Goal: Task Accomplishment & Management: Manage account settings

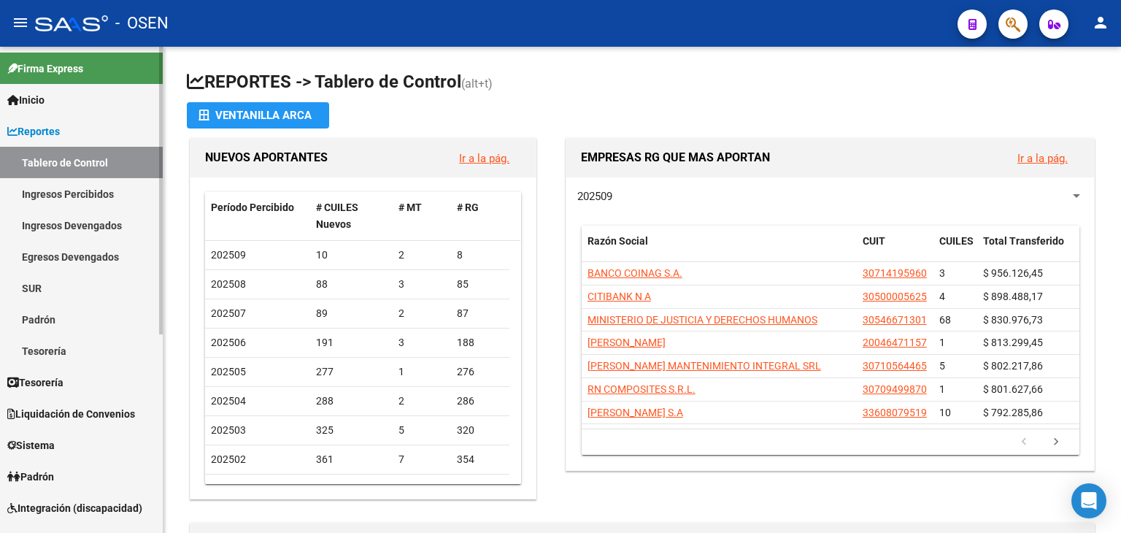
click at [63, 389] on span "Tesorería" at bounding box center [35, 382] width 56 height 16
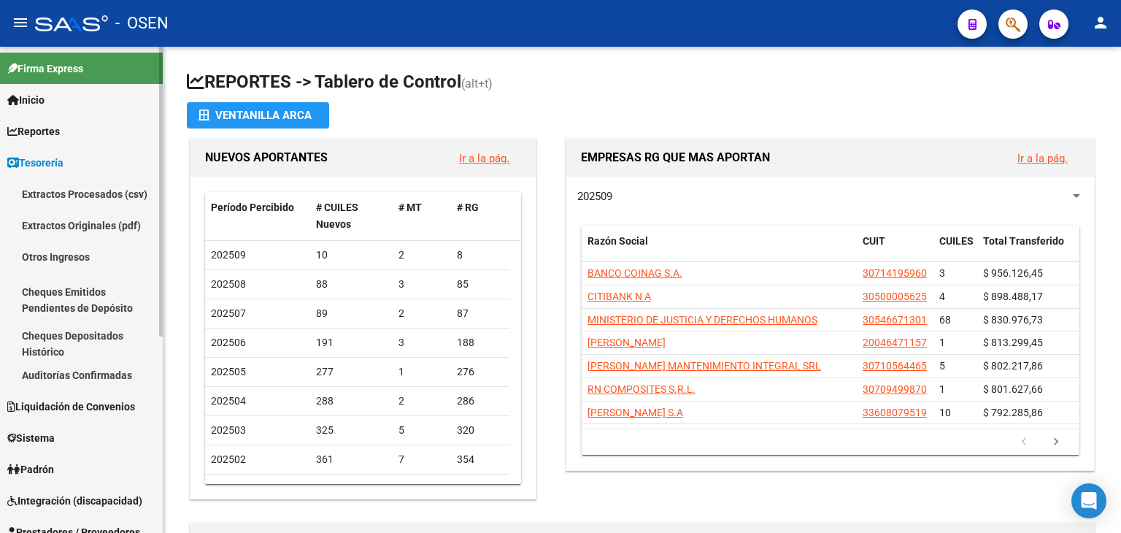
click at [100, 381] on link "Auditorías Confirmadas" at bounding box center [81, 374] width 163 height 31
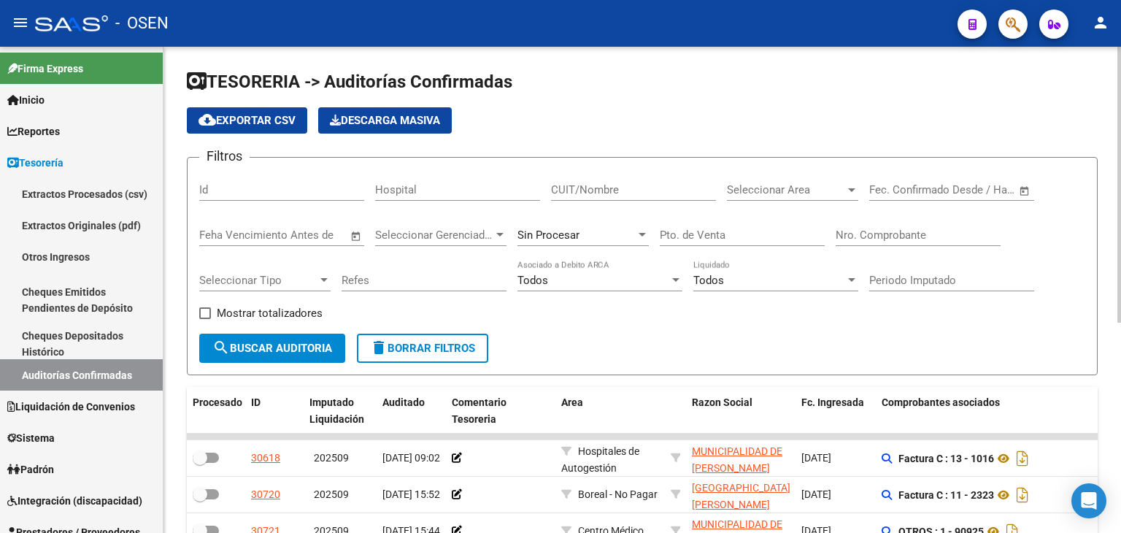
click at [931, 249] on div "Nro. Comprobante" at bounding box center [918, 237] width 165 height 45
click at [921, 231] on input "Nro. Comprobante" at bounding box center [918, 234] width 165 height 13
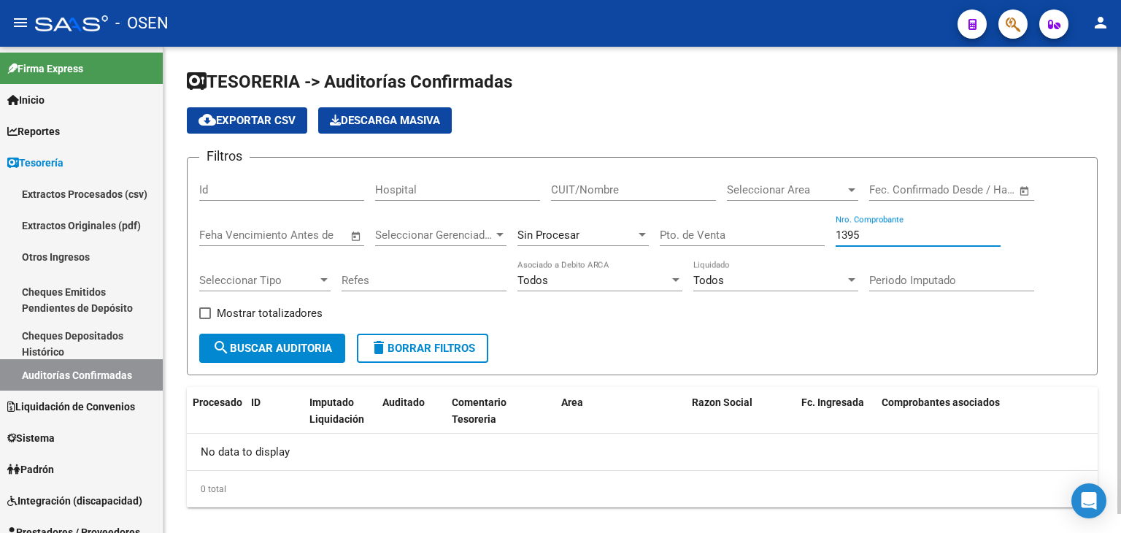
type input "1395"
click at [603, 239] on div "Sin Procesar" at bounding box center [576, 234] width 118 height 13
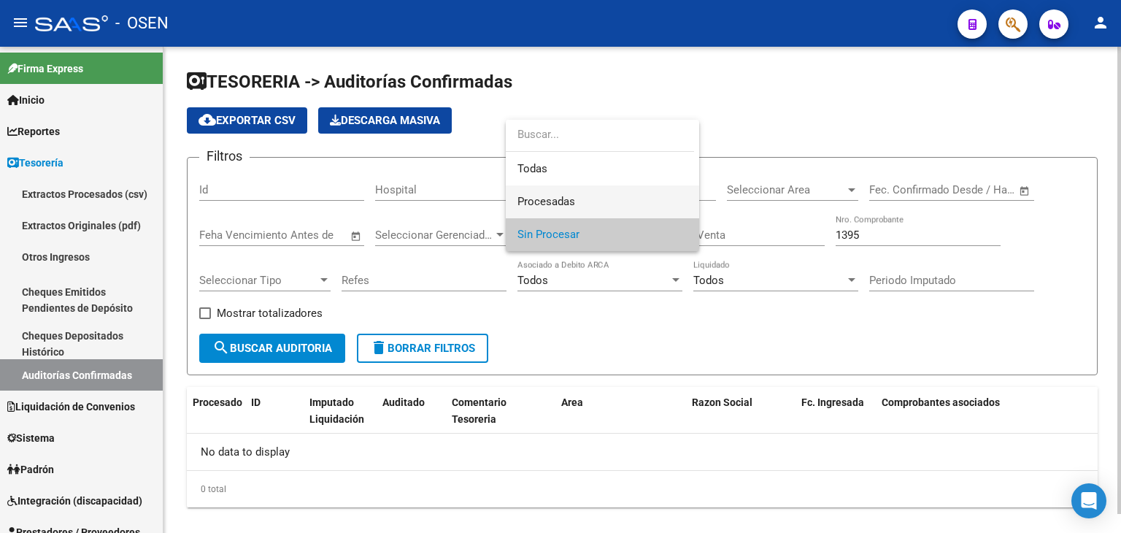
click at [601, 203] on span "Procesadas" at bounding box center [602, 201] width 170 height 33
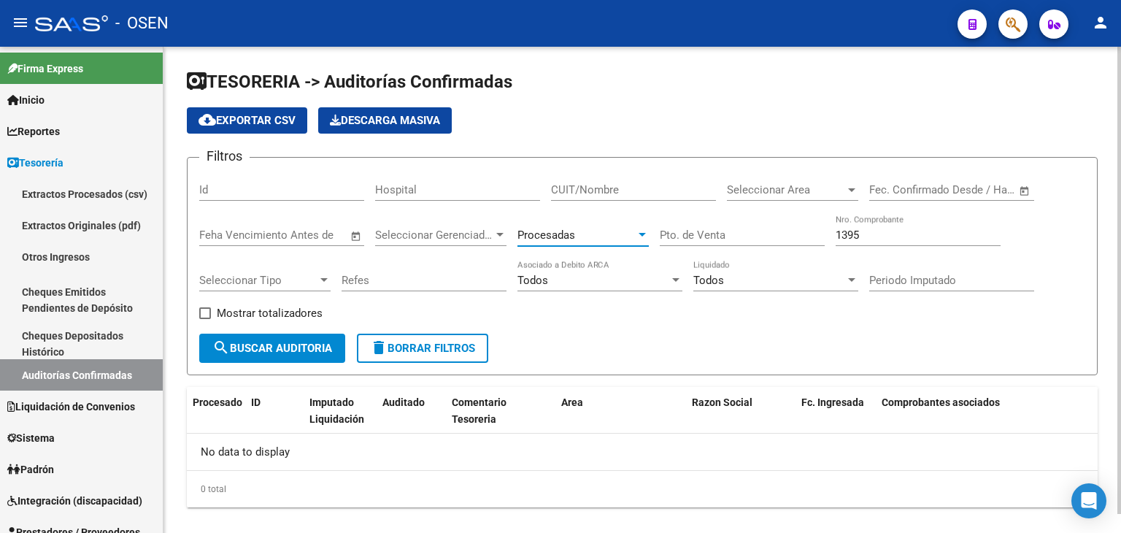
click at [318, 342] on span "search Buscar Auditoria" at bounding box center [272, 348] width 120 height 13
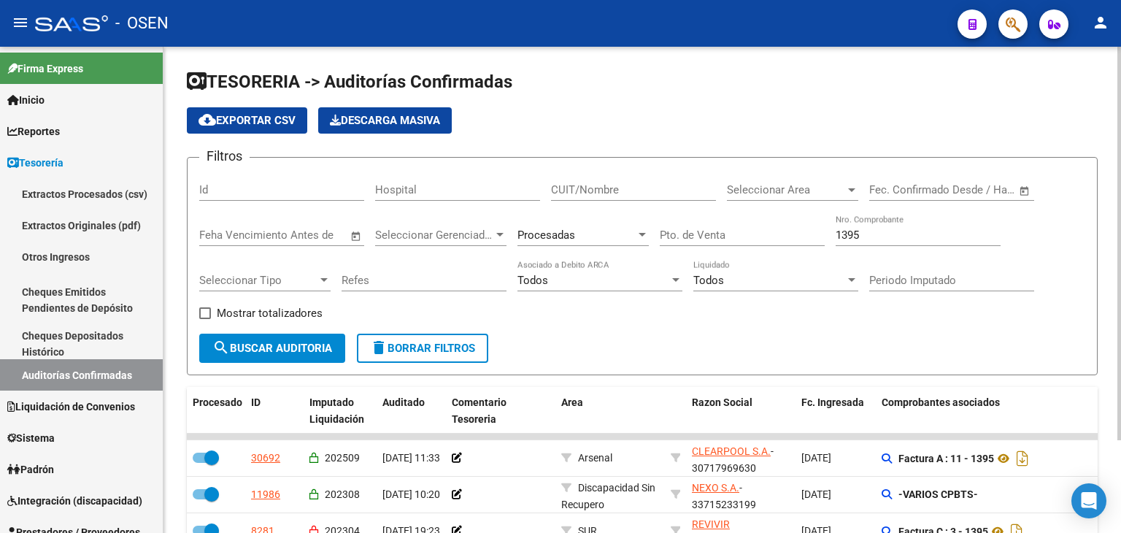
click at [589, 222] on div "Procesadas" at bounding box center [582, 230] width 131 height 31
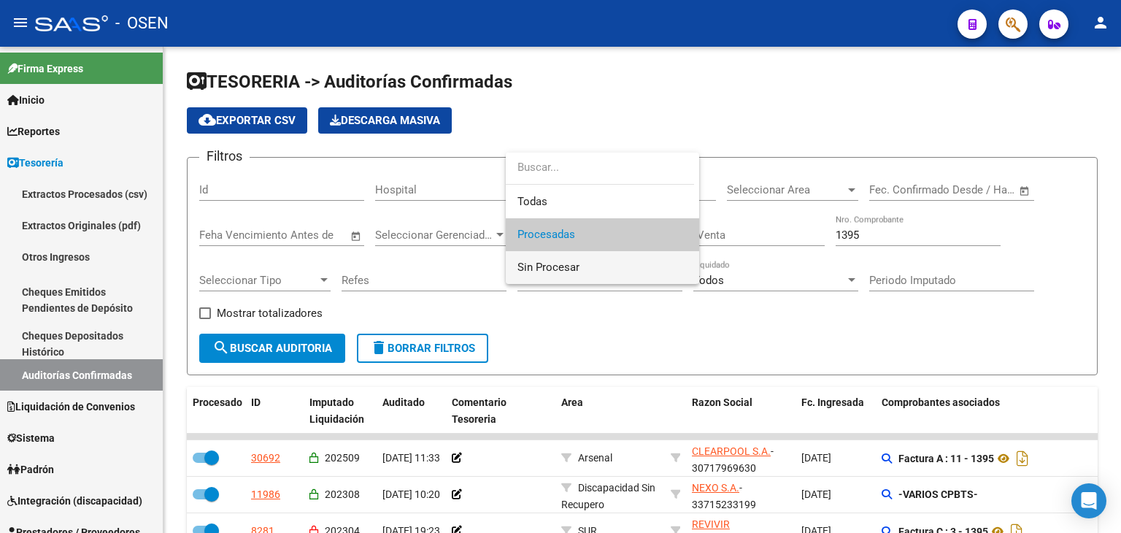
click at [569, 269] on span "Sin Procesar" at bounding box center [548, 267] width 62 height 13
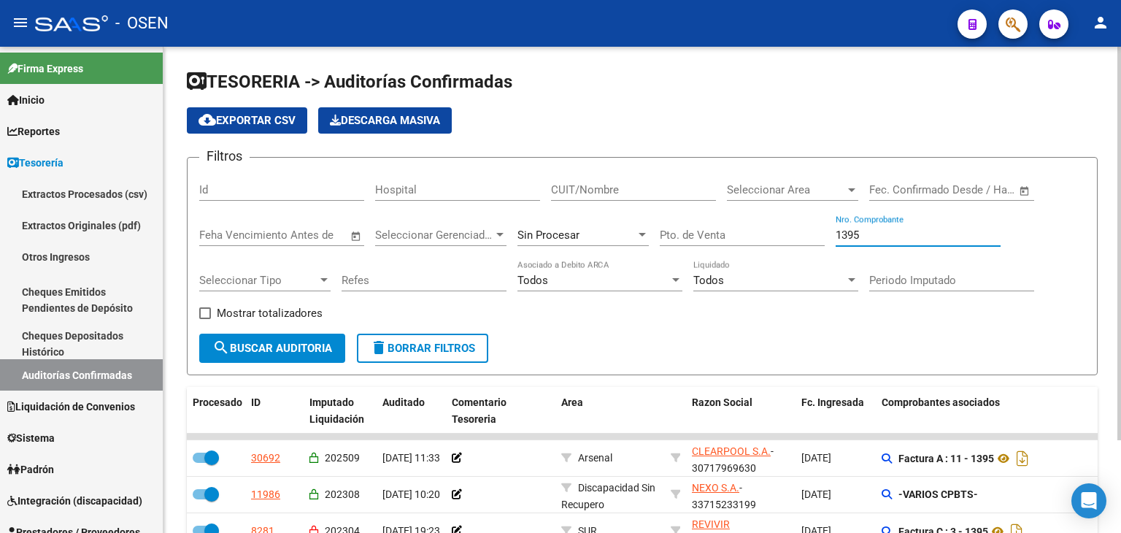
click at [858, 235] on input "1395" at bounding box center [918, 234] width 165 height 13
click at [859, 235] on input "1395" at bounding box center [918, 234] width 165 height 13
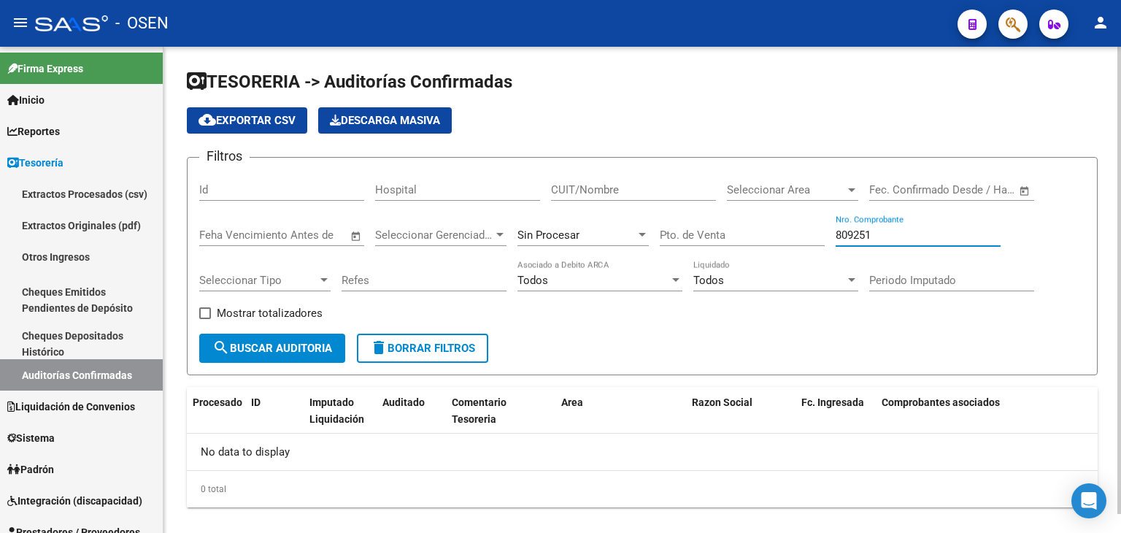
click at [589, 237] on div "Sin Procesar" at bounding box center [576, 234] width 118 height 13
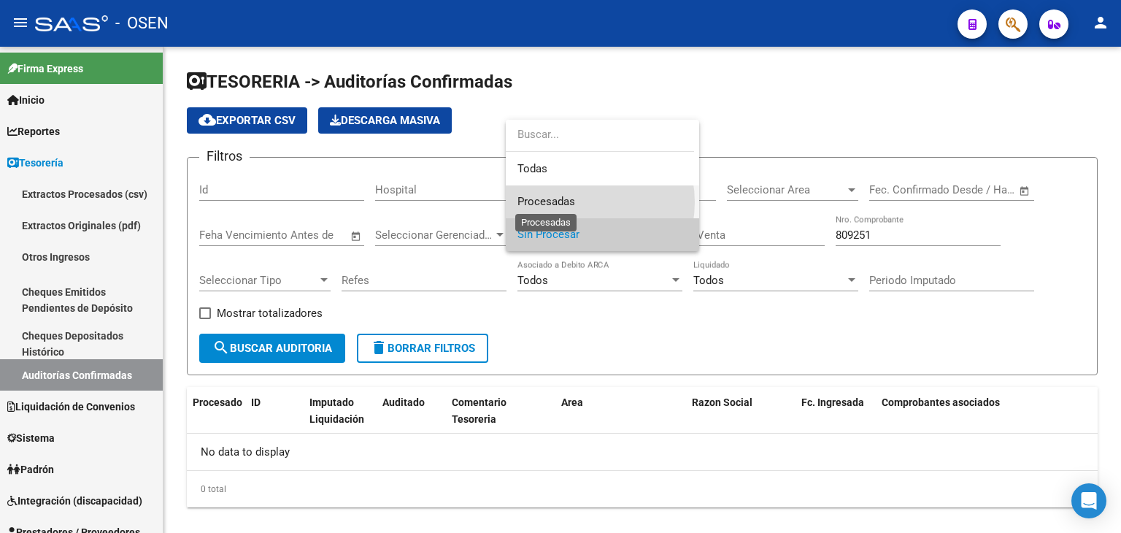
click at [572, 202] on span "Procesadas" at bounding box center [546, 201] width 58 height 13
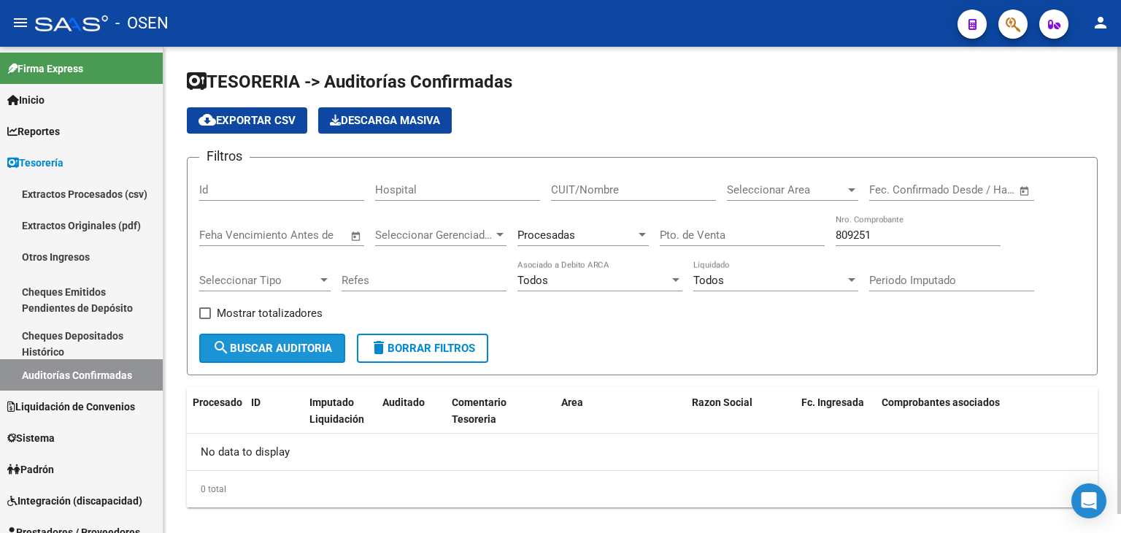
drag, startPoint x: 286, startPoint y: 344, endPoint x: 369, endPoint y: 306, distance: 90.8
click at [286, 344] on span "search Buscar Auditoria" at bounding box center [272, 348] width 120 height 13
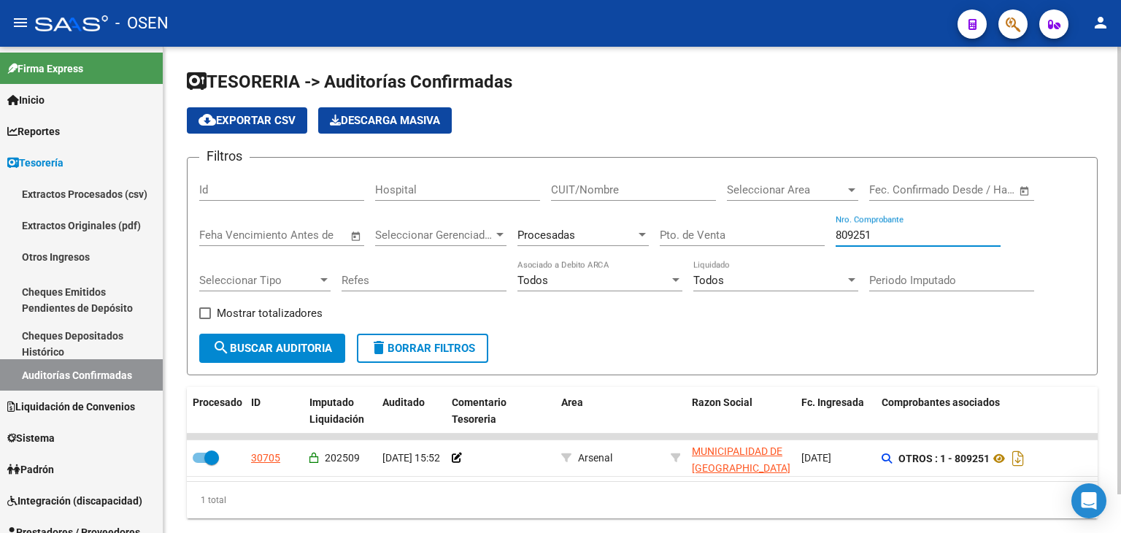
click at [882, 231] on input "809251" at bounding box center [918, 234] width 165 height 13
click at [597, 231] on div "Procesadas" at bounding box center [576, 234] width 118 height 13
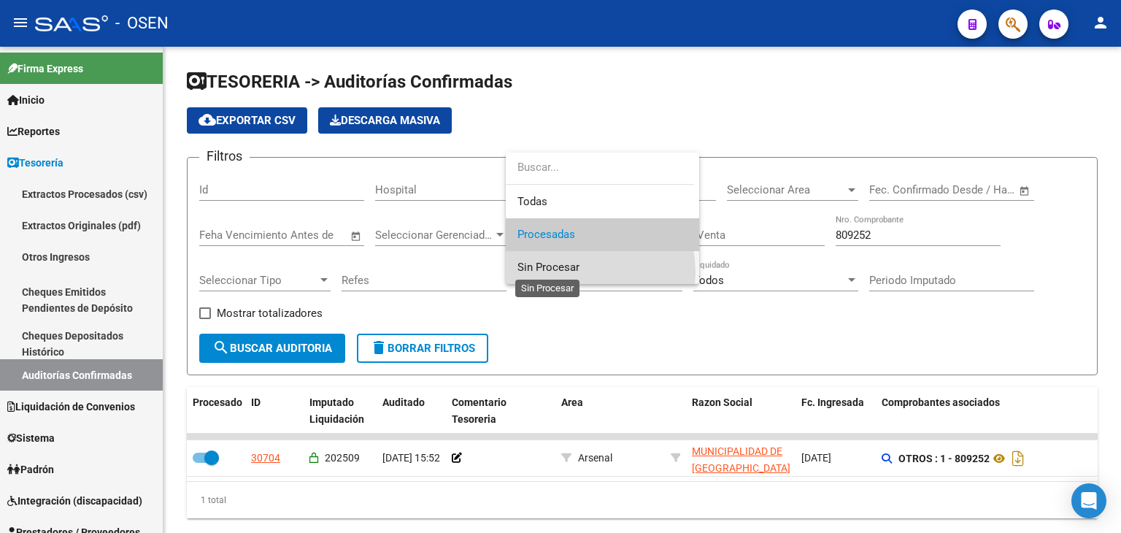
click at [569, 272] on span "Sin Procesar" at bounding box center [548, 267] width 62 height 13
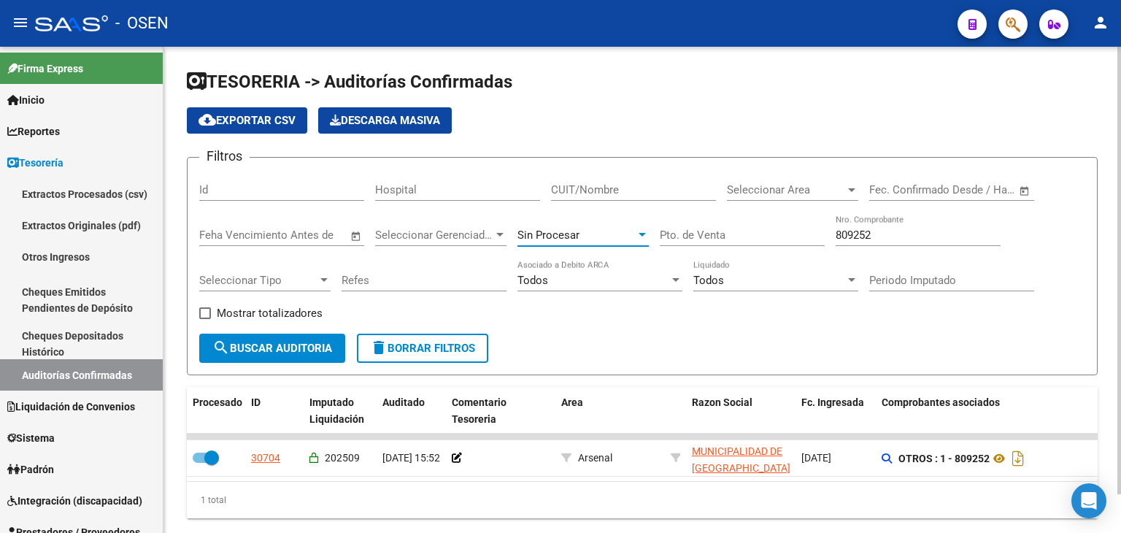
click at [858, 235] on input "809252" at bounding box center [918, 234] width 165 height 13
type input "8564"
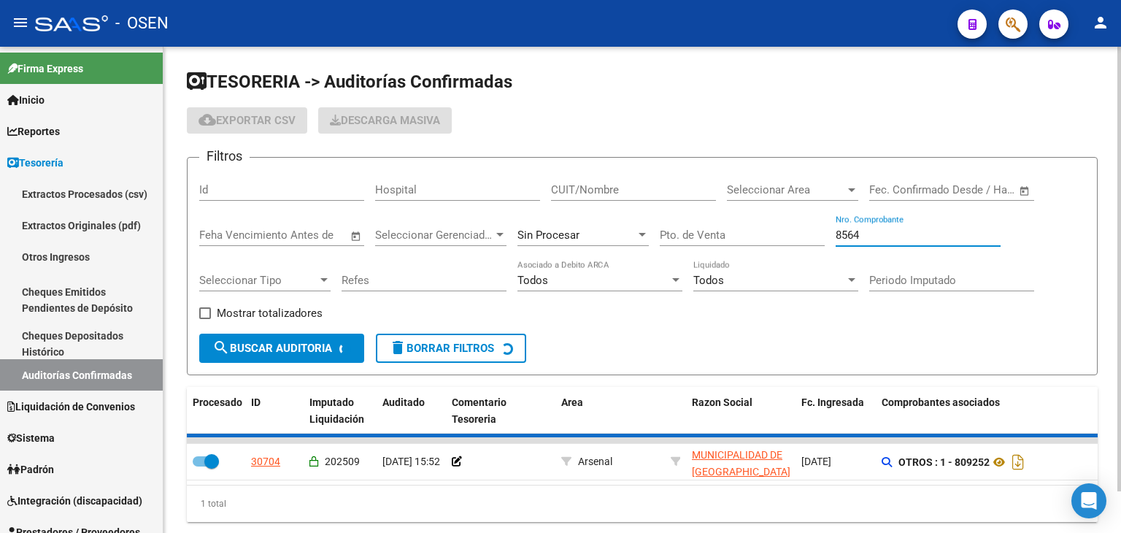
checkbox input "false"
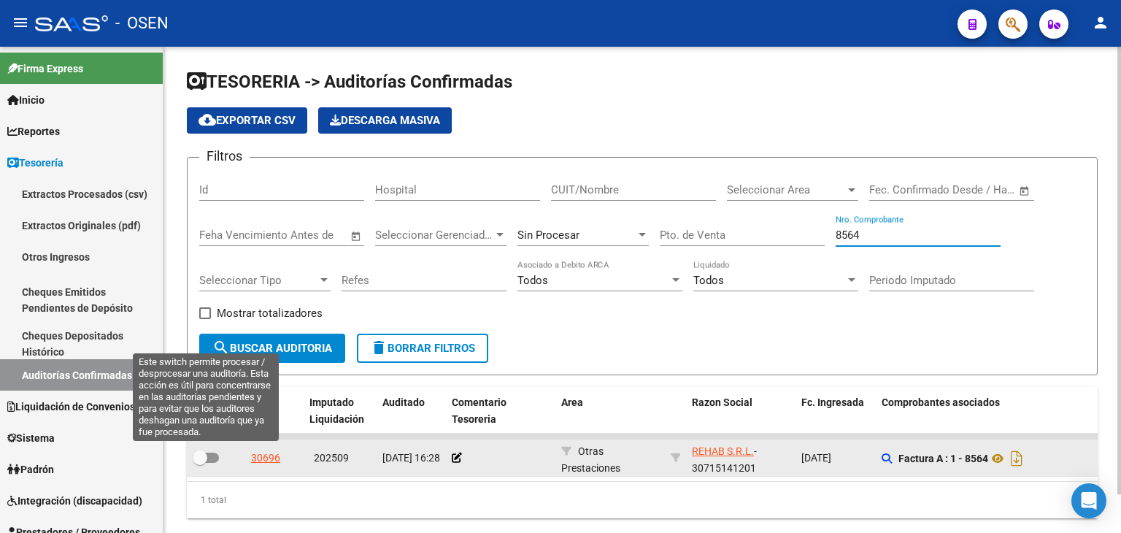
type input "8564"
click at [208, 462] on label at bounding box center [206, 458] width 26 height 18
click at [200, 463] on input "checkbox" at bounding box center [199, 463] width 1 height 1
checkbox input "true"
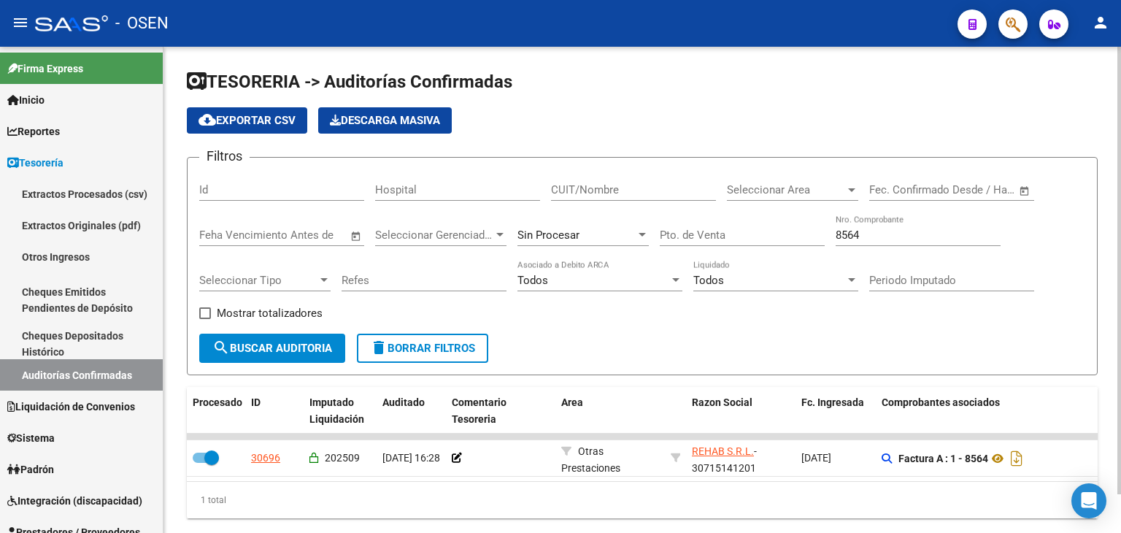
click at [885, 240] on input "8564" at bounding box center [918, 234] width 165 height 13
type input "50925"
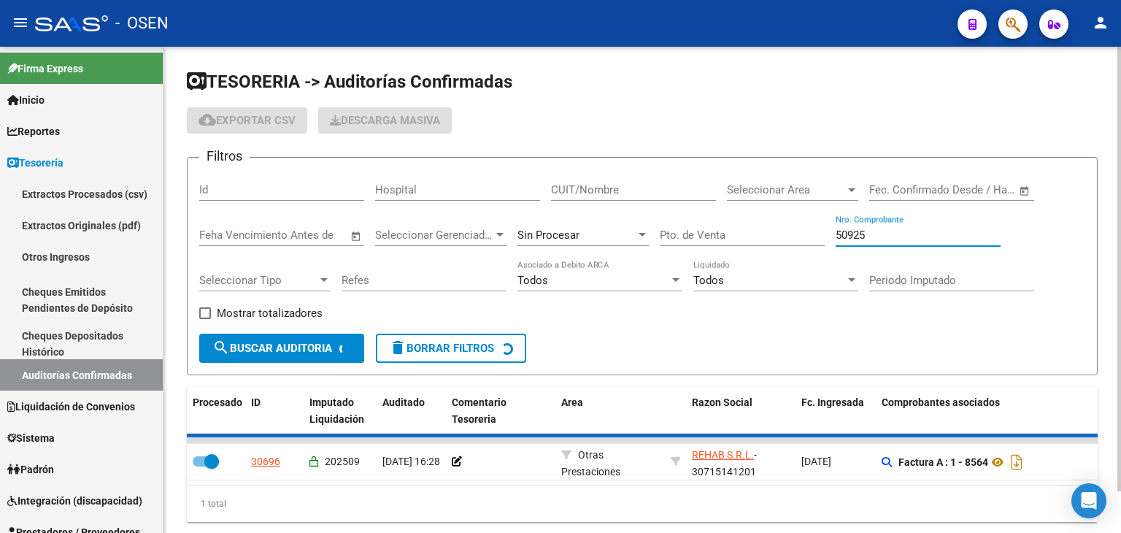
checkbox input "false"
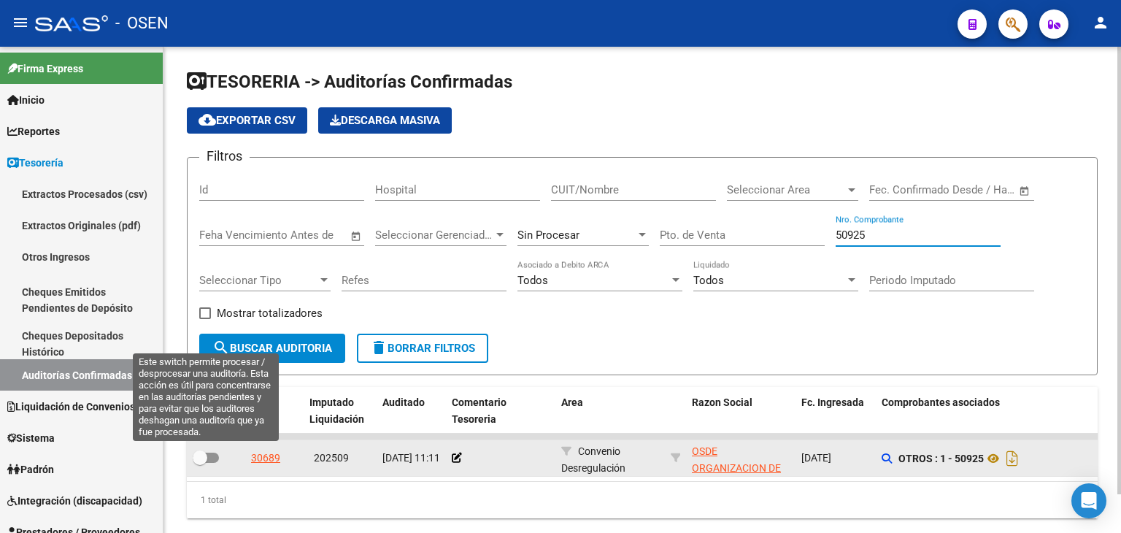
type input "50925"
click at [208, 462] on label at bounding box center [206, 458] width 26 height 18
click at [200, 463] on input "checkbox" at bounding box center [199, 463] width 1 height 1
checkbox input "true"
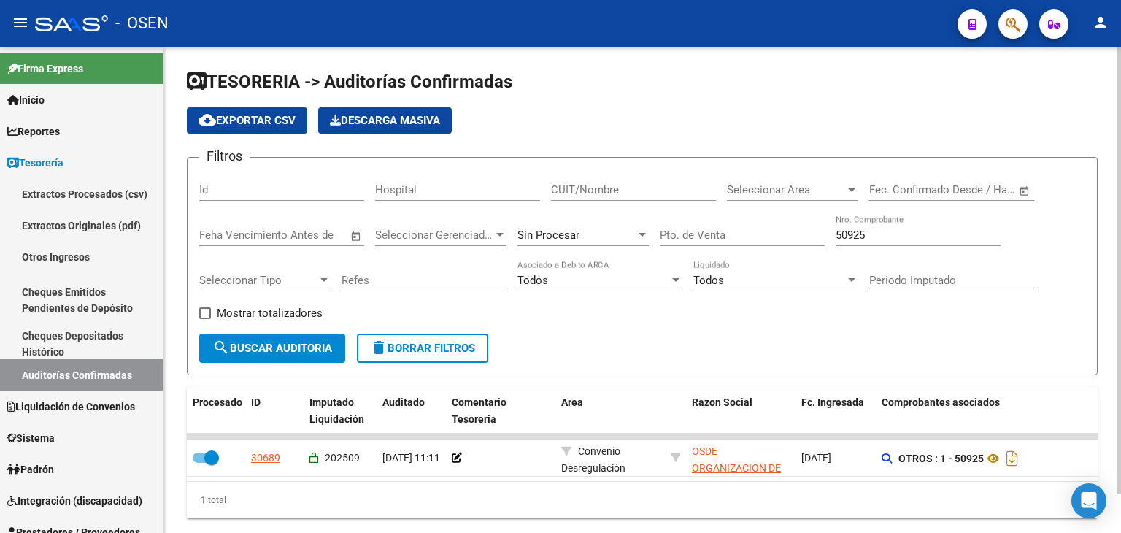
drag, startPoint x: 876, startPoint y: 243, endPoint x: 858, endPoint y: 238, distance: 18.2
click at [858, 240] on div "50925 Nro. Comprobante" at bounding box center [918, 230] width 165 height 31
click at [874, 231] on input "50925" at bounding box center [918, 234] width 165 height 13
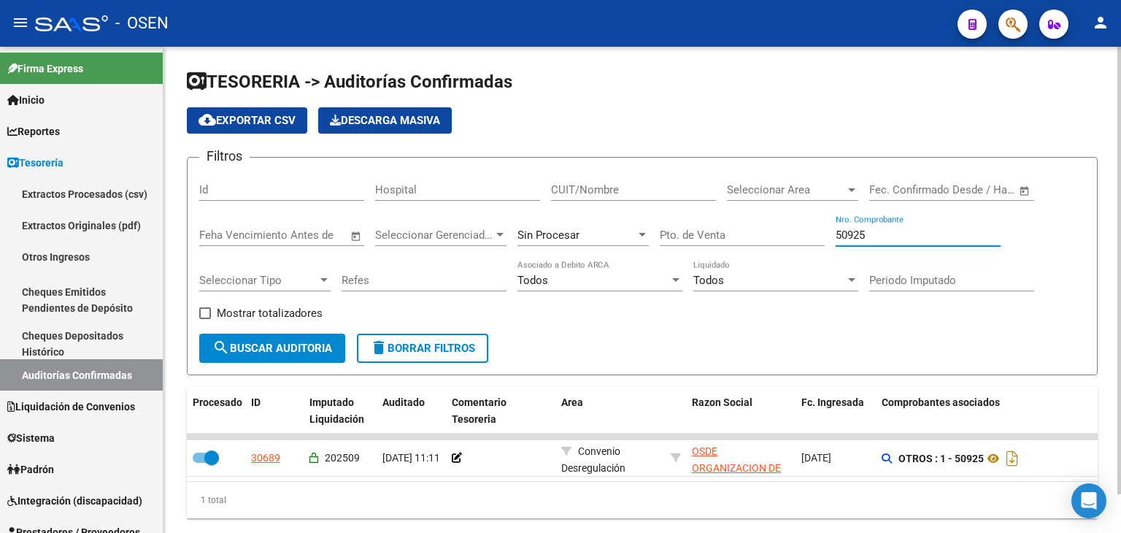
click at [873, 231] on input "50925" at bounding box center [918, 234] width 165 height 13
type input "309252"
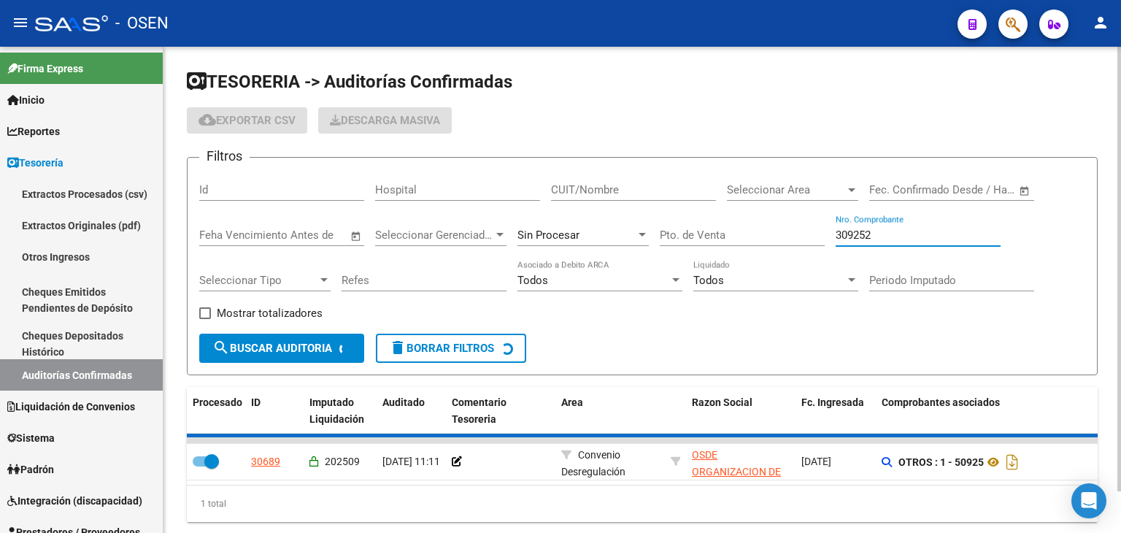
checkbox input "false"
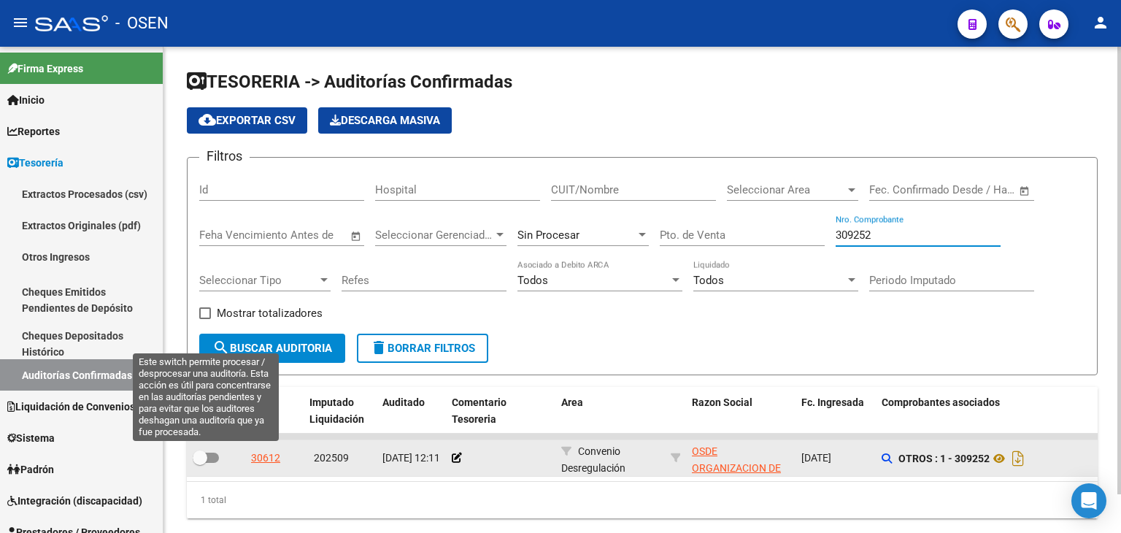
type input "309252"
click at [199, 453] on span at bounding box center [200, 457] width 15 height 15
click at [199, 463] on input "checkbox" at bounding box center [199, 463] width 1 height 1
checkbox input "true"
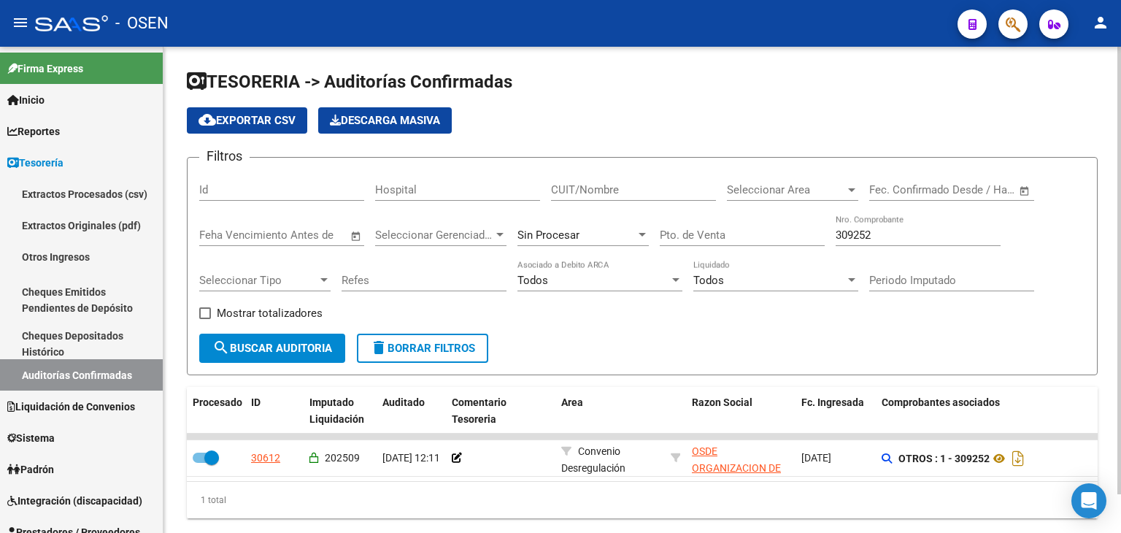
click at [897, 234] on input "309252" at bounding box center [918, 234] width 165 height 13
type input "30925"
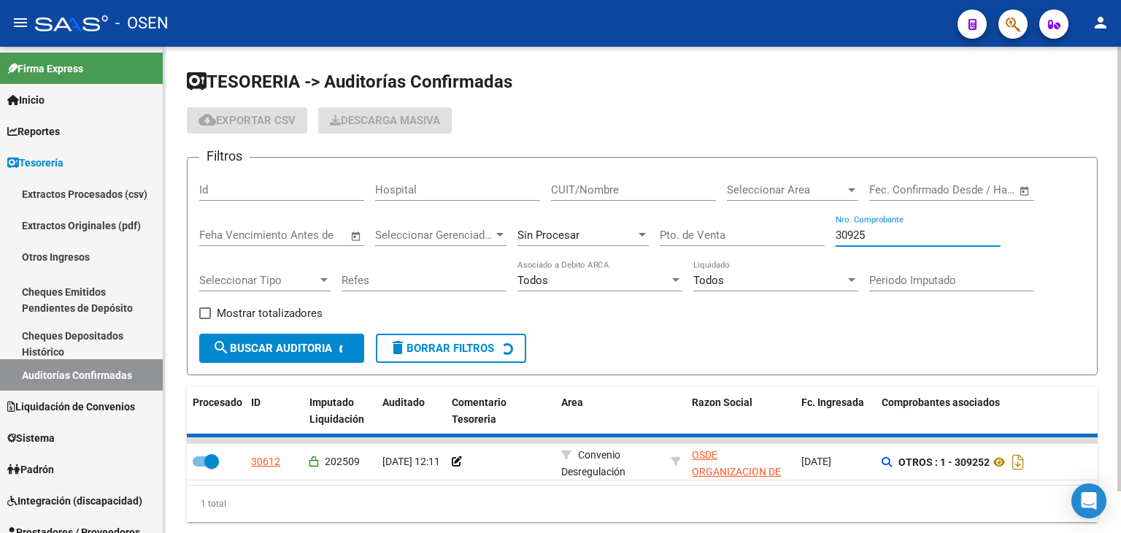
checkbox input "false"
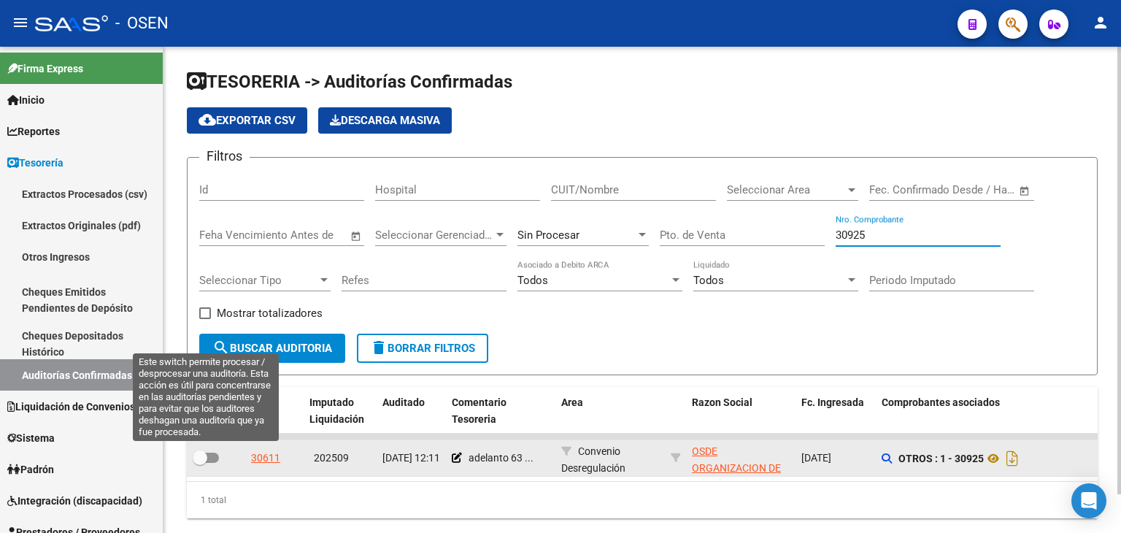
type input "30925"
click at [208, 452] on span at bounding box center [206, 457] width 26 height 10
click at [200, 463] on input "checkbox" at bounding box center [199, 463] width 1 height 1
checkbox input "true"
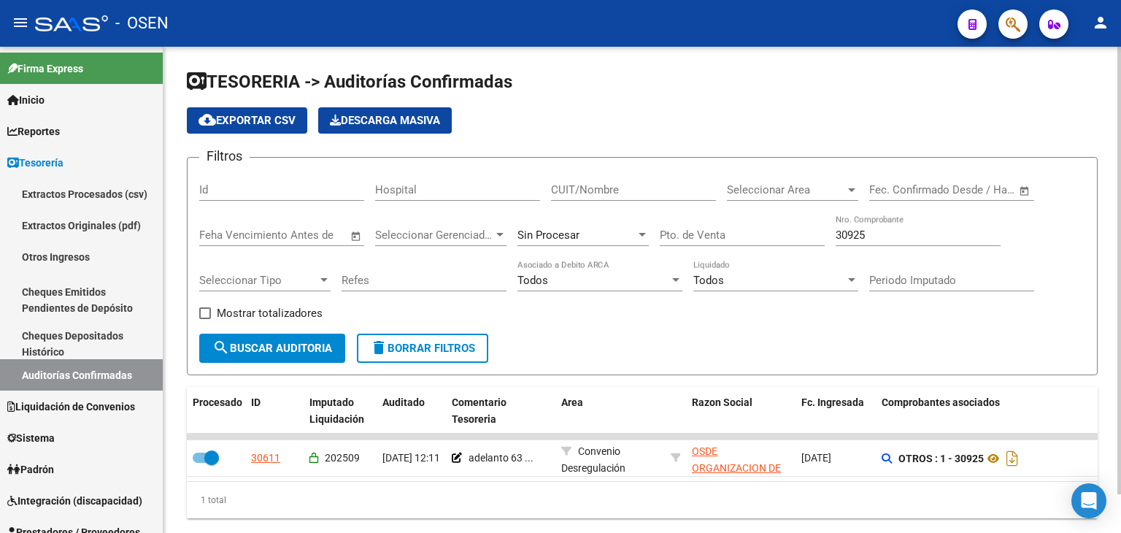
click at [856, 234] on input "30925" at bounding box center [918, 234] width 165 height 13
click at [855, 234] on input "30925" at bounding box center [918, 234] width 165 height 13
type input "3073"
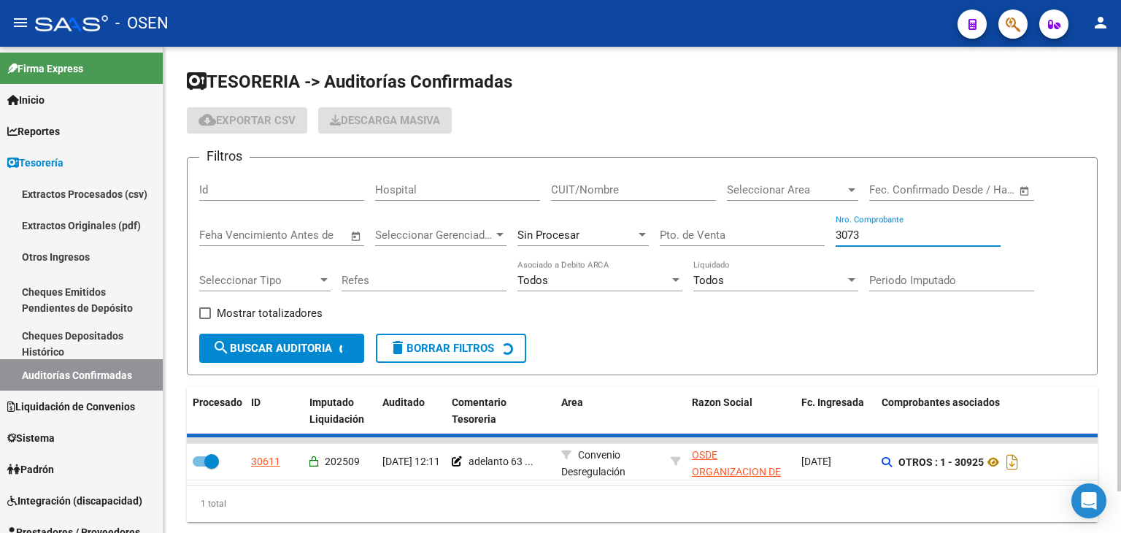
checkbox input "false"
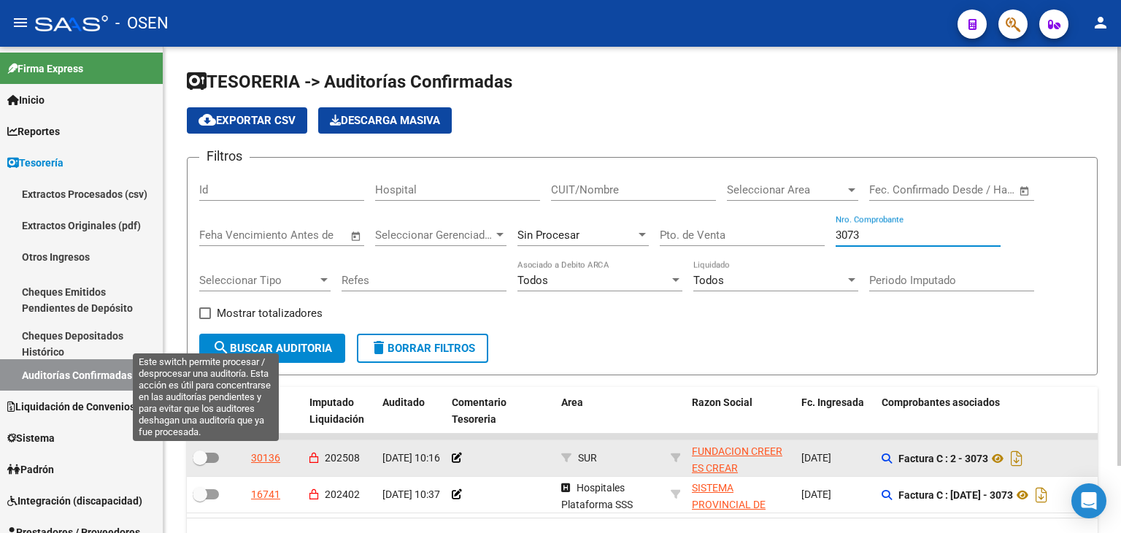
type input "3073"
click at [210, 453] on span at bounding box center [206, 457] width 26 height 10
click at [200, 463] on input "checkbox" at bounding box center [199, 463] width 1 height 1
checkbox input "true"
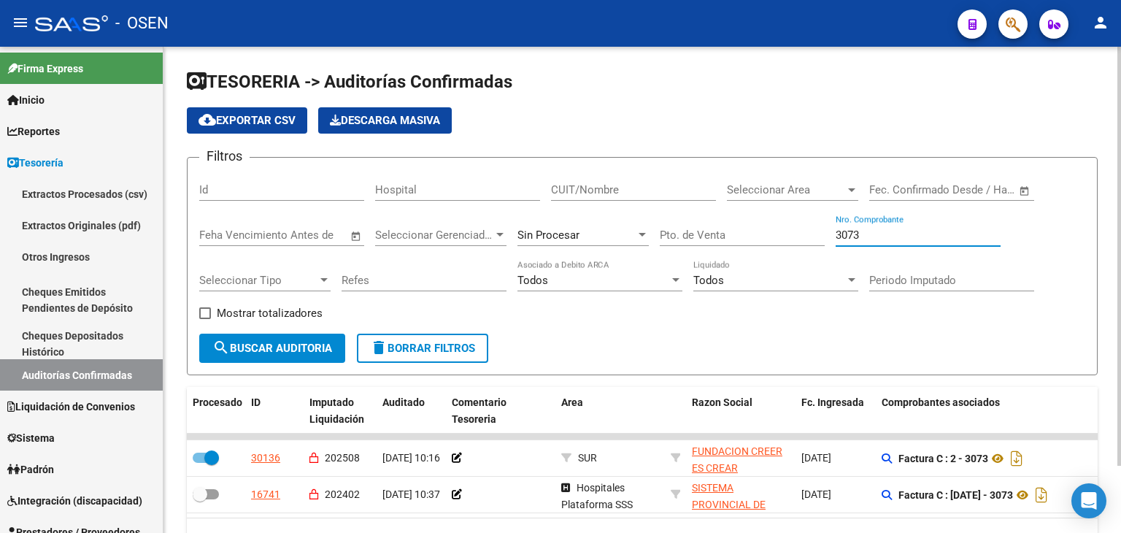
click at [841, 233] on input "3073" at bounding box center [918, 234] width 165 height 13
click at [832, 233] on div "Filtros Id Hospital CUIT/Nombre Seleccionar Area Seleccionar Area Fecha inicio …" at bounding box center [642, 251] width 886 height 164
click at [831, 231] on div "Filtros Id Hospital CUIT/Nombre Seleccionar Area Seleccionar Area Fecha inicio …" at bounding box center [642, 251] width 886 height 164
click at [835, 233] on div "Filtros Id Hospital CUIT/Nombre Seleccionar Area Seleccionar Area Fecha inicio …" at bounding box center [642, 251] width 886 height 164
click at [841, 233] on input "3073" at bounding box center [918, 234] width 165 height 13
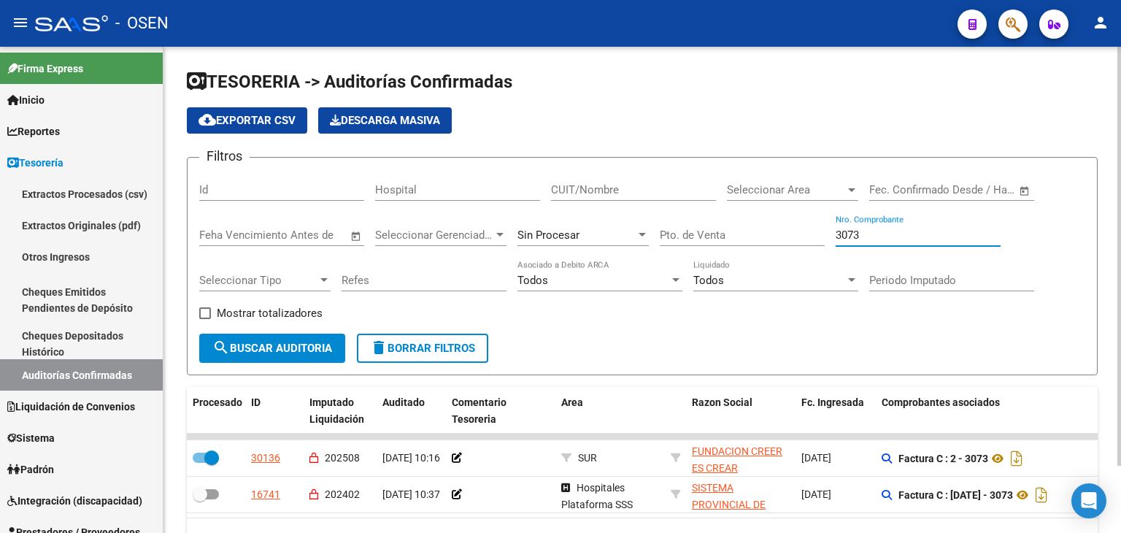
click at [841, 233] on input "3073" at bounding box center [918, 234] width 165 height 13
type input "766"
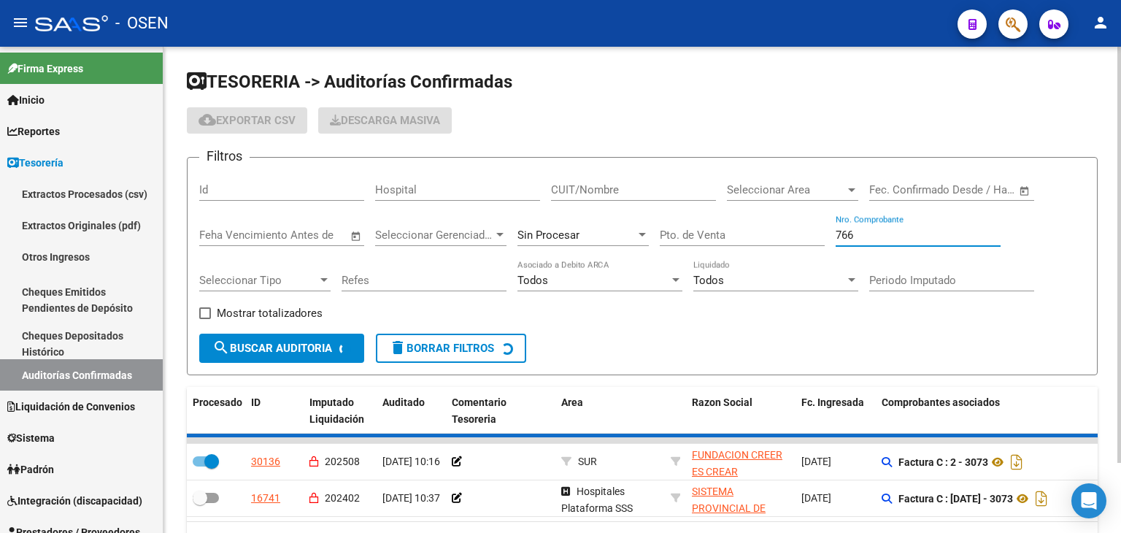
checkbox input "false"
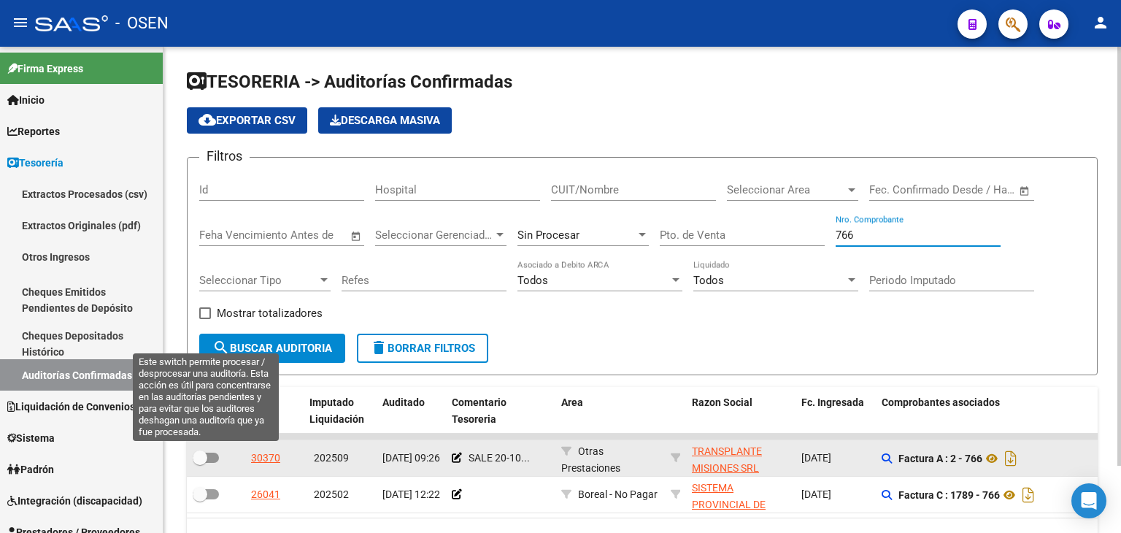
type input "766"
click at [207, 454] on span at bounding box center [200, 457] width 15 height 15
click at [200, 463] on input "checkbox" at bounding box center [199, 463] width 1 height 1
checkbox input "true"
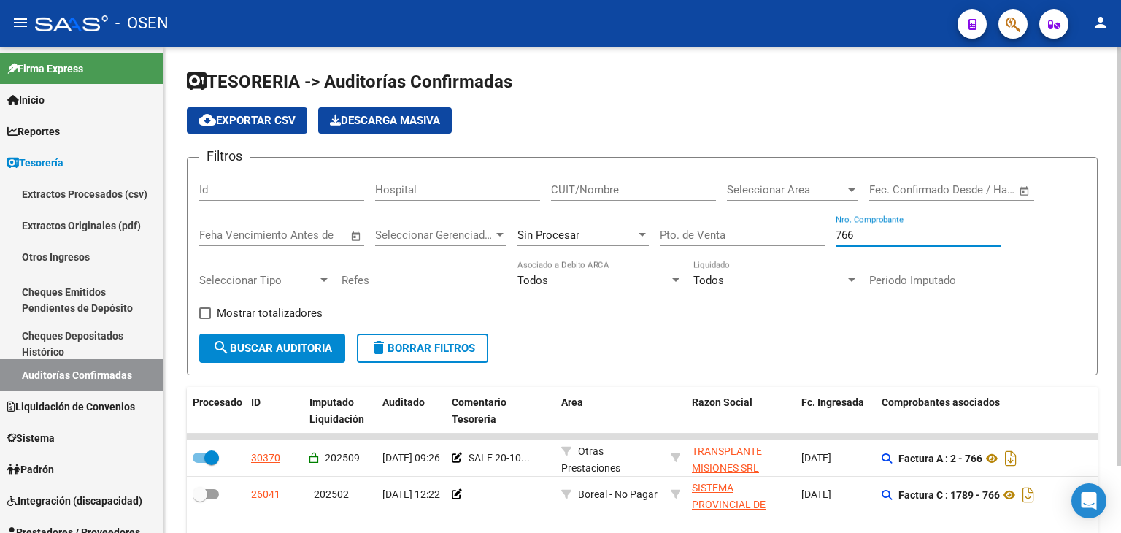
drag, startPoint x: 852, startPoint y: 243, endPoint x: 782, endPoint y: 242, distance: 70.1
click at [782, 242] on div "Filtros Id Hospital CUIT/Nombre Seleccionar Area Seleccionar Area Fecha inicio …" at bounding box center [642, 251] width 886 height 164
type input "156115"
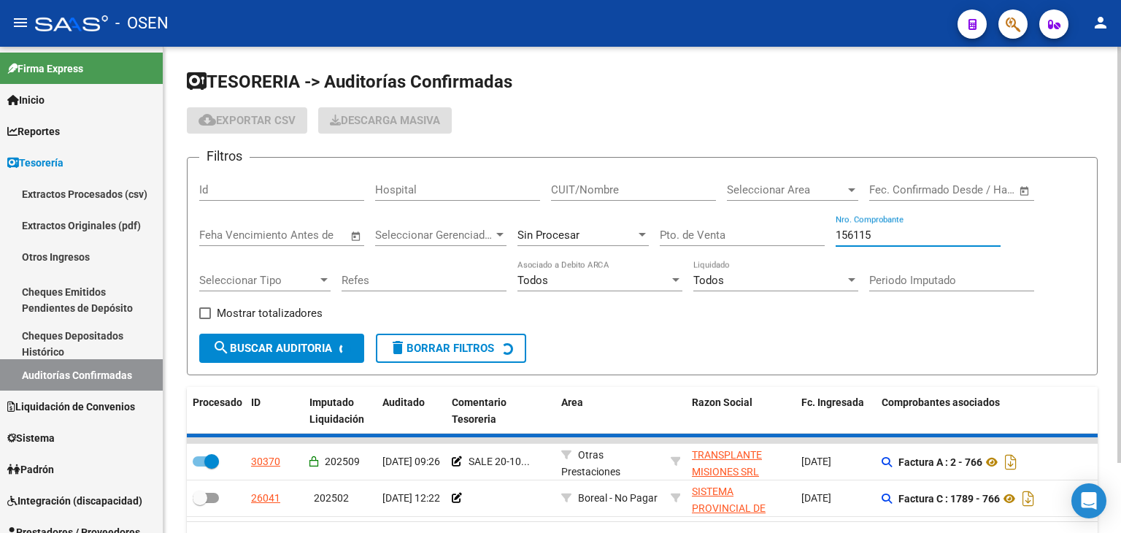
checkbox input "false"
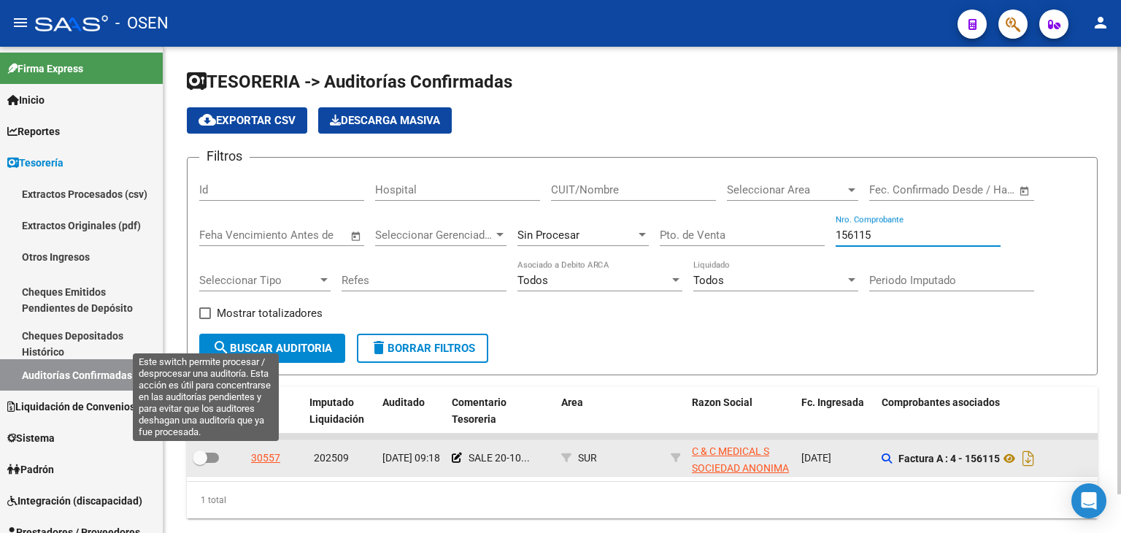
type input "156115"
click at [207, 458] on span at bounding box center [200, 457] width 15 height 15
click at [200, 463] on input "checkbox" at bounding box center [199, 463] width 1 height 1
checkbox input "true"
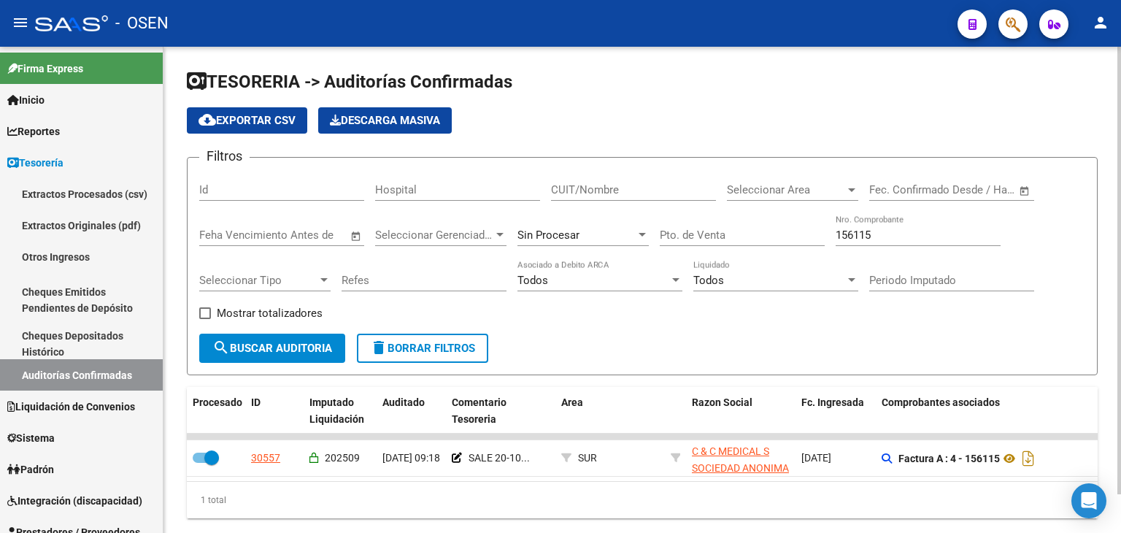
click at [887, 239] on input "156115" at bounding box center [918, 234] width 165 height 13
click at [887, 237] on input "156115" at bounding box center [918, 234] width 165 height 13
type input "1508"
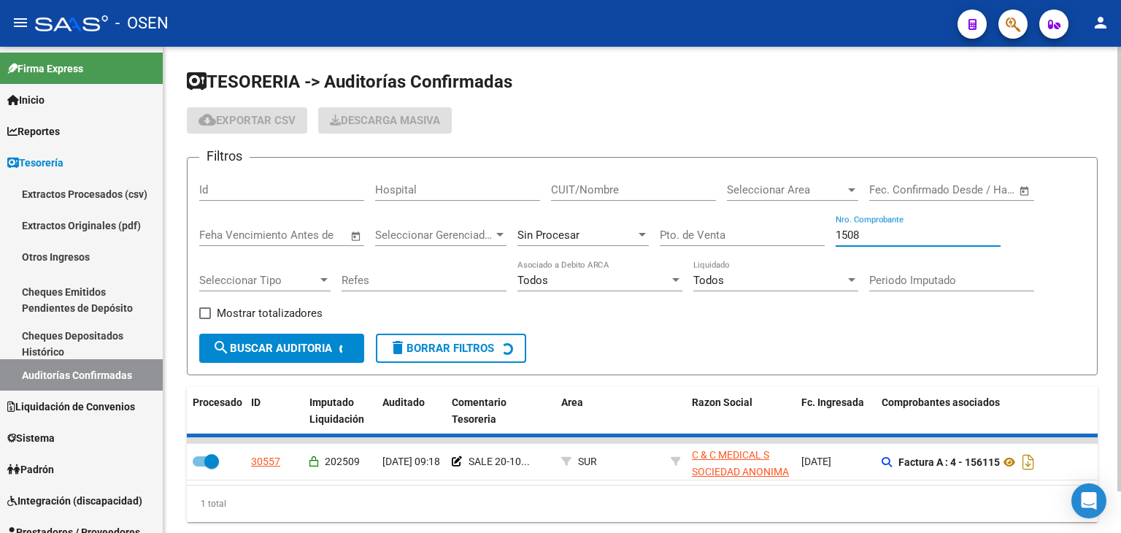
checkbox input "false"
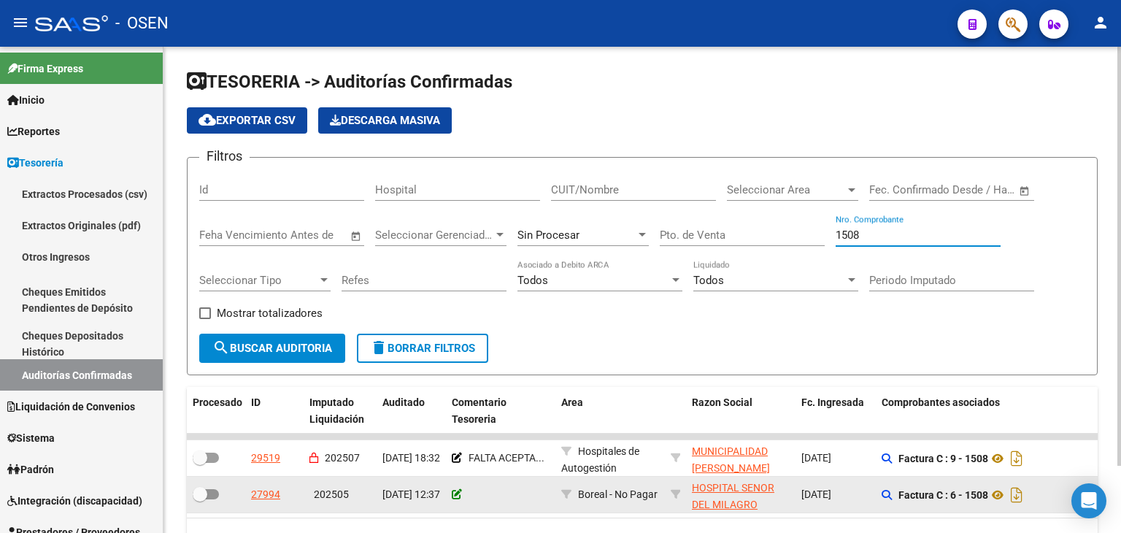
type input "1508"
click at [455, 495] on icon at bounding box center [457, 494] width 10 height 10
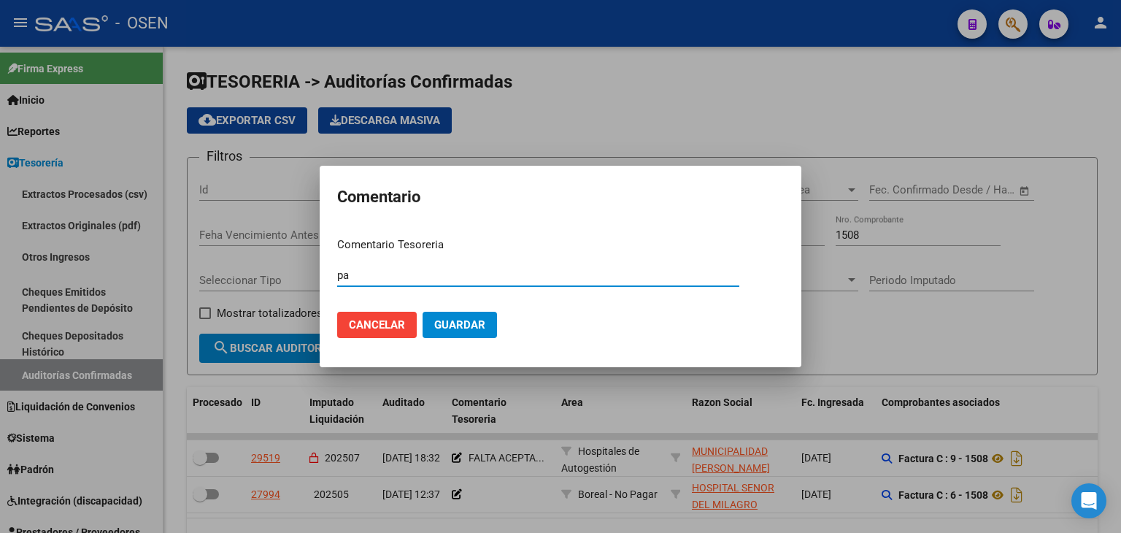
type input "p"
type input "PAGA - OP 88974"
click at [423, 312] on button "Guardar" at bounding box center [460, 325] width 74 height 26
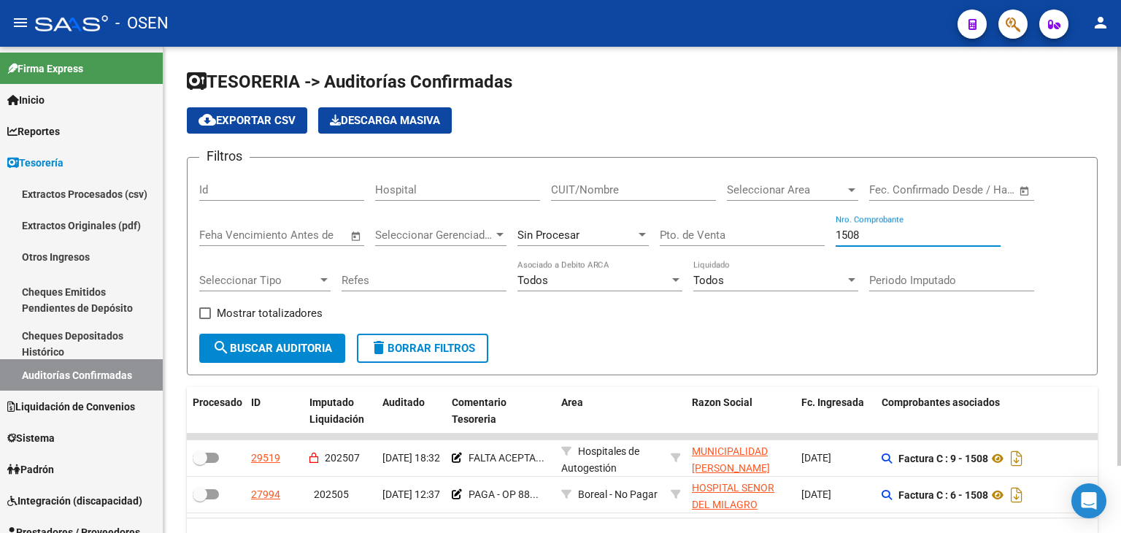
drag, startPoint x: 867, startPoint y: 231, endPoint x: 773, endPoint y: 242, distance: 94.8
click at [774, 242] on div "Filtros Id Hospital CUIT/Nombre Seleccionar Area Seleccionar Area Fecha inicio …" at bounding box center [642, 251] width 886 height 164
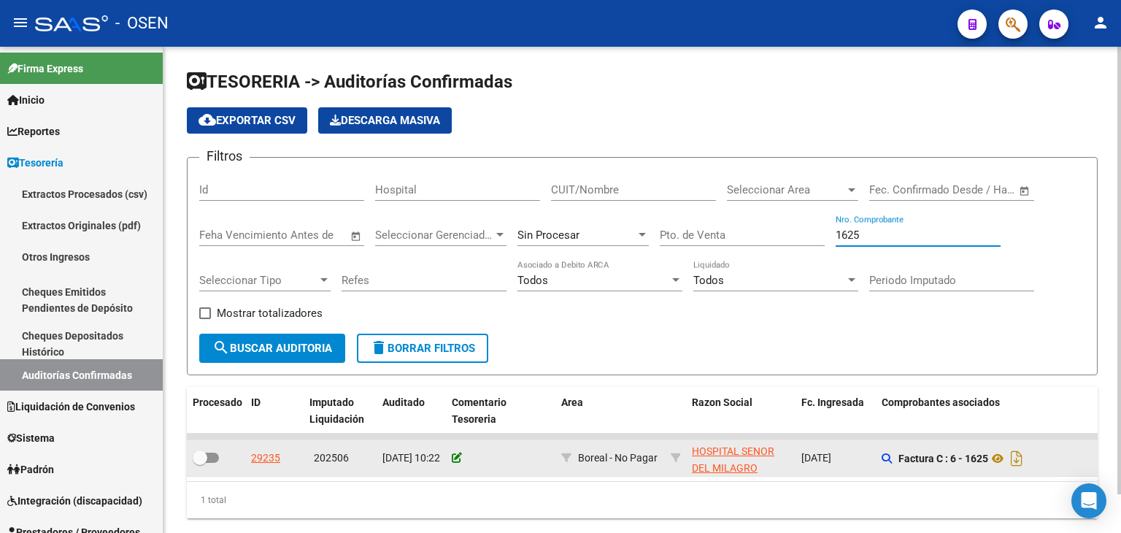
type input "1625"
click at [457, 453] on icon at bounding box center [457, 457] width 10 height 10
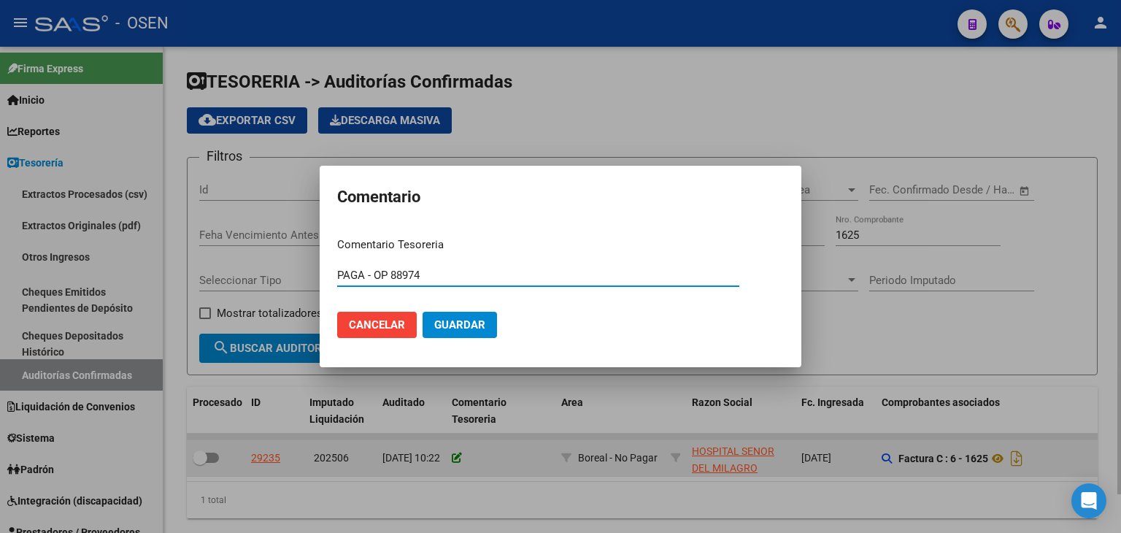
type input "PAGA - OP 88974"
click at [423, 312] on button "Guardar" at bounding box center [460, 325] width 74 height 26
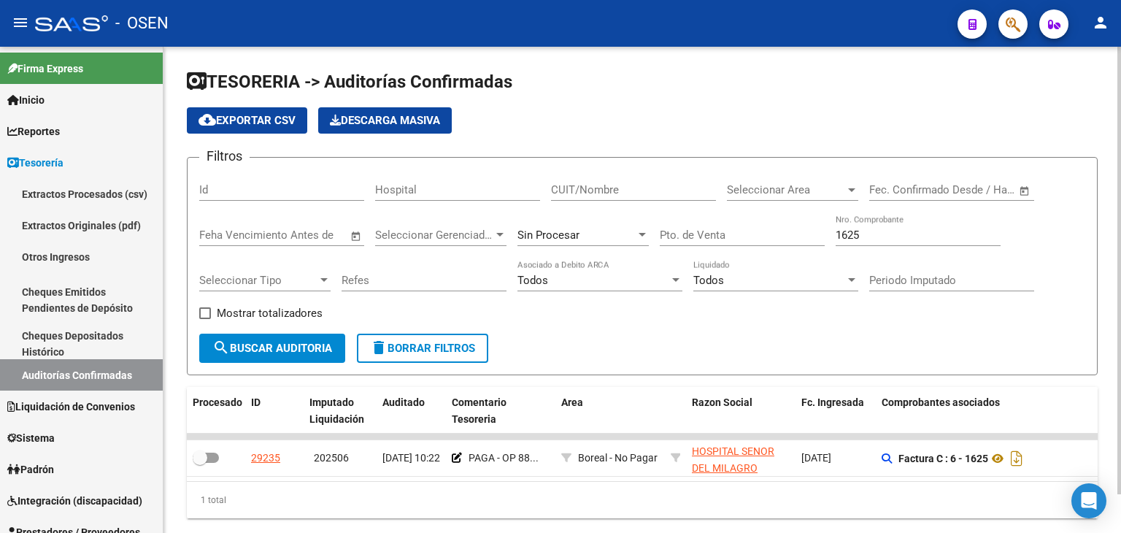
click at [887, 240] on input "1625" at bounding box center [918, 234] width 165 height 13
click at [887, 239] on input "1625" at bounding box center [918, 234] width 165 height 13
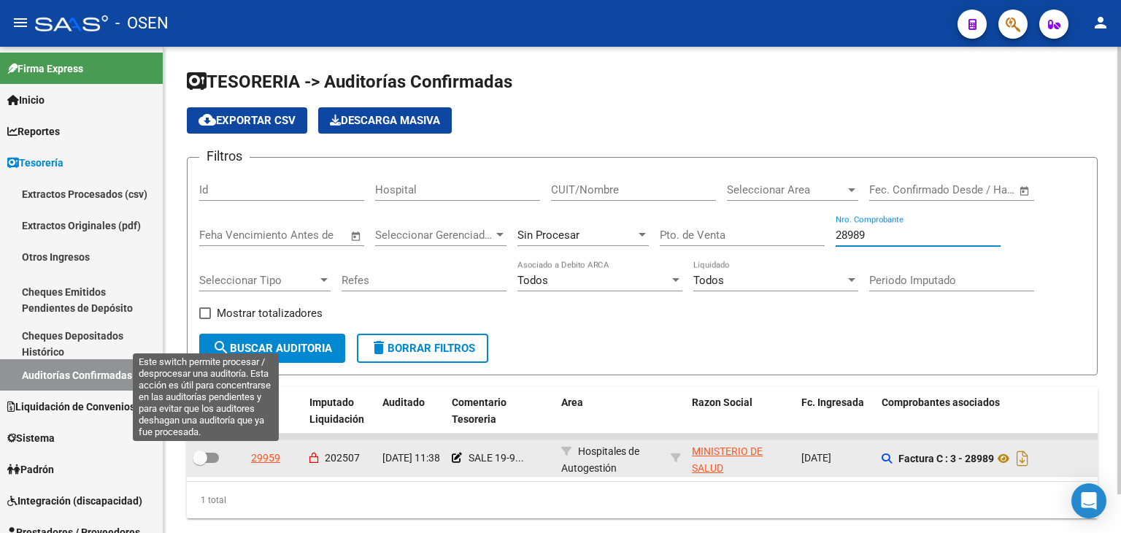
type input "28989"
click at [198, 452] on span at bounding box center [200, 457] width 15 height 15
click at [199, 463] on input "checkbox" at bounding box center [199, 463] width 1 height 1
checkbox input "true"
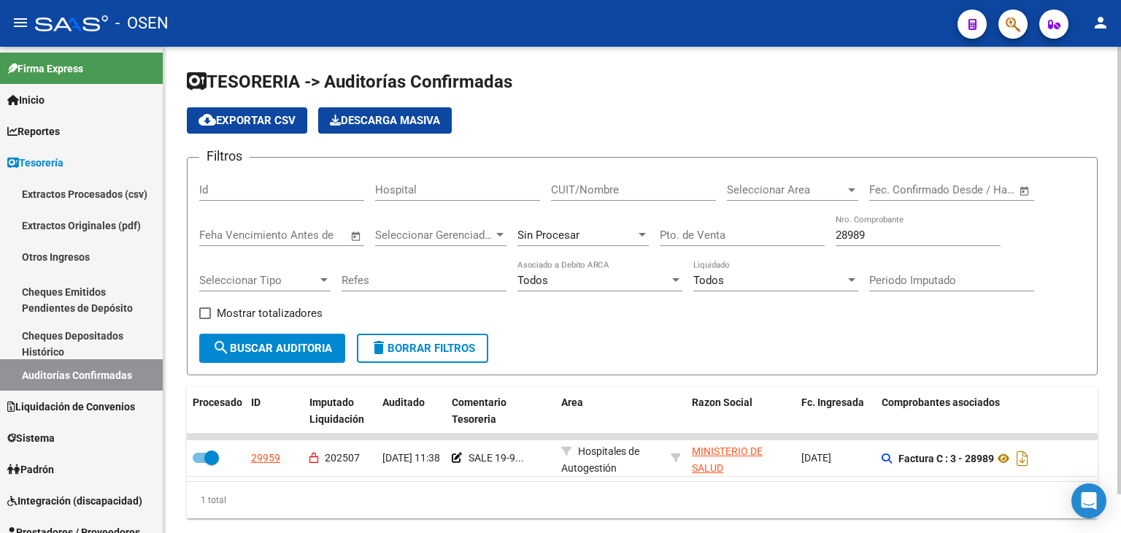
click at [916, 243] on div "28989 Nro. Comprobante" at bounding box center [918, 230] width 165 height 31
click at [910, 241] on div "28989 Nro. Comprobante" at bounding box center [918, 230] width 165 height 31
click at [896, 236] on input "28989" at bounding box center [918, 234] width 165 height 13
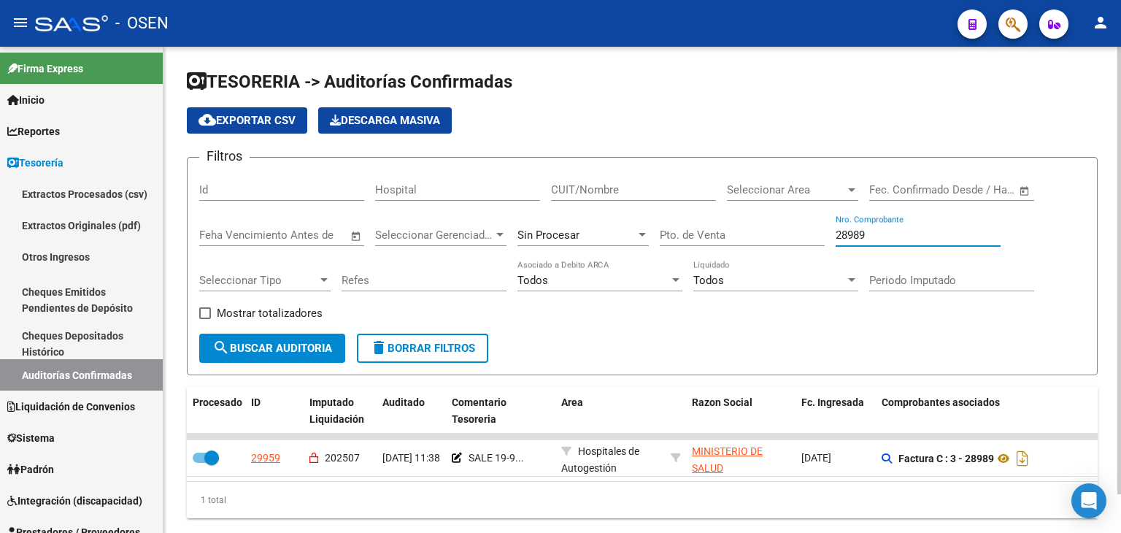
click at [896, 236] on input "28989" at bounding box center [918, 234] width 165 height 13
type input "26677"
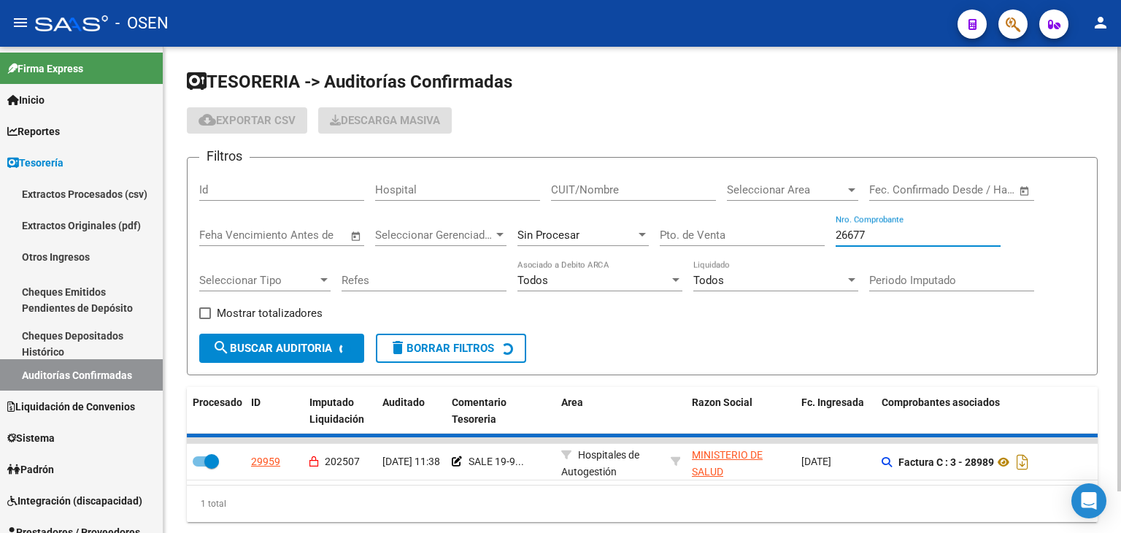
checkbox input "false"
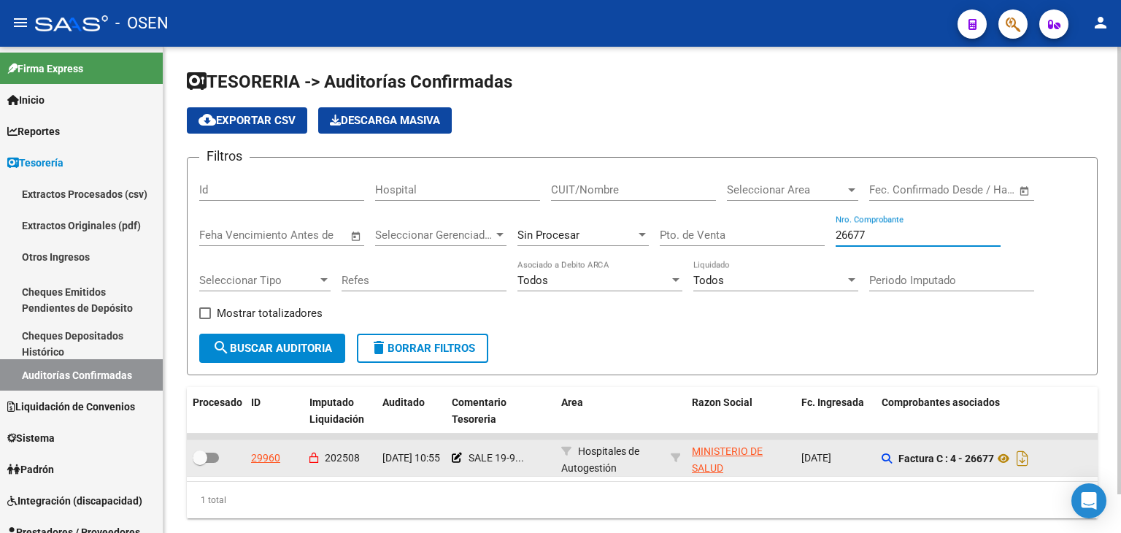
type input "26677"
click at [206, 466] on datatable-body-cell at bounding box center [216, 458] width 58 height 36
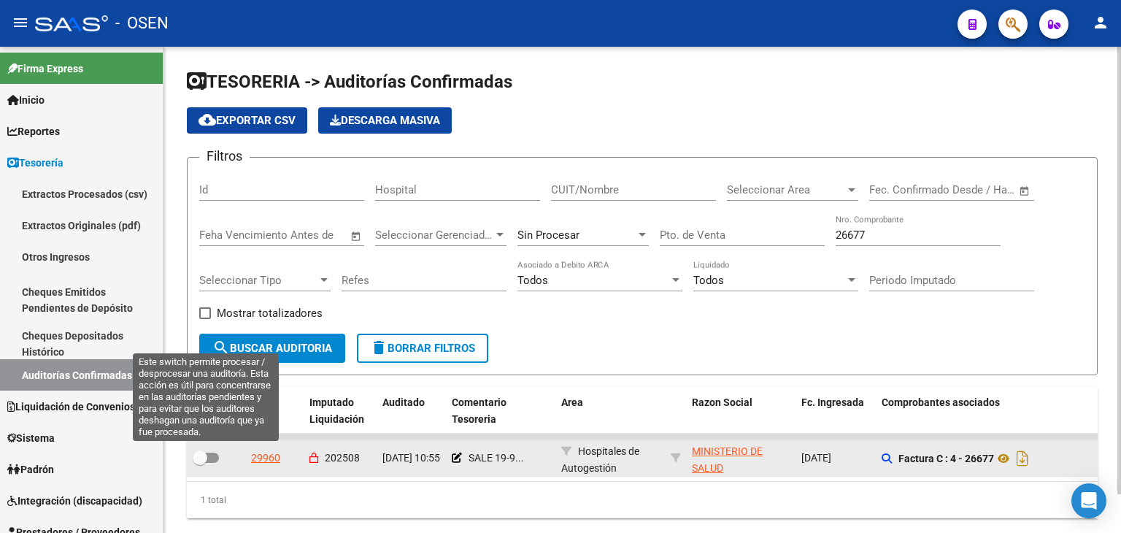
click at [206, 460] on span at bounding box center [200, 457] width 15 height 15
click at [200, 463] on input "checkbox" at bounding box center [199, 463] width 1 height 1
checkbox input "true"
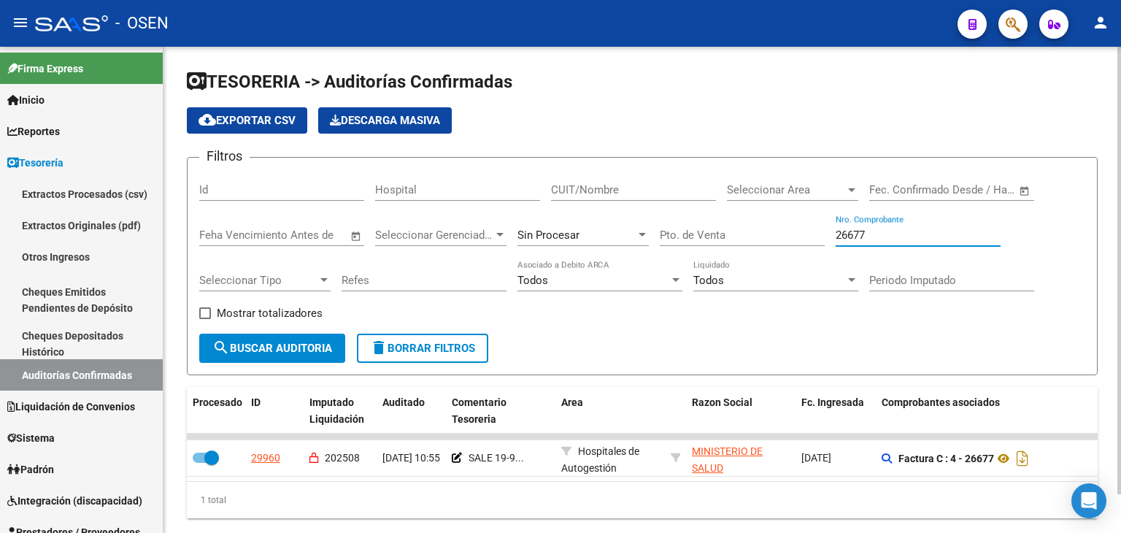
click at [882, 237] on input "26677" at bounding box center [918, 234] width 165 height 13
type input "1660"
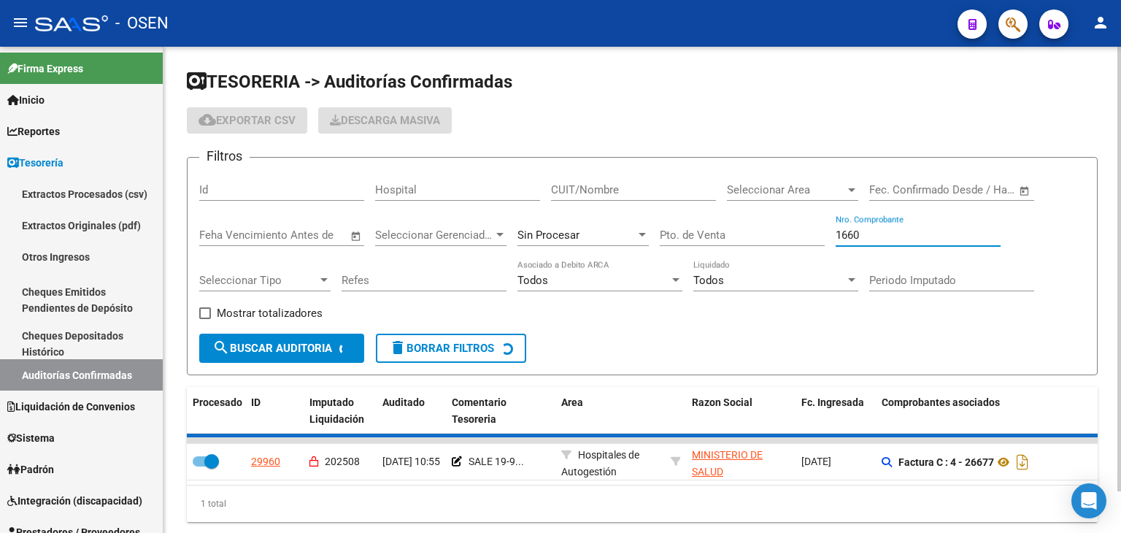
checkbox input "false"
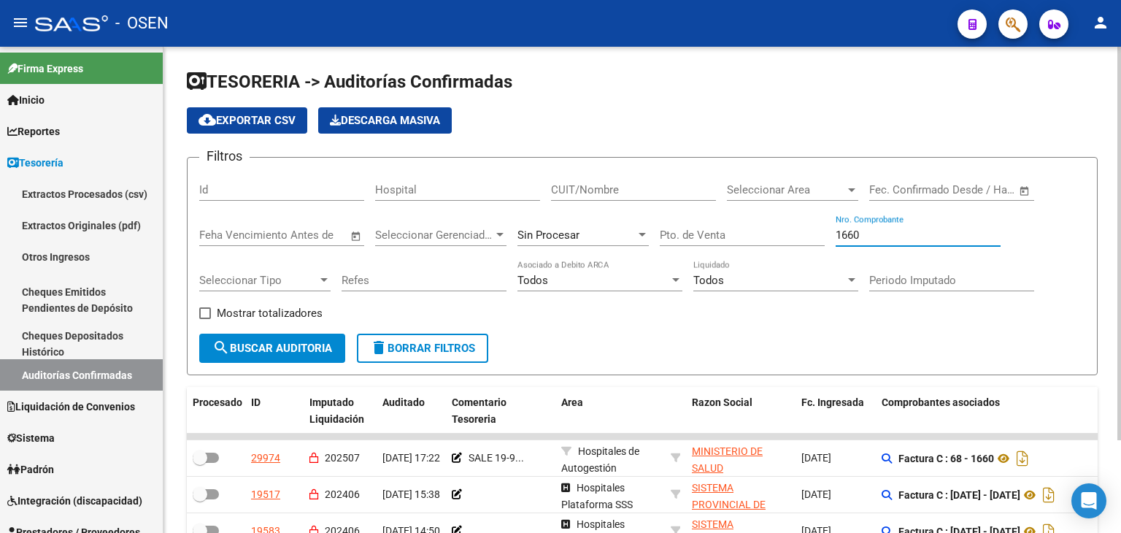
type input "1660"
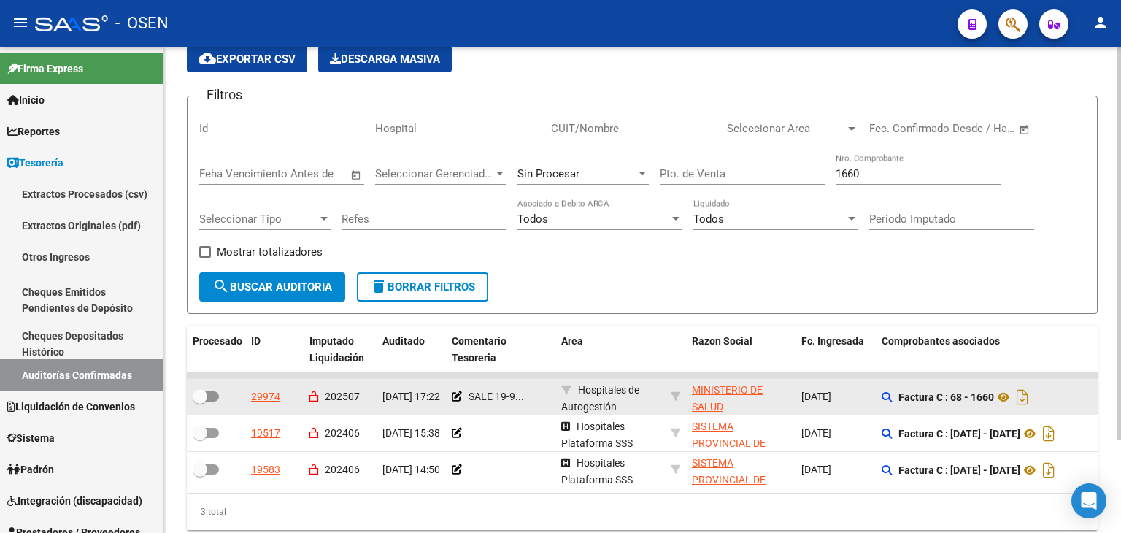
drag, startPoint x: 671, startPoint y: 353, endPoint x: 652, endPoint y: 375, distance: 29.5
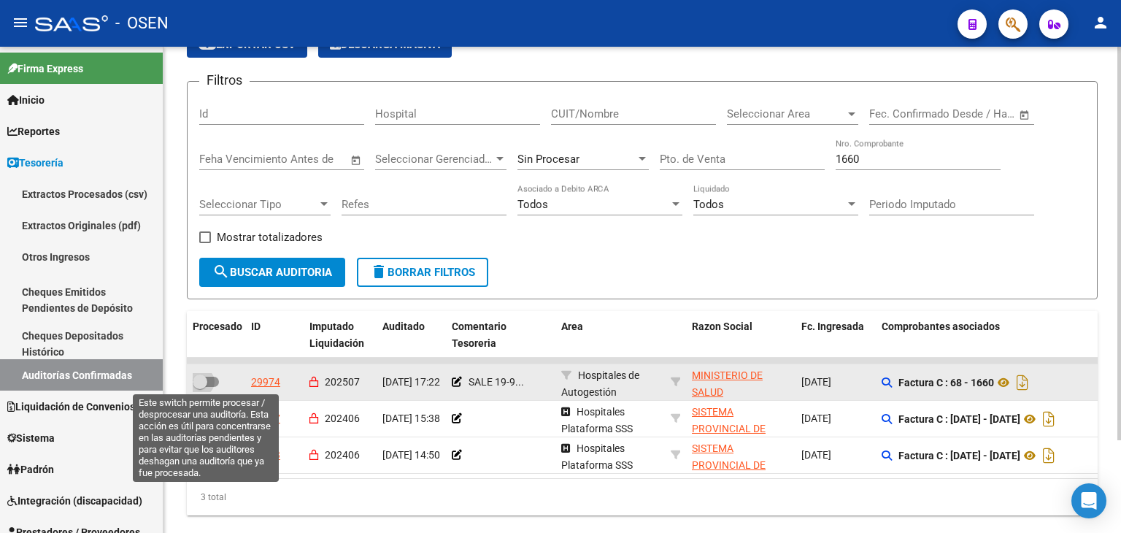
click at [212, 378] on span at bounding box center [206, 382] width 26 height 10
click at [200, 387] on input "checkbox" at bounding box center [199, 387] width 1 height 1
checkbox input "true"
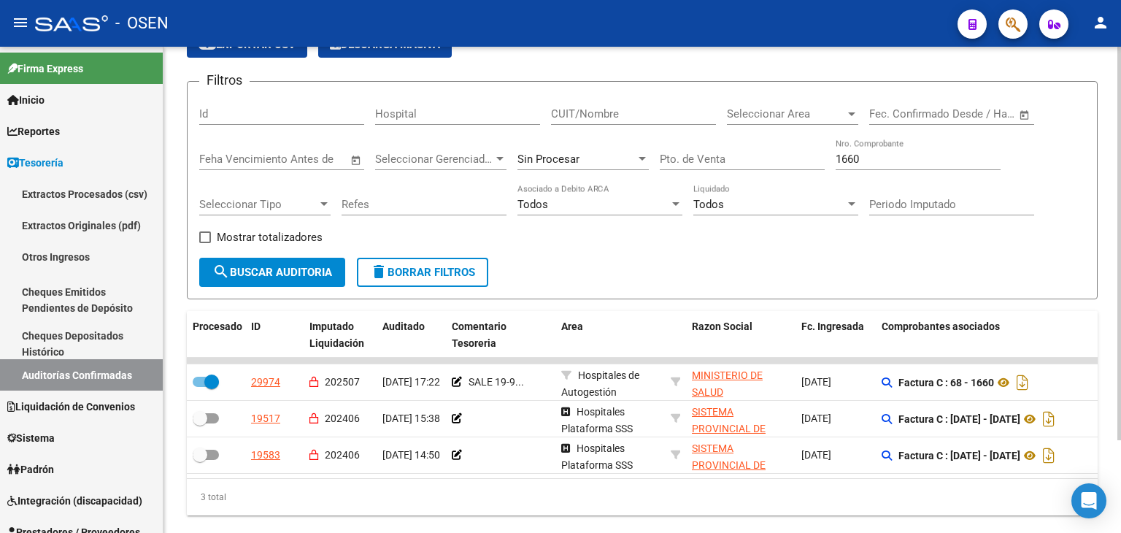
click at [891, 161] on input "1660" at bounding box center [918, 159] width 165 height 13
click at [891, 162] on input "1660" at bounding box center [918, 159] width 165 height 13
type input "22651"
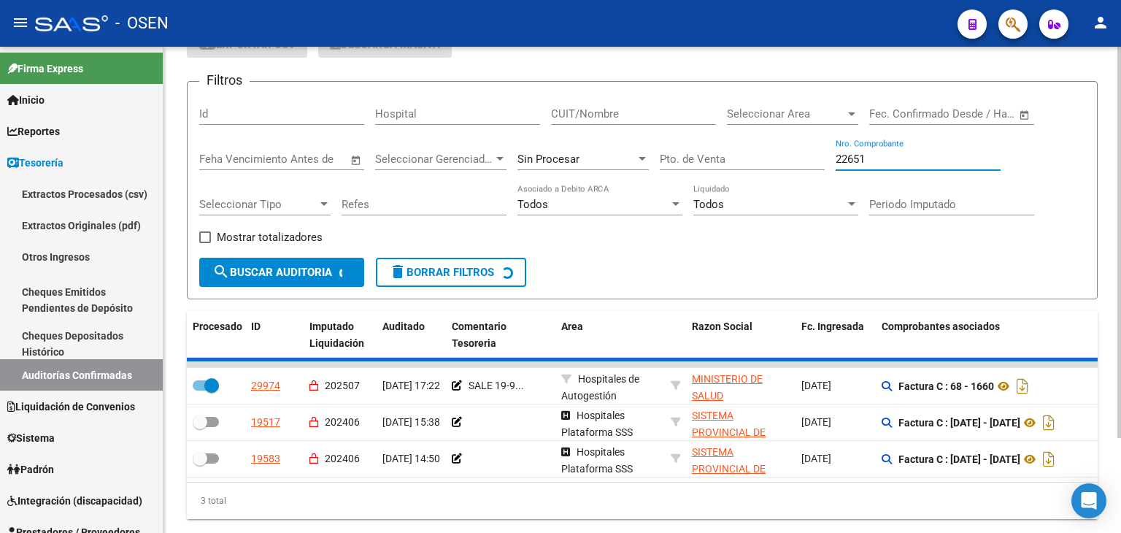
checkbox input "false"
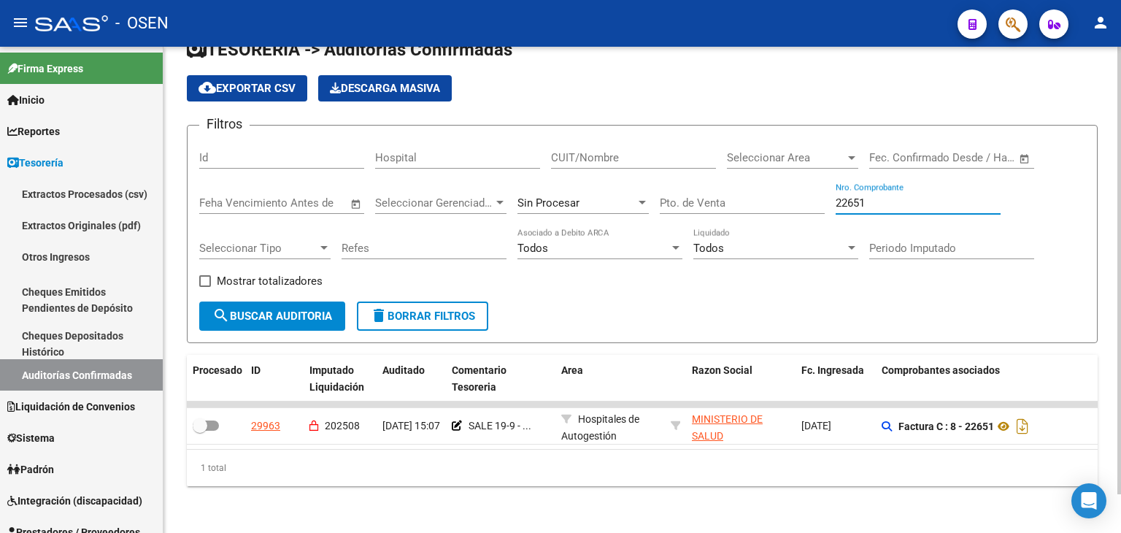
scroll to position [41, 0]
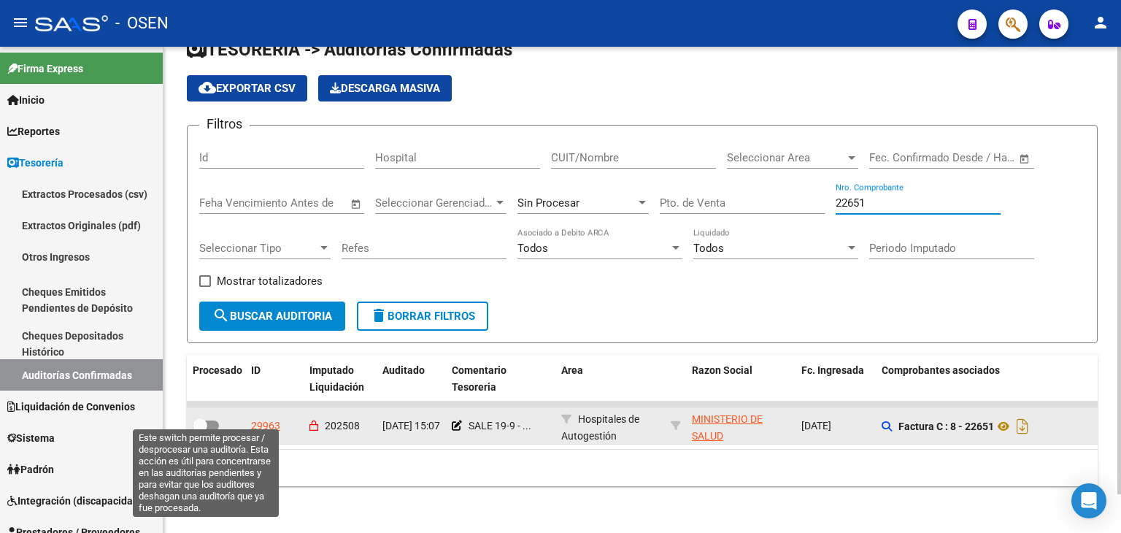
type input "22651"
click at [207, 418] on span at bounding box center [200, 425] width 15 height 15
click at [200, 431] on input "checkbox" at bounding box center [199, 431] width 1 height 1
checkbox input "true"
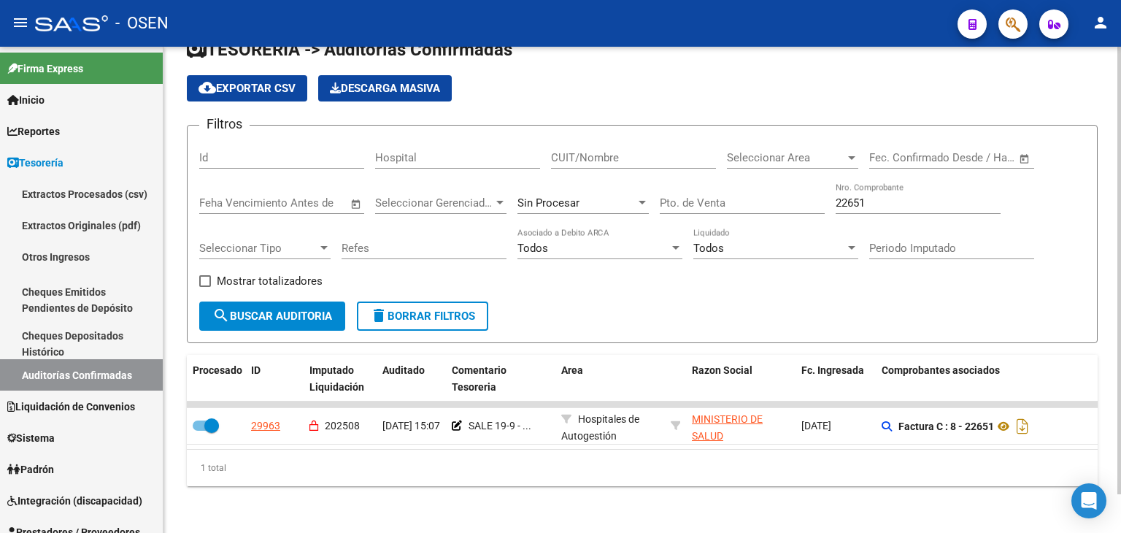
click at [858, 196] on input "22651" at bounding box center [918, 202] width 165 height 13
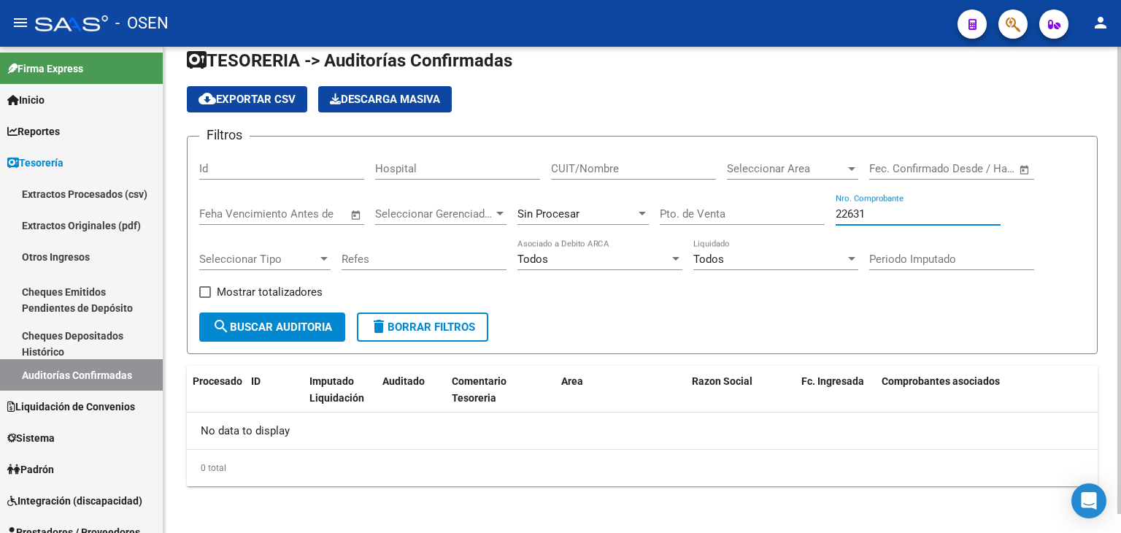
scroll to position [20, 0]
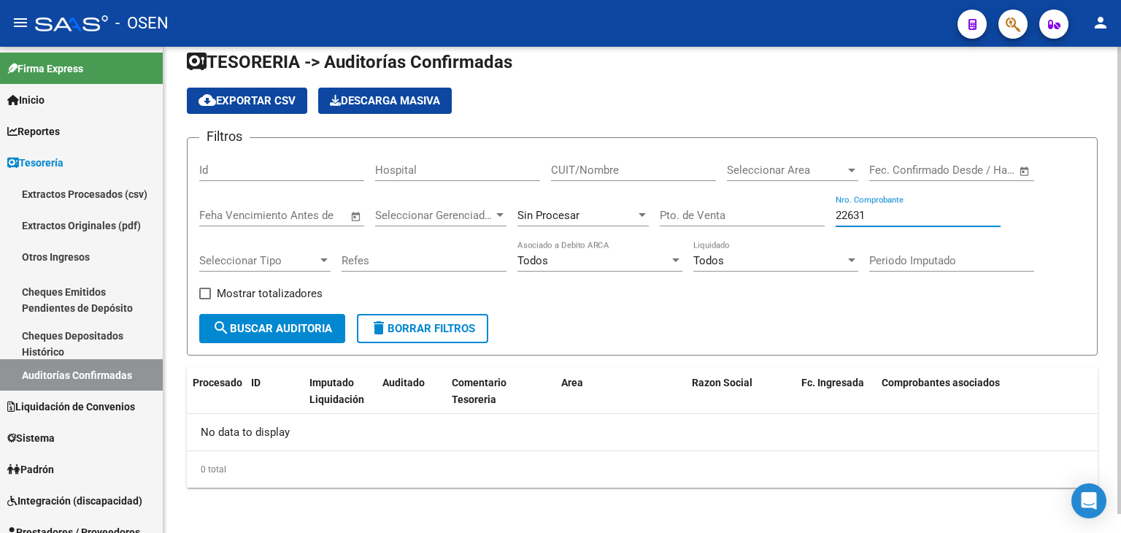
click at [616, 204] on div "Sin Procesar" at bounding box center [582, 210] width 131 height 31
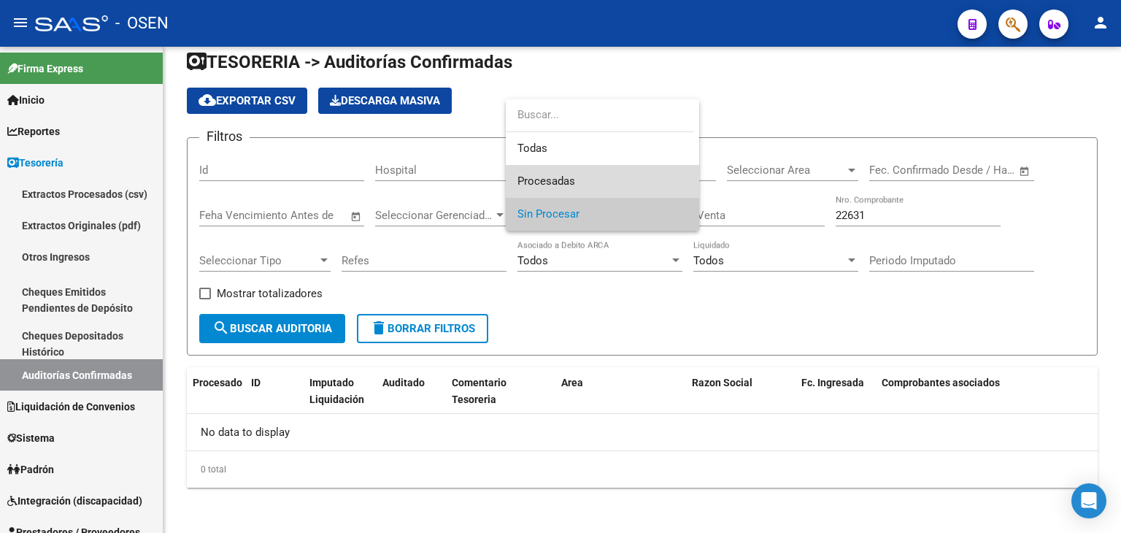
click at [606, 176] on span "Procesadas" at bounding box center [602, 181] width 170 height 33
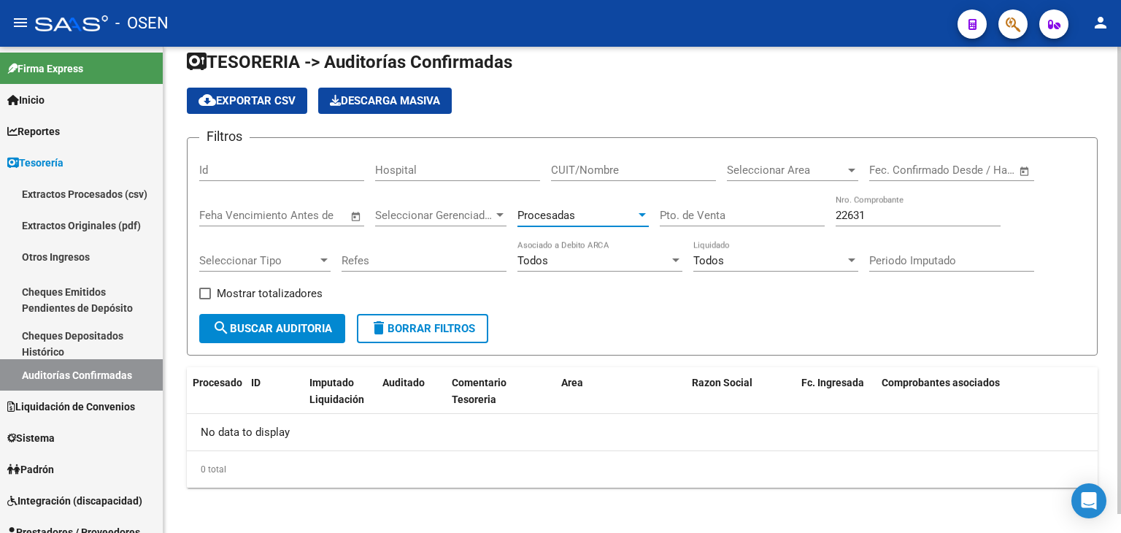
click at [312, 322] on span "search Buscar Auditoria" at bounding box center [272, 328] width 120 height 13
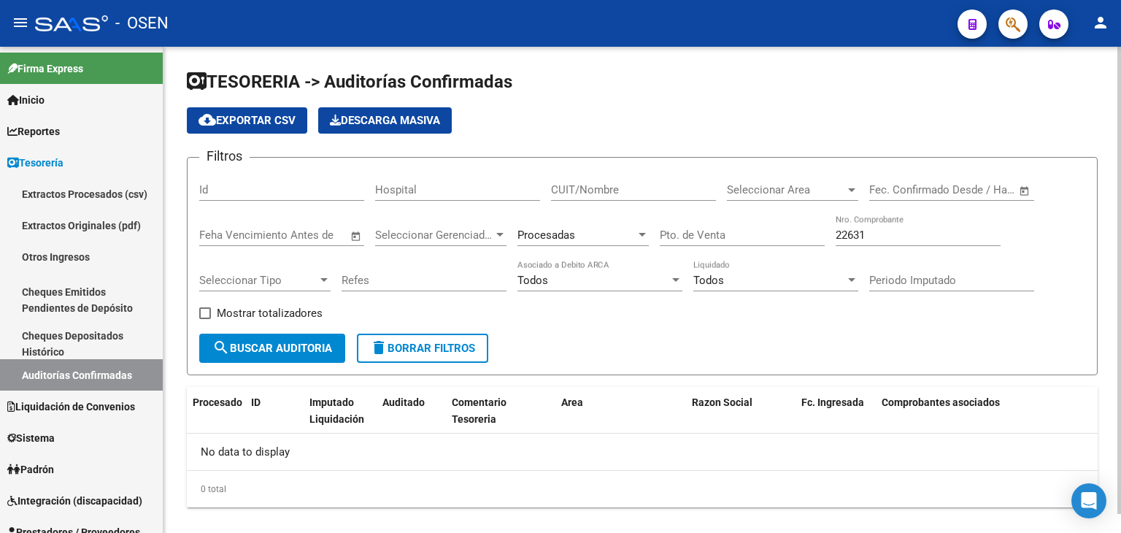
click at [585, 235] on div "Procesadas" at bounding box center [576, 234] width 118 height 13
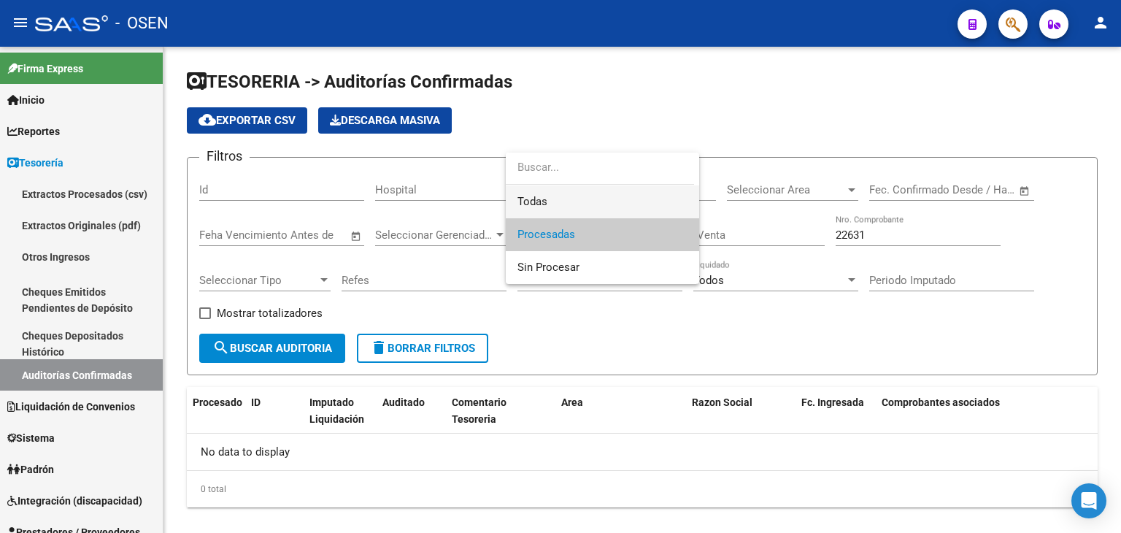
click at [578, 208] on span "Todas" at bounding box center [602, 201] width 170 height 33
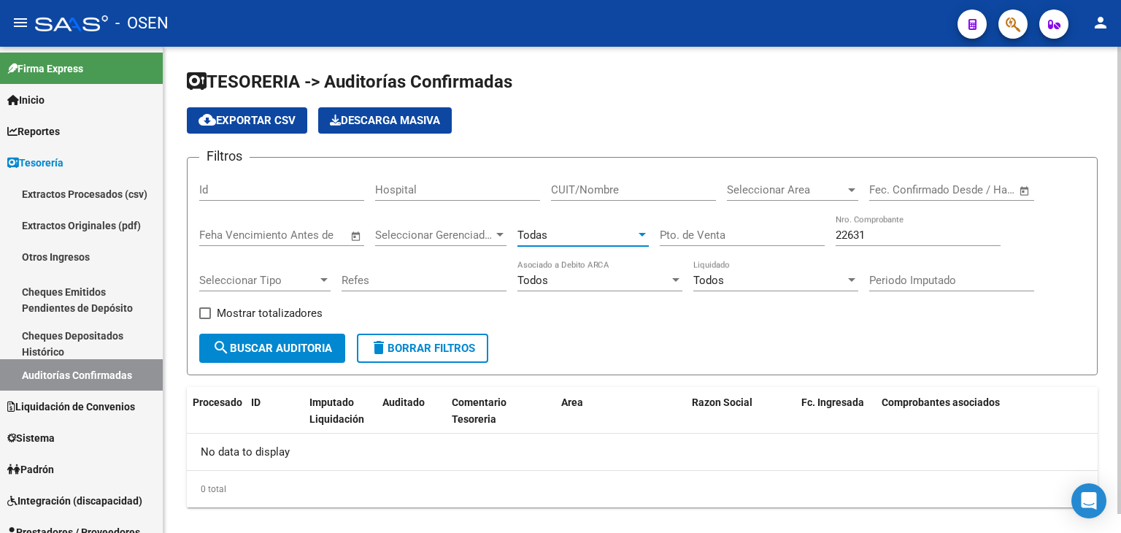
click at [572, 234] on div "Todas" at bounding box center [576, 234] width 118 height 13
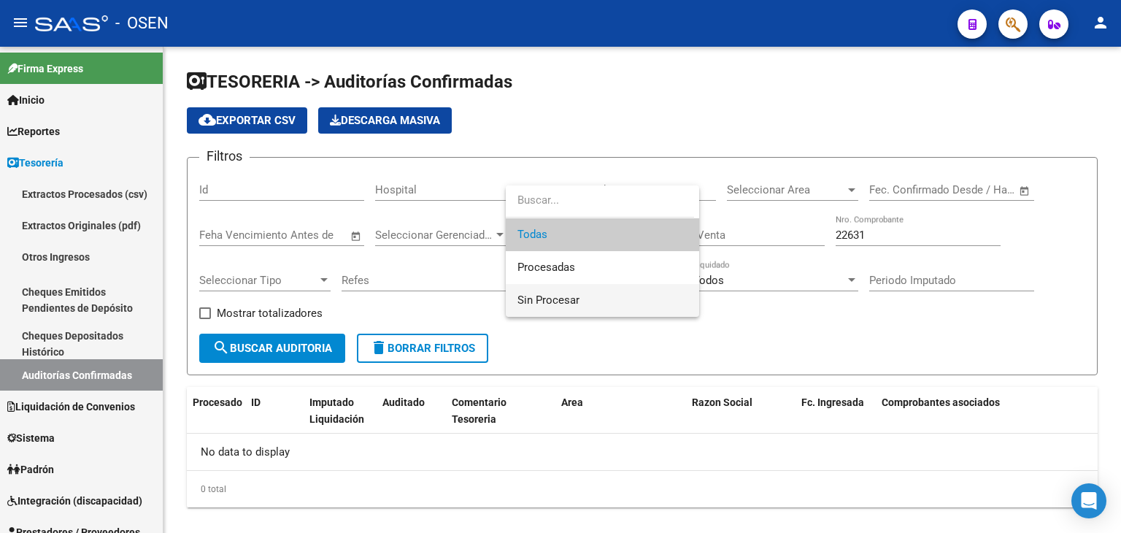
click at [558, 293] on span "Sin Procesar" at bounding box center [548, 299] width 62 height 13
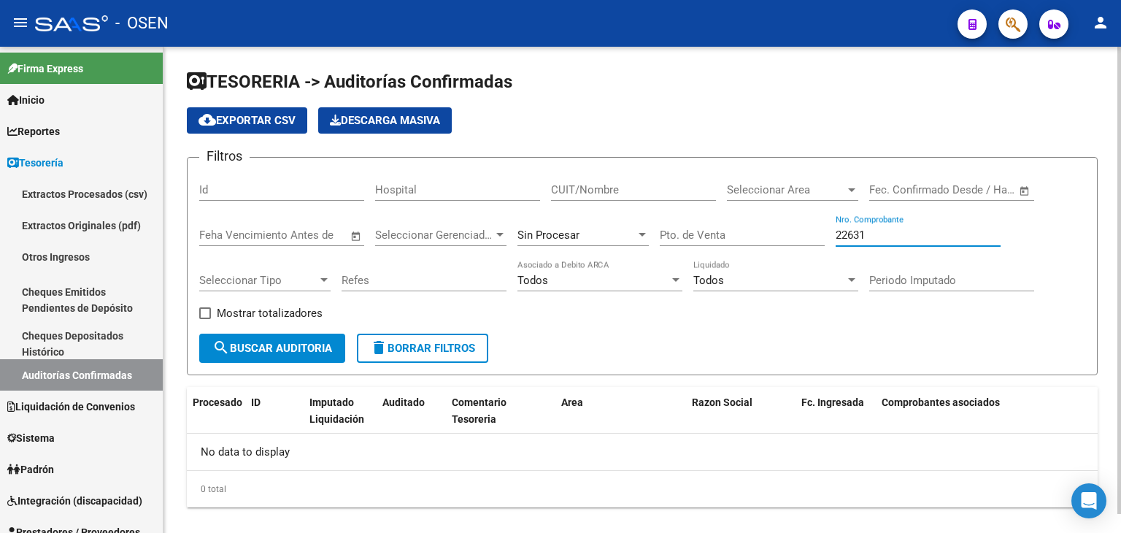
click at [914, 238] on input "22631" at bounding box center [918, 234] width 165 height 13
click at [914, 239] on input "22631" at bounding box center [918, 234] width 165 height 13
type input "226631"
click at [590, 240] on div "Sin Procesar" at bounding box center [582, 230] width 131 height 31
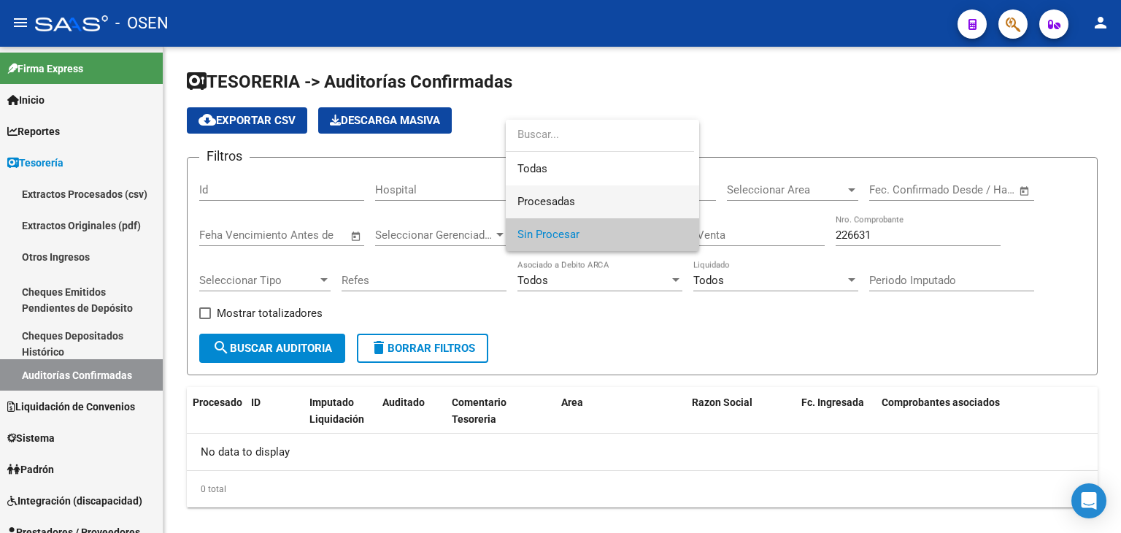
click at [583, 208] on span "Procesadas" at bounding box center [602, 201] width 170 height 33
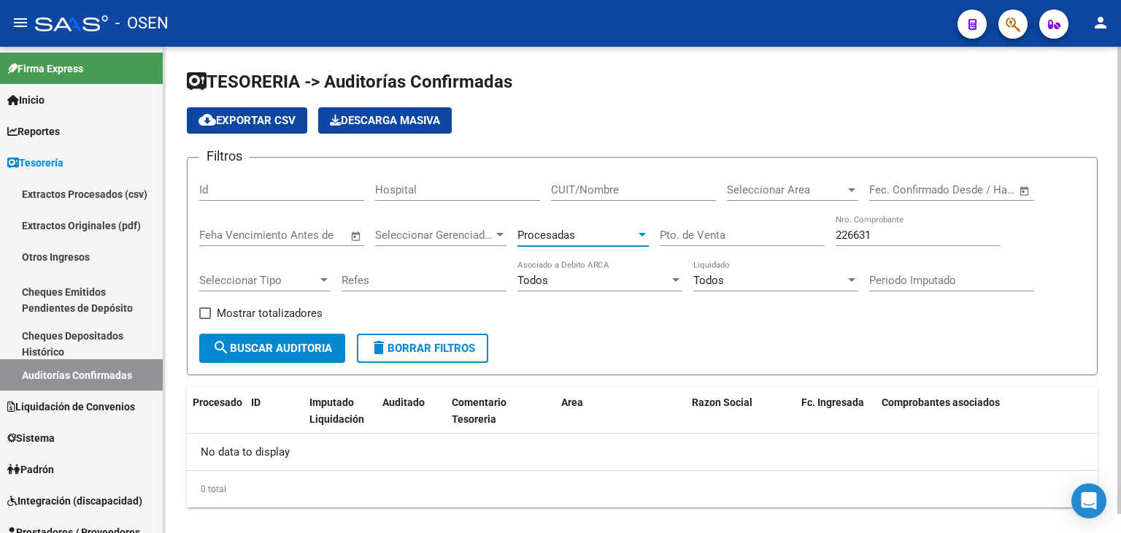
click at [239, 358] on button "search Buscar Auditoria" at bounding box center [272, 348] width 146 height 29
click at [607, 231] on div "Procesadas" at bounding box center [576, 234] width 118 height 13
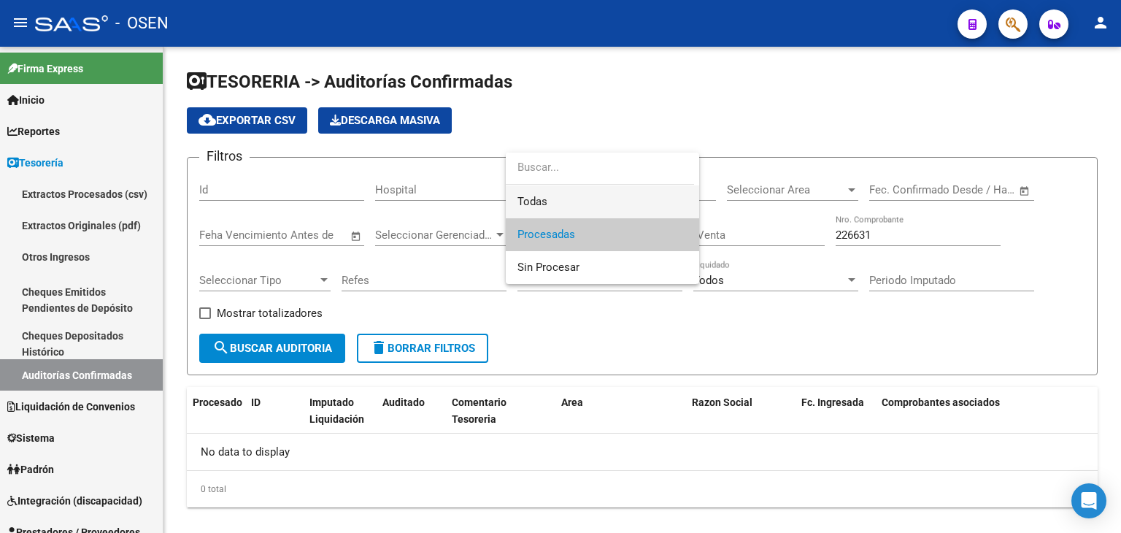
click at [590, 208] on span "Todas" at bounding box center [602, 201] width 170 height 33
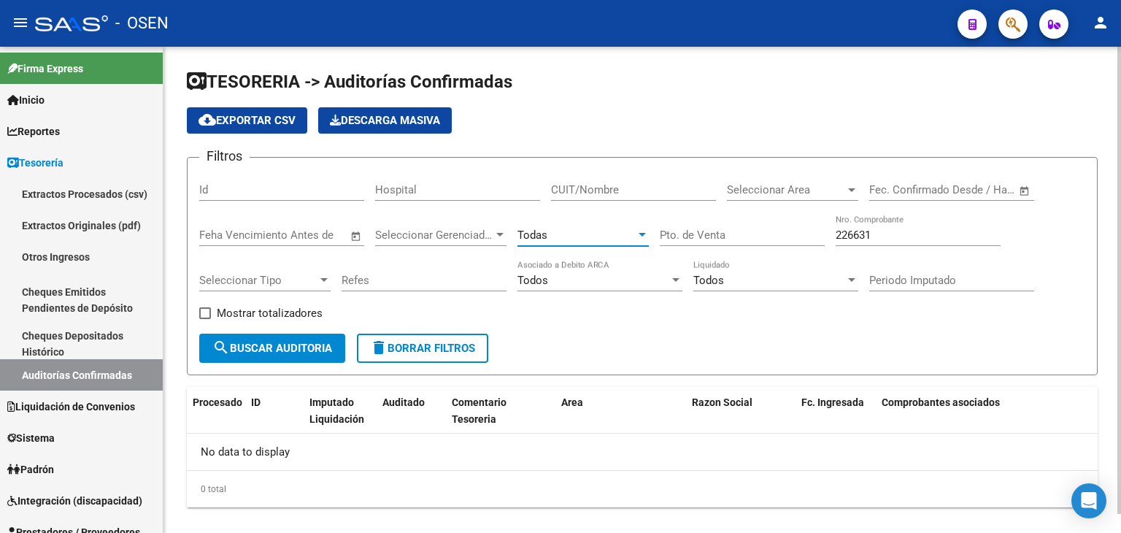
click at [868, 230] on input "226631" at bounding box center [918, 234] width 165 height 13
type input "2"
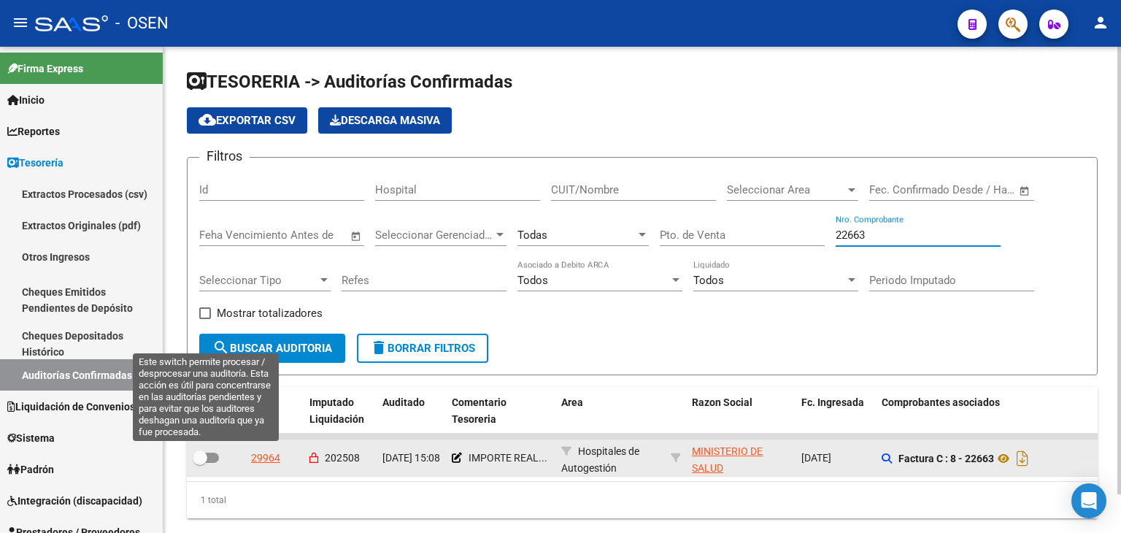
type input "22663"
click at [210, 457] on span at bounding box center [206, 457] width 26 height 10
click at [200, 463] on input "checkbox" at bounding box center [199, 463] width 1 height 1
checkbox input "true"
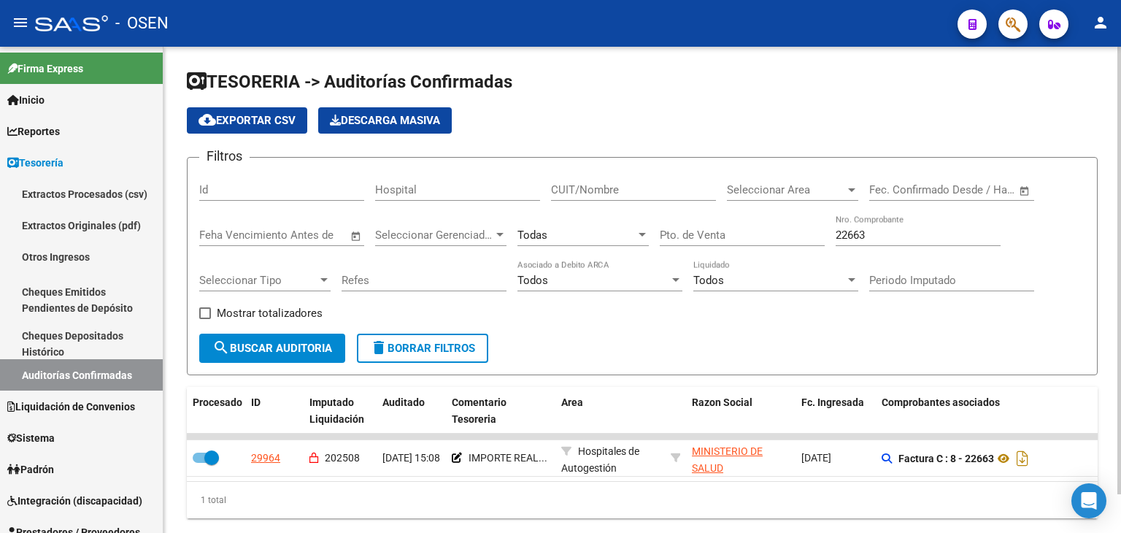
click at [861, 234] on input "22663" at bounding box center [918, 234] width 165 height 13
click at [863, 237] on input "22663" at bounding box center [918, 234] width 165 height 13
click at [861, 239] on input "22663" at bounding box center [918, 234] width 165 height 13
click at [858, 233] on input "22663" at bounding box center [918, 234] width 165 height 13
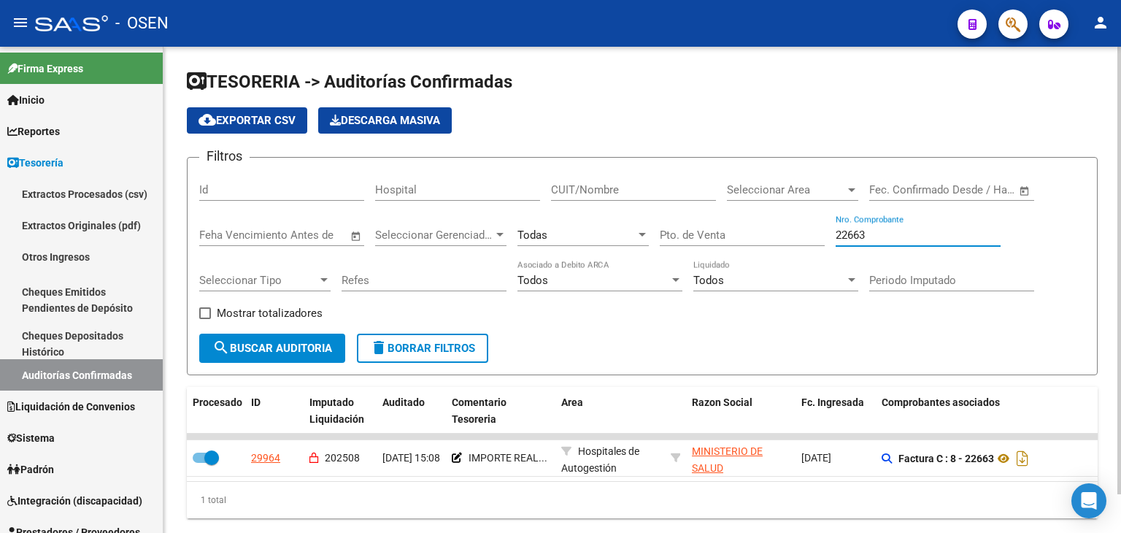
click at [858, 233] on input "22663" at bounding box center [918, 234] width 165 height 13
type input "1707"
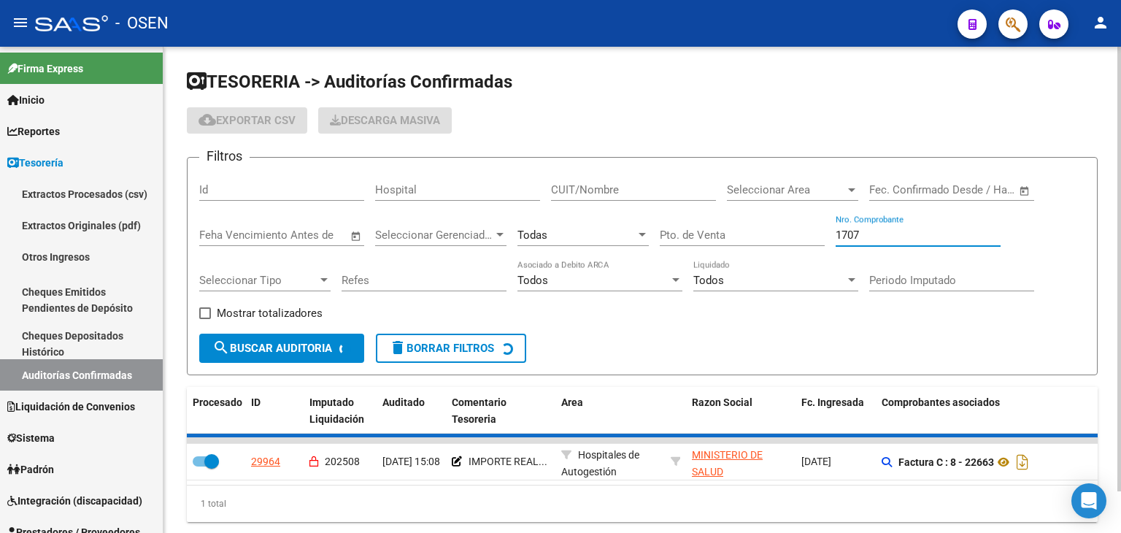
checkbox input "false"
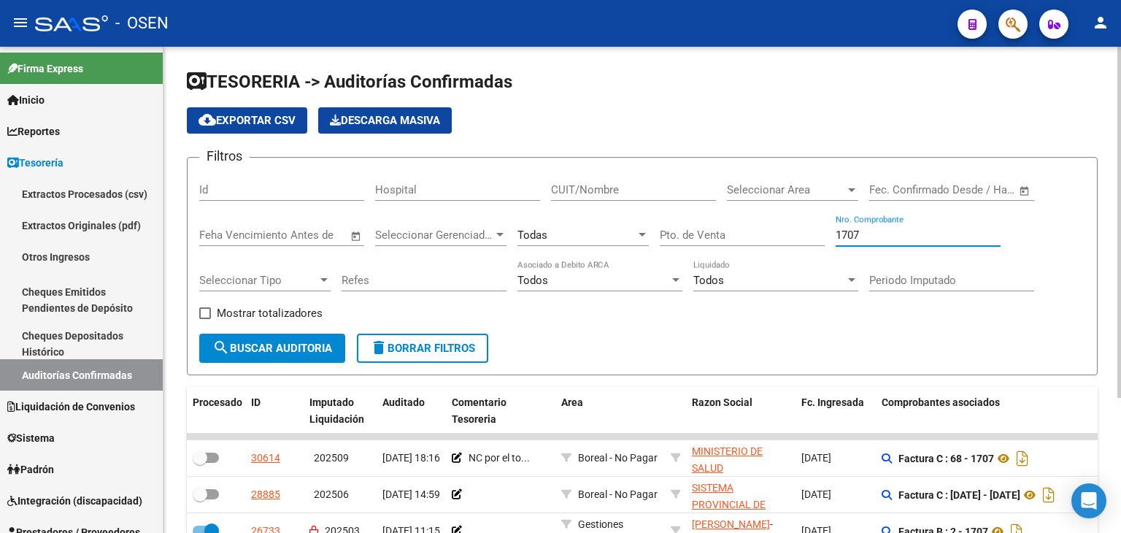
type input "1707"
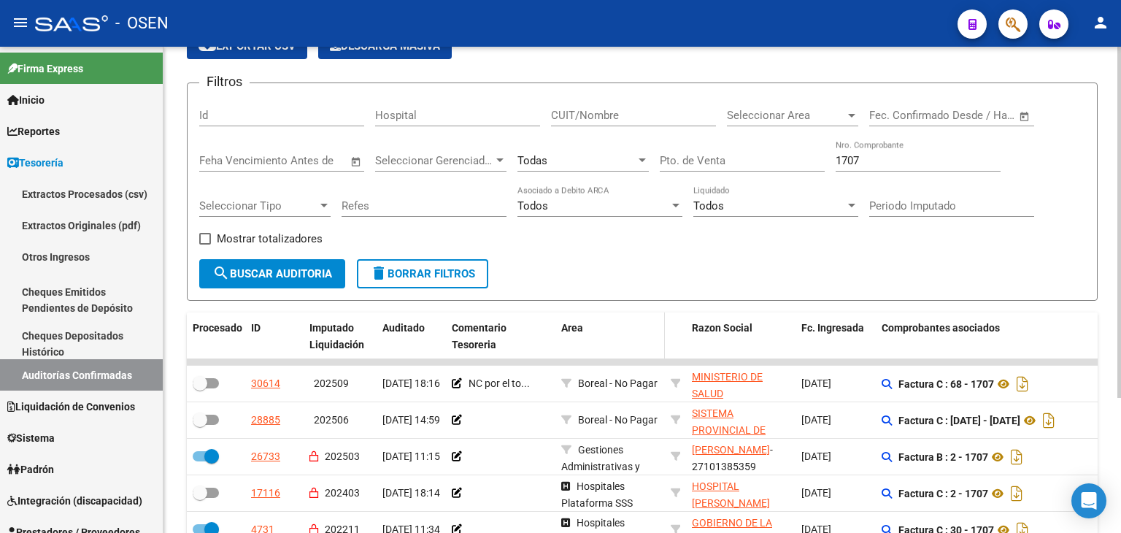
drag, startPoint x: 636, startPoint y: 368, endPoint x: 650, endPoint y: 326, distance: 44.5
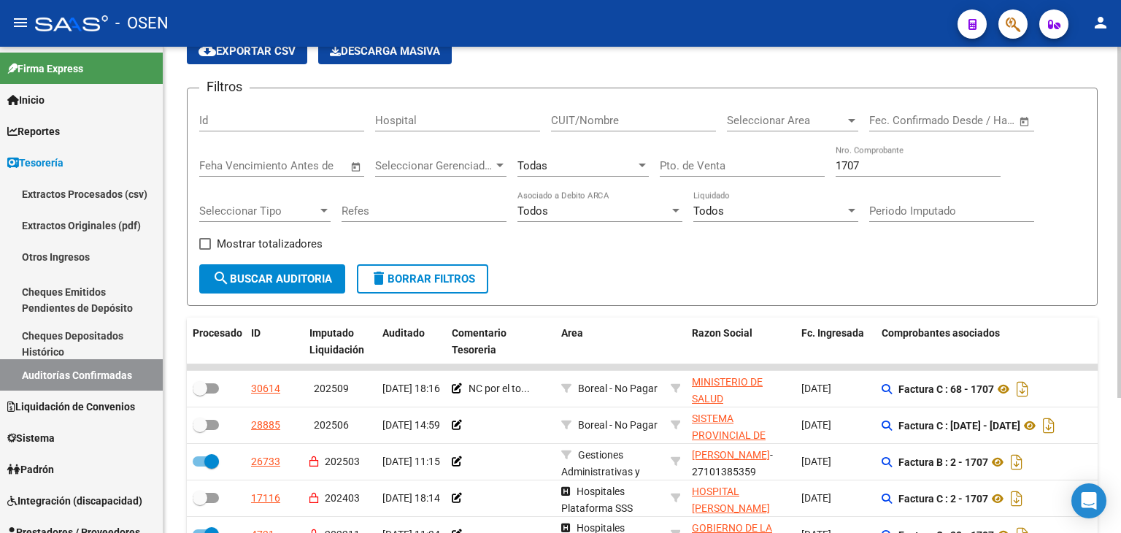
click at [858, 165] on input "1707" at bounding box center [918, 165] width 165 height 13
type input "28989"
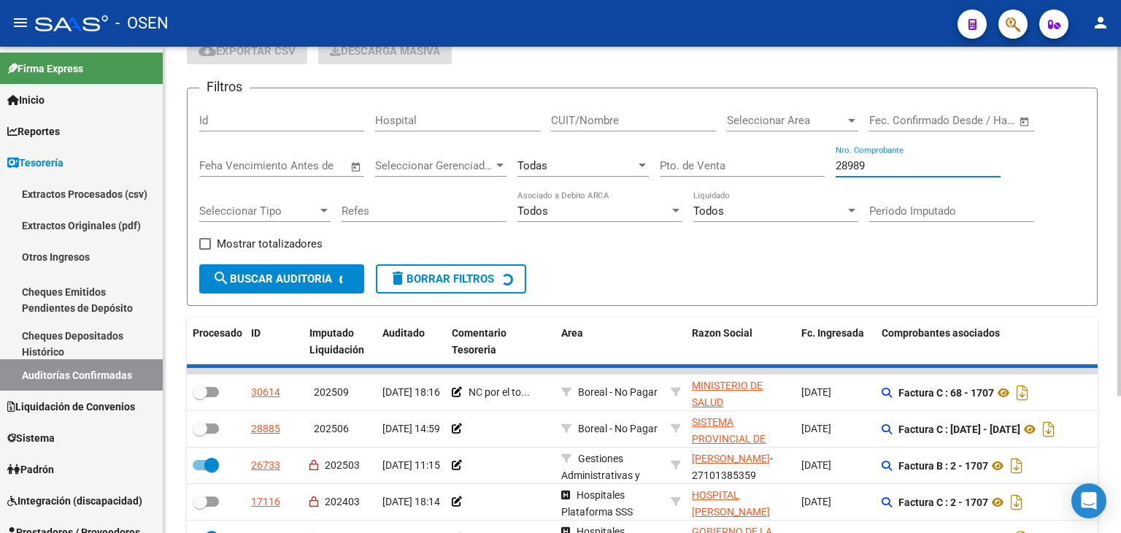
checkbox input "true"
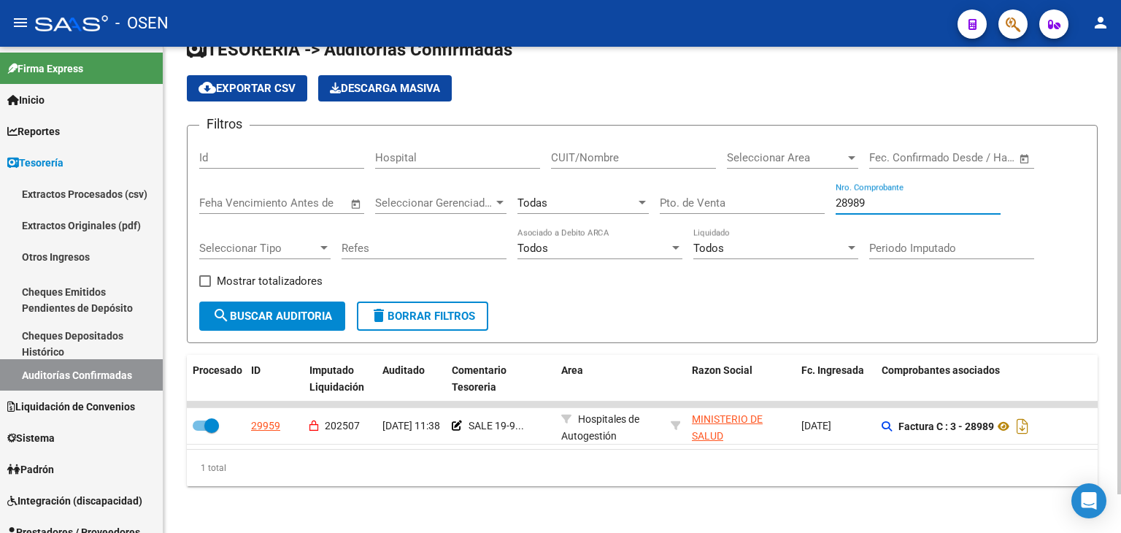
scroll to position [41, 0]
click at [907, 196] on input "28989" at bounding box center [918, 202] width 165 height 13
click at [906, 196] on input "28989" at bounding box center [918, 202] width 165 height 13
type input "26677"
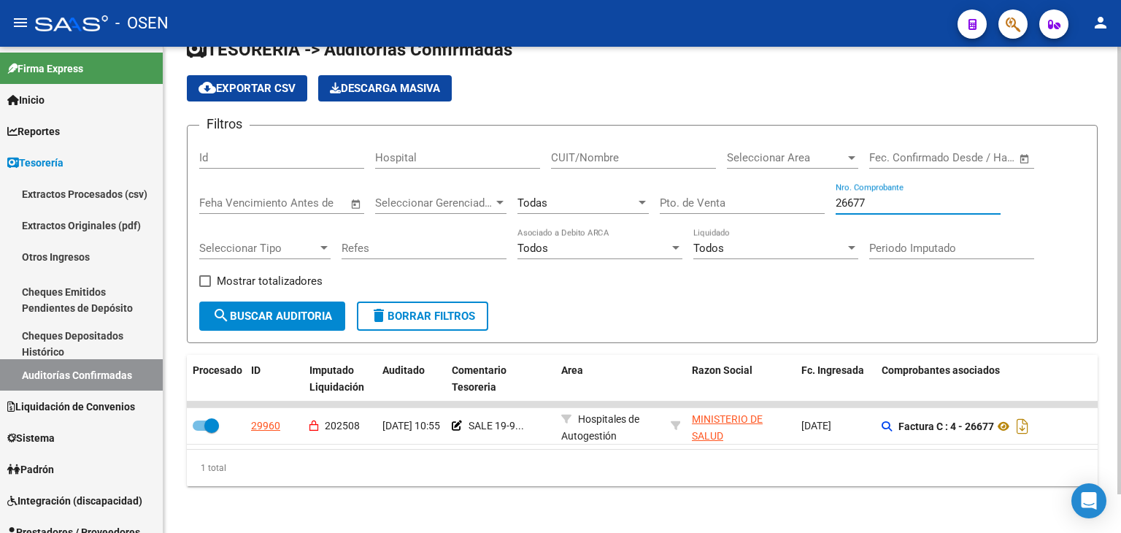
click at [841, 196] on input "26677" at bounding box center [918, 202] width 165 height 13
type input "1660"
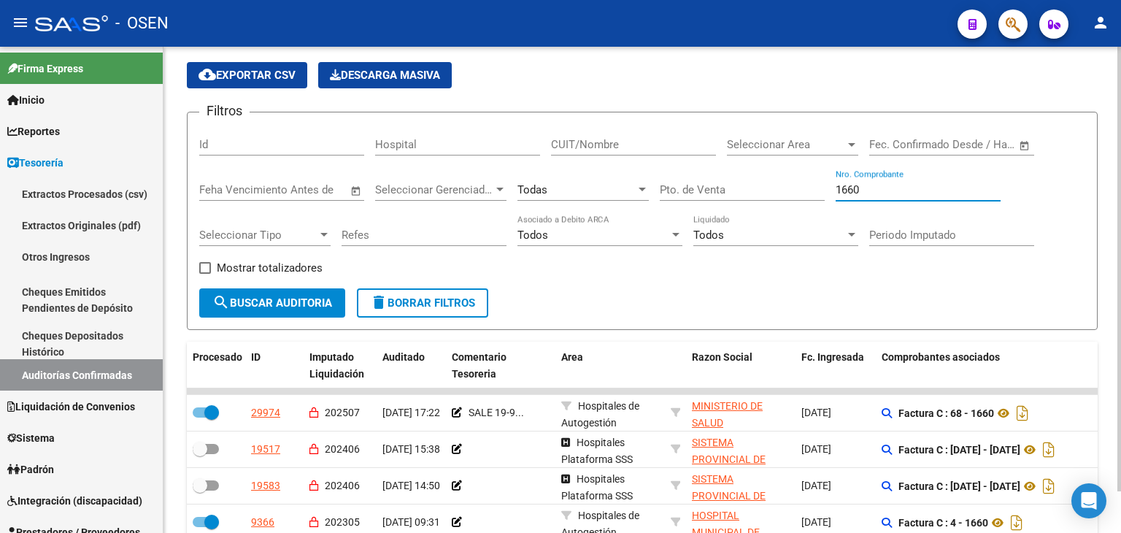
scroll to position [69, 0]
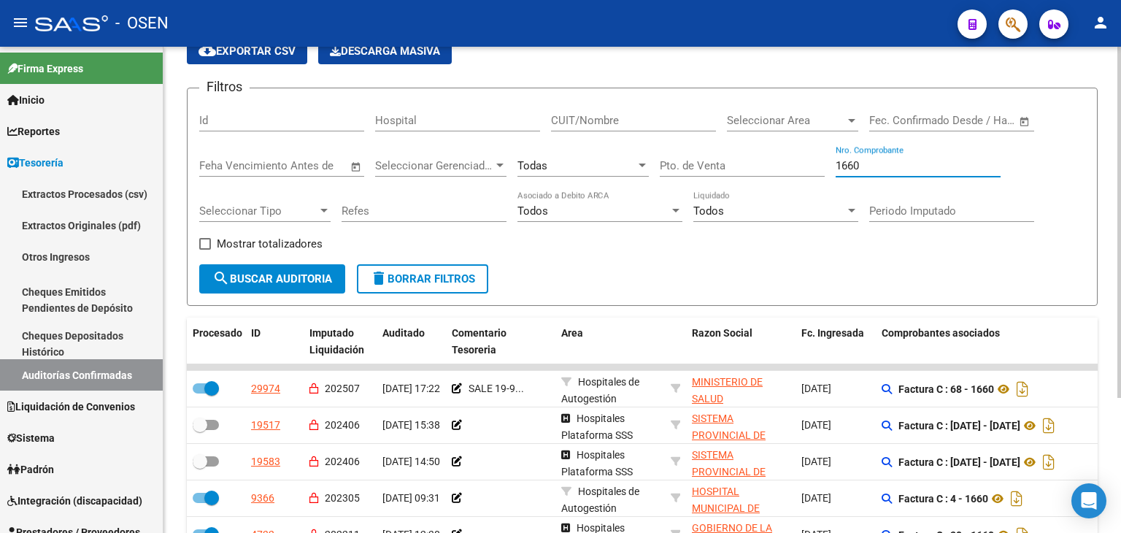
click at [879, 168] on input "1660" at bounding box center [918, 165] width 165 height 13
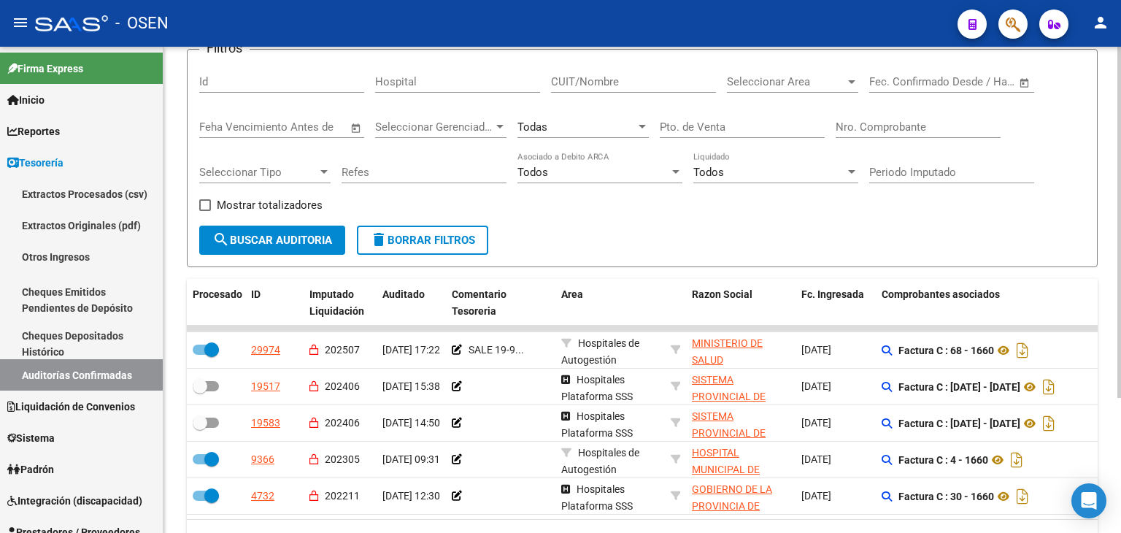
drag, startPoint x: 849, startPoint y: 260, endPoint x: 864, endPoint y: 211, distance: 51.2
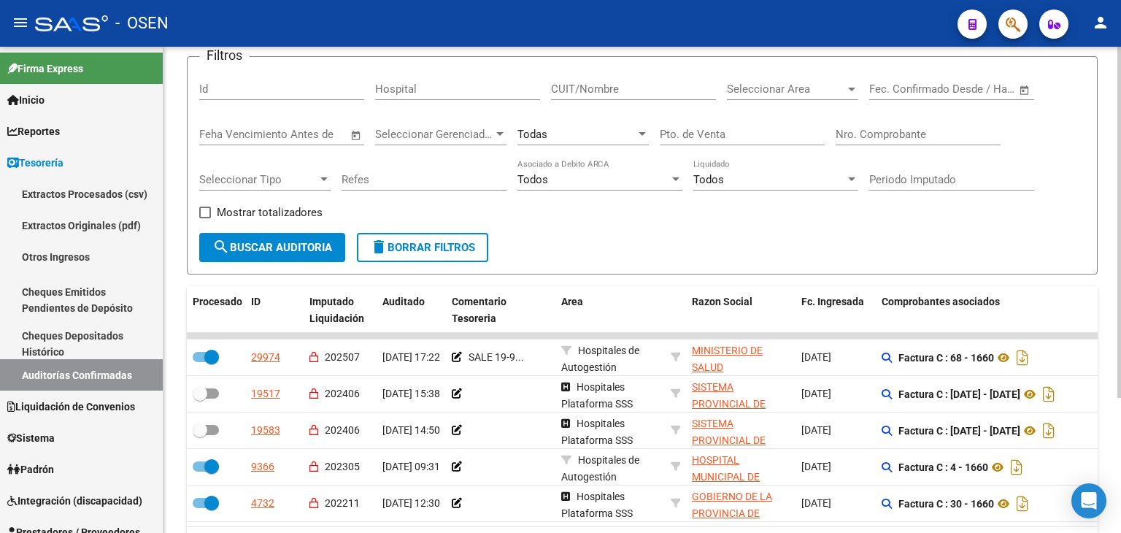
click at [886, 136] on input "Nro. Comprobante" at bounding box center [918, 134] width 165 height 13
type input "22651"
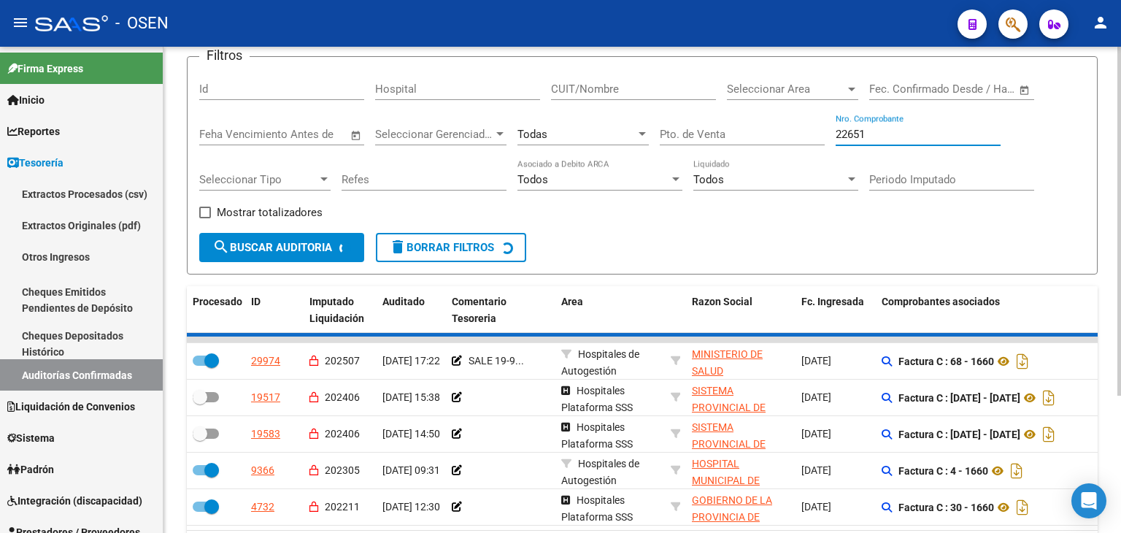
checkbox input "true"
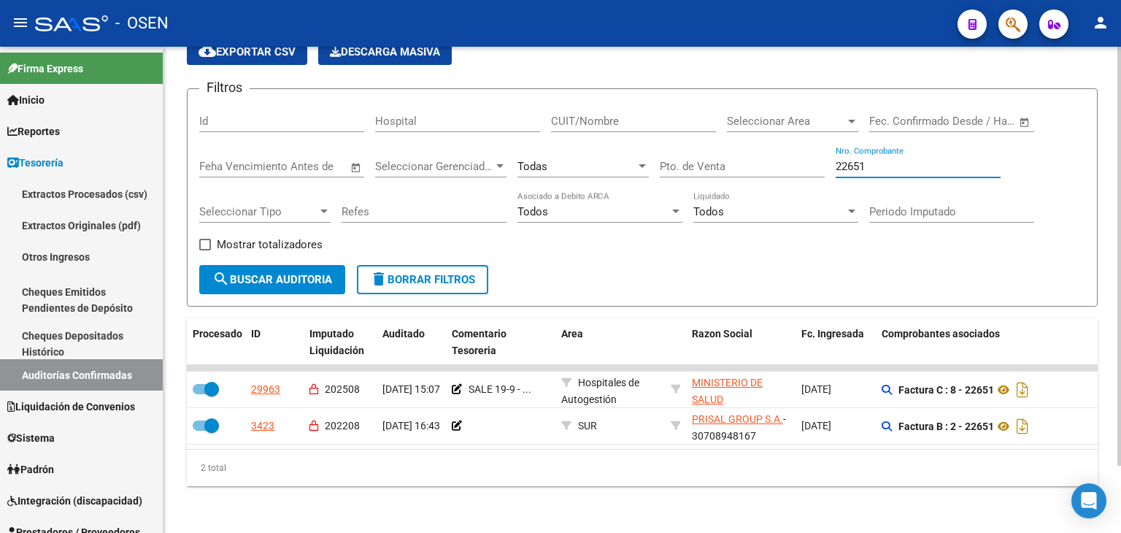
scroll to position [78, 0]
drag, startPoint x: 879, startPoint y: 160, endPoint x: 769, endPoint y: 161, distance: 109.5
click at [769, 161] on div "Filtros Id Hospital CUIT/Nombre Seleccionar Area Seleccionar Area Fecha inicio …" at bounding box center [642, 183] width 886 height 164
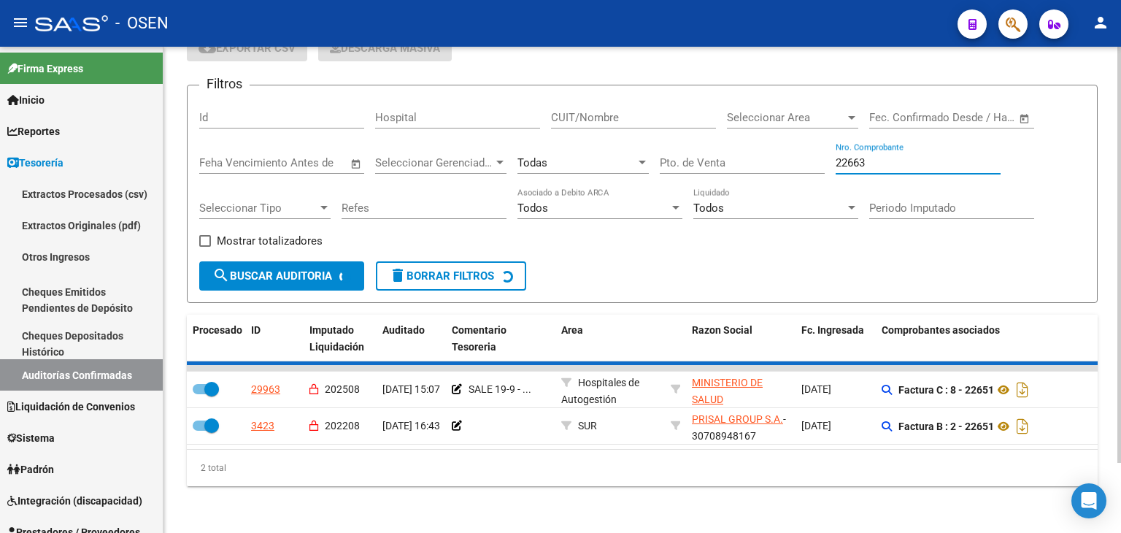
scroll to position [41, 0]
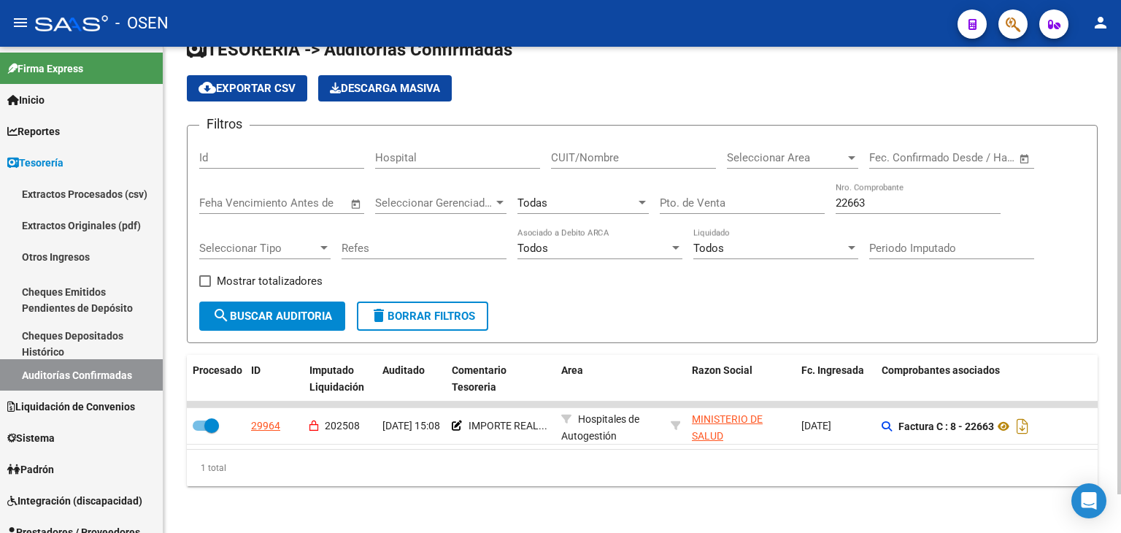
drag, startPoint x: 889, startPoint y: 182, endPoint x: 869, endPoint y: 182, distance: 19.7
click at [870, 182] on div "22663 Nro. Comprobante" at bounding box center [918, 197] width 165 height 31
click at [869, 196] on input "22663" at bounding box center [918, 202] width 165 height 13
click at [868, 196] on input "22663" at bounding box center [918, 202] width 165 height 13
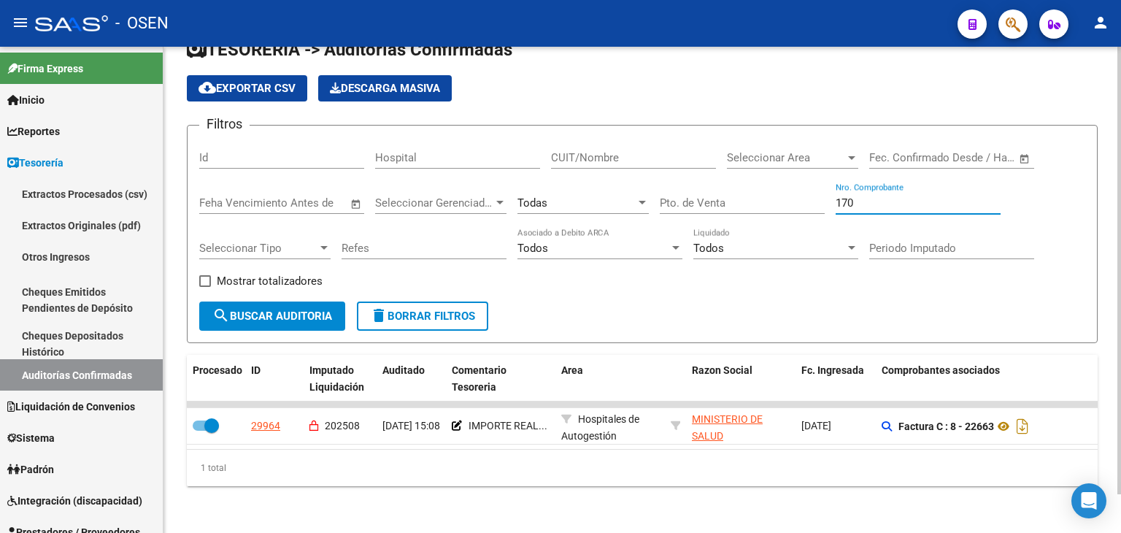
type input "1707"
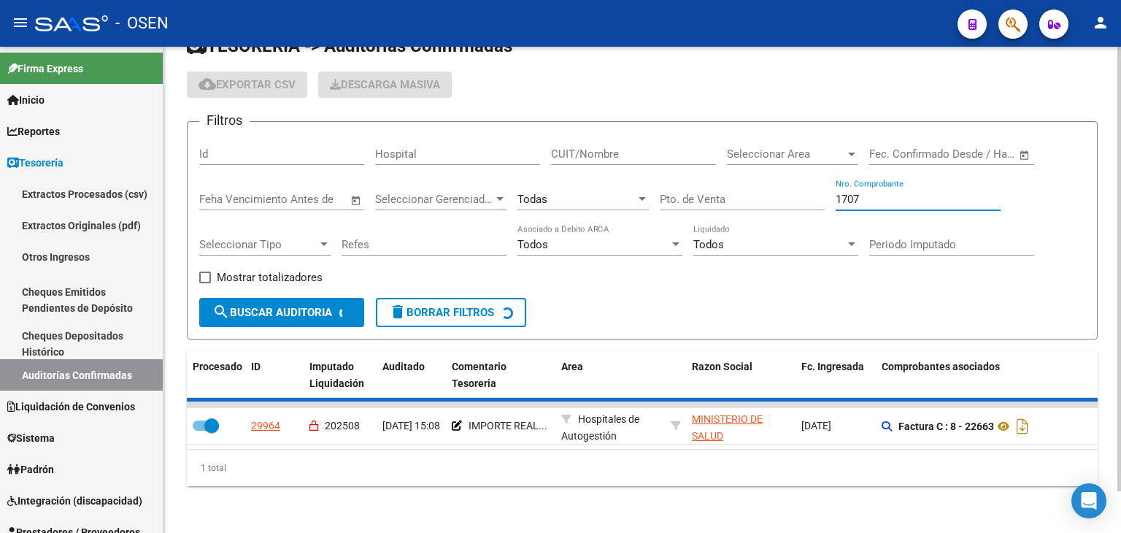
checkbox input "false"
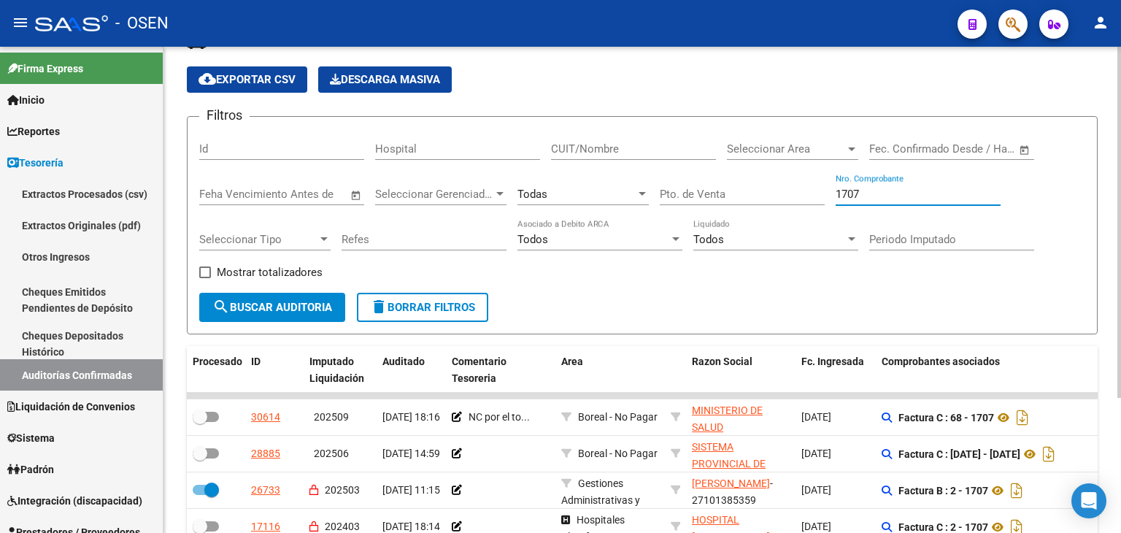
type input "1707"
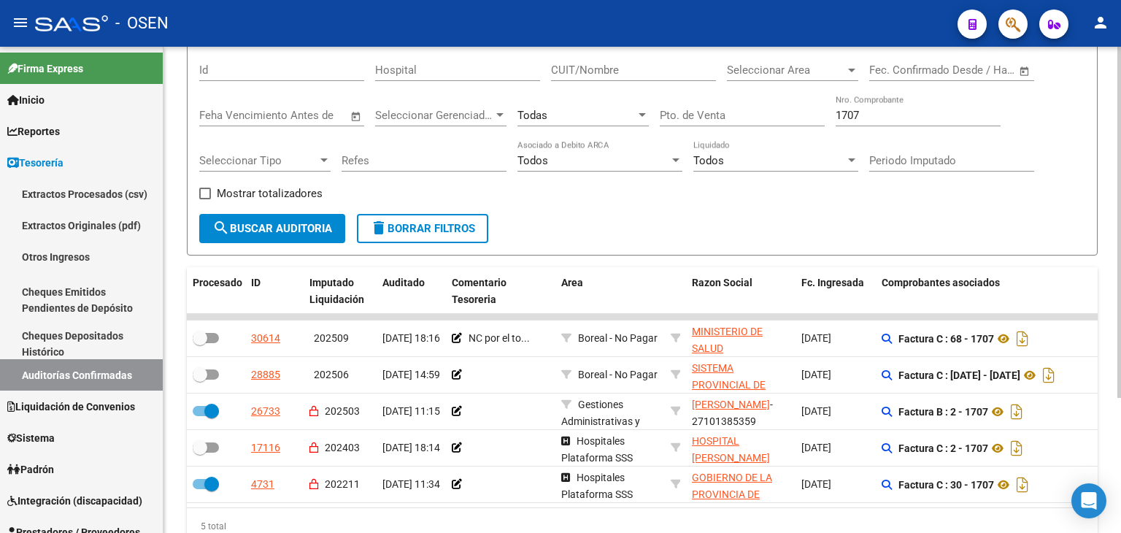
scroll to position [126, 0]
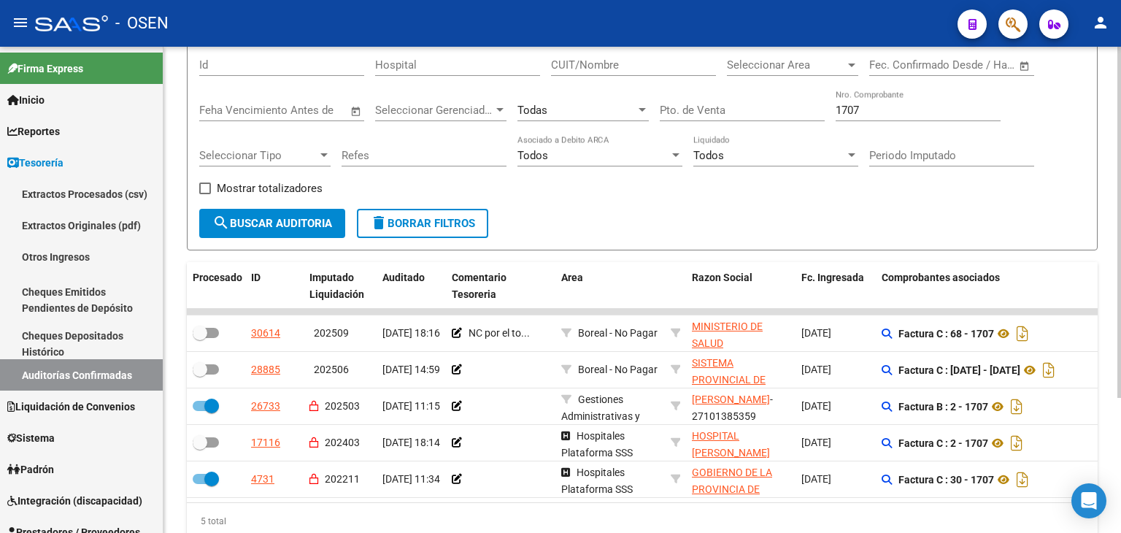
drag, startPoint x: 826, startPoint y: 284, endPoint x: 832, endPoint y: 307, distance: 24.1
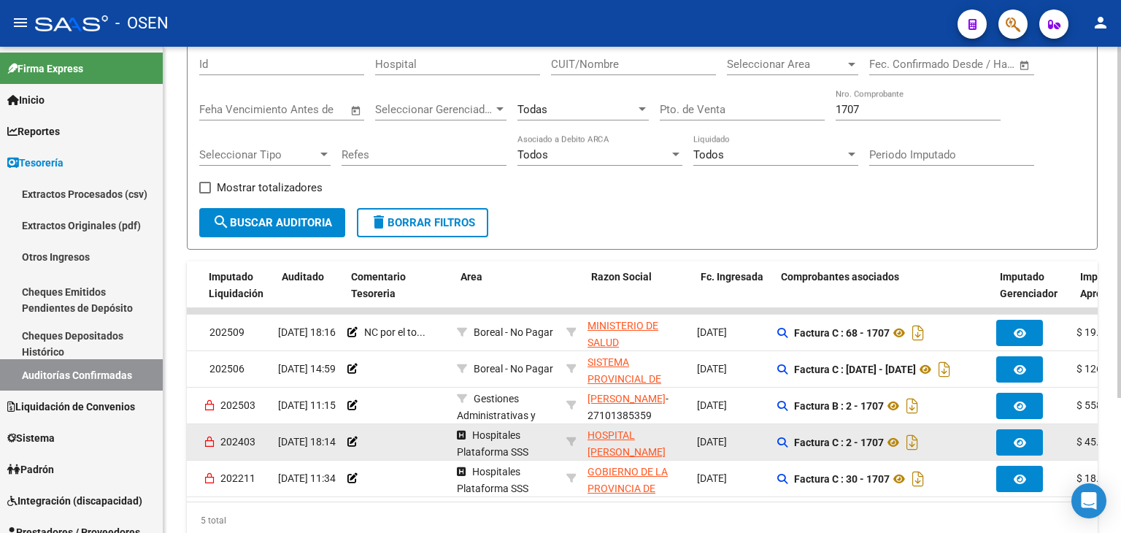
scroll to position [0, 89]
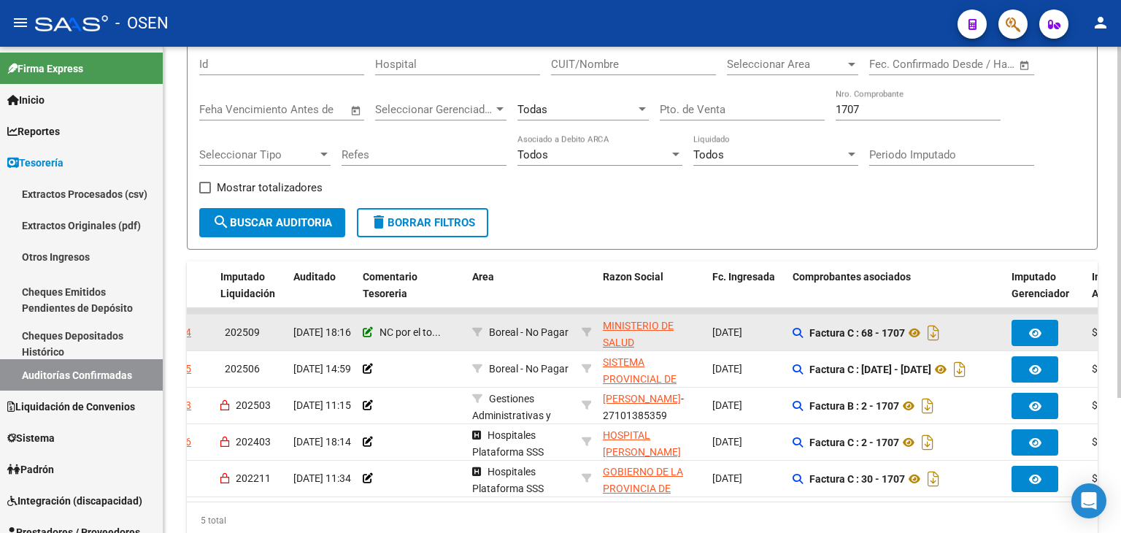
click at [371, 328] on icon at bounding box center [368, 332] width 10 height 10
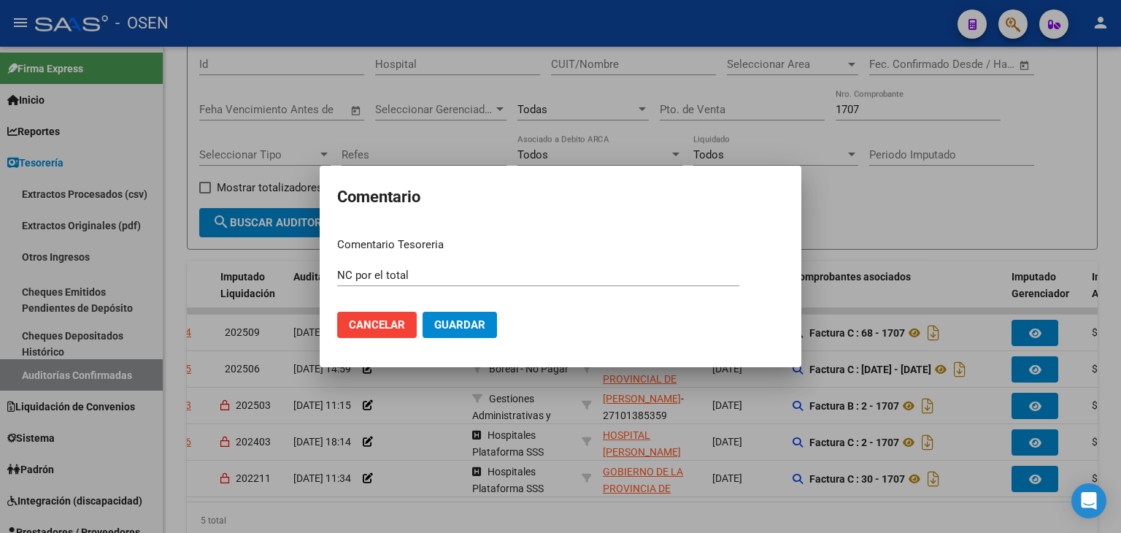
click at [336, 275] on mat-dialog-content "Comentario Tesoreria NC por el total Ingresar el comentario Cancelar Guardar" at bounding box center [561, 287] width 482 height 123
click at [339, 276] on input "NC por el total" at bounding box center [538, 275] width 402 height 13
click at [371, 274] on input "PAGA - 88975 - NC por el total" at bounding box center [538, 275] width 402 height 13
type input "PAGA - OP 88975 - NC por el total"
click at [480, 327] on span "Guardar" at bounding box center [459, 324] width 51 height 13
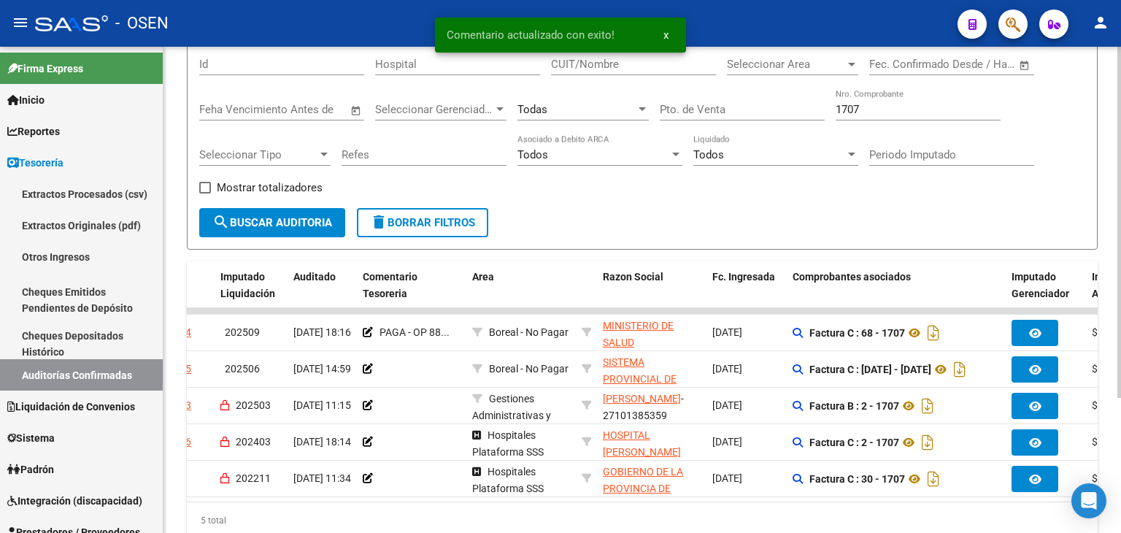
drag, startPoint x: 444, startPoint y: 512, endPoint x: 415, endPoint y: 508, distance: 29.4
click at [415, 509] on div "Procesado ID Imputado Liquidación Auditado Comentario Tesoreria Area Razon Soci…" at bounding box center [642, 399] width 911 height 277
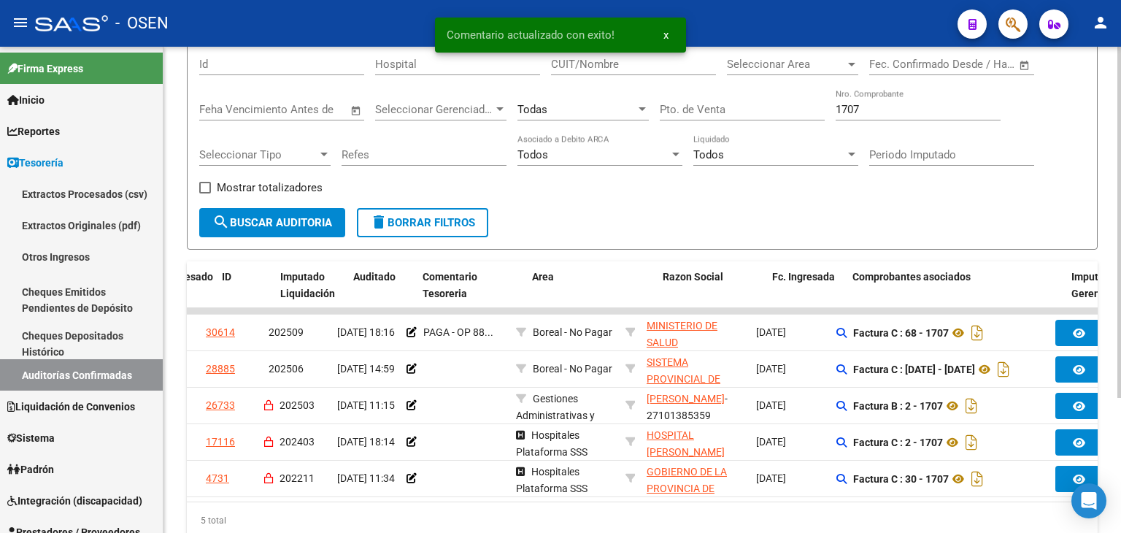
scroll to position [0, 0]
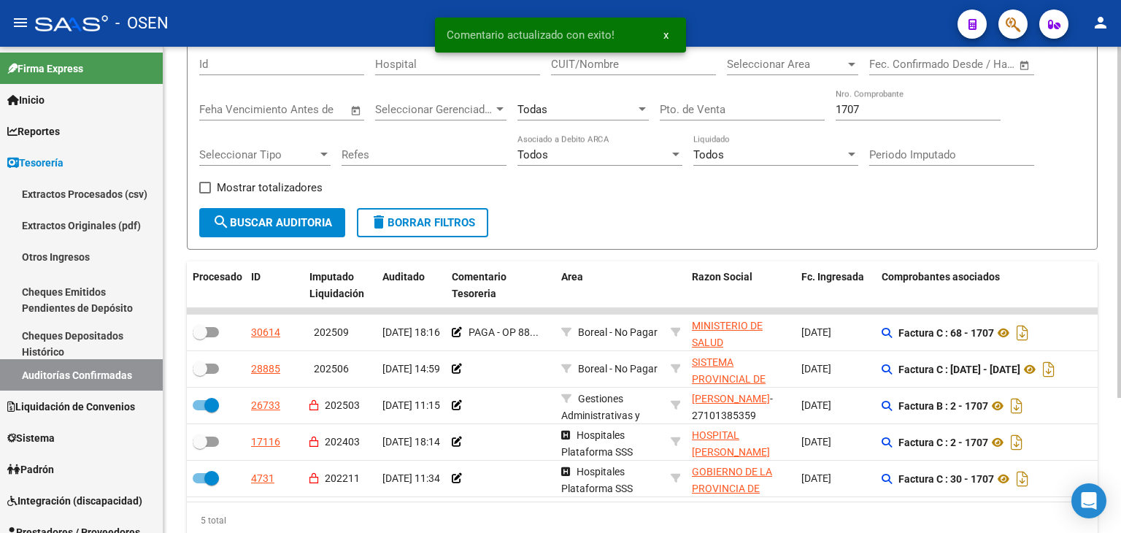
click at [651, 204] on div "Filtros Id Hospital CUIT/Nombre Seleccionar Area Seleccionar Area Fecha inicio …" at bounding box center [642, 126] width 886 height 164
click at [874, 114] on input "1707" at bounding box center [918, 109] width 165 height 13
click at [873, 114] on input "1707" at bounding box center [918, 109] width 165 height 13
click at [871, 114] on input "1707" at bounding box center [918, 109] width 165 height 13
click at [848, 109] on input "1707" at bounding box center [918, 109] width 165 height 13
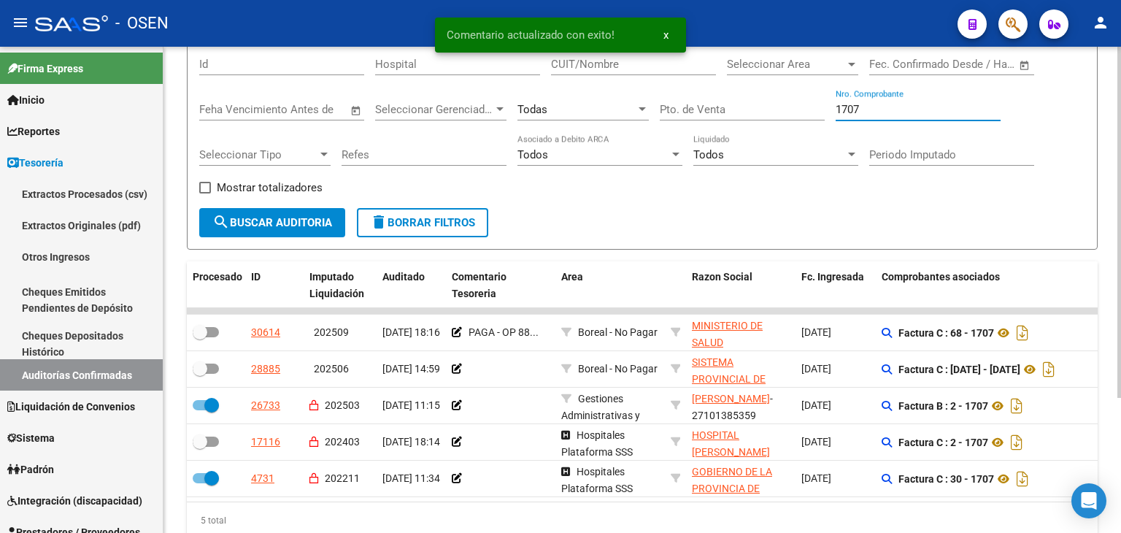
click at [848, 109] on input "1707" at bounding box center [918, 109] width 165 height 13
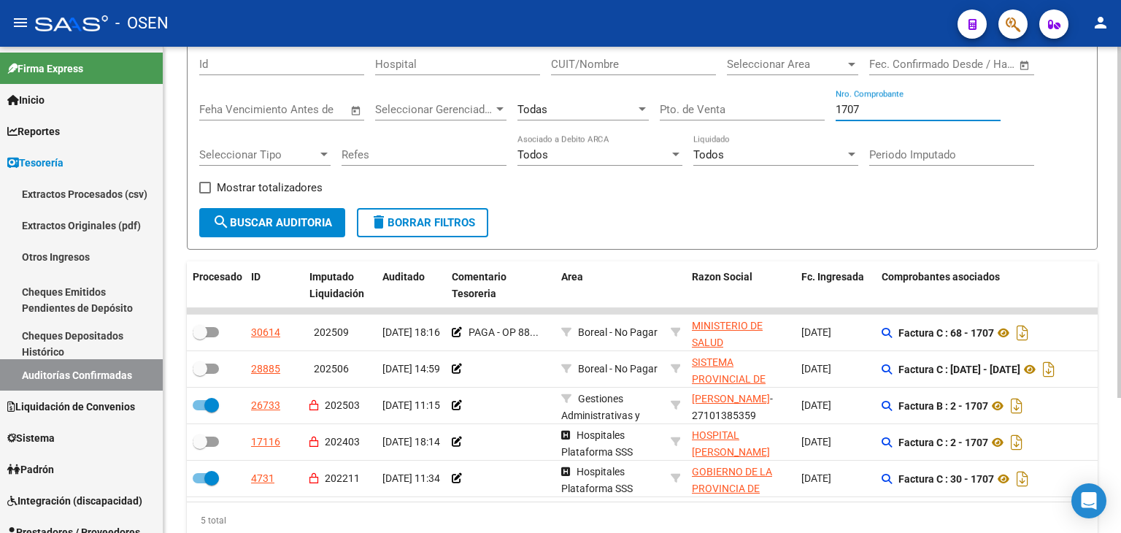
click at [847, 109] on input "1707" at bounding box center [918, 109] width 165 height 13
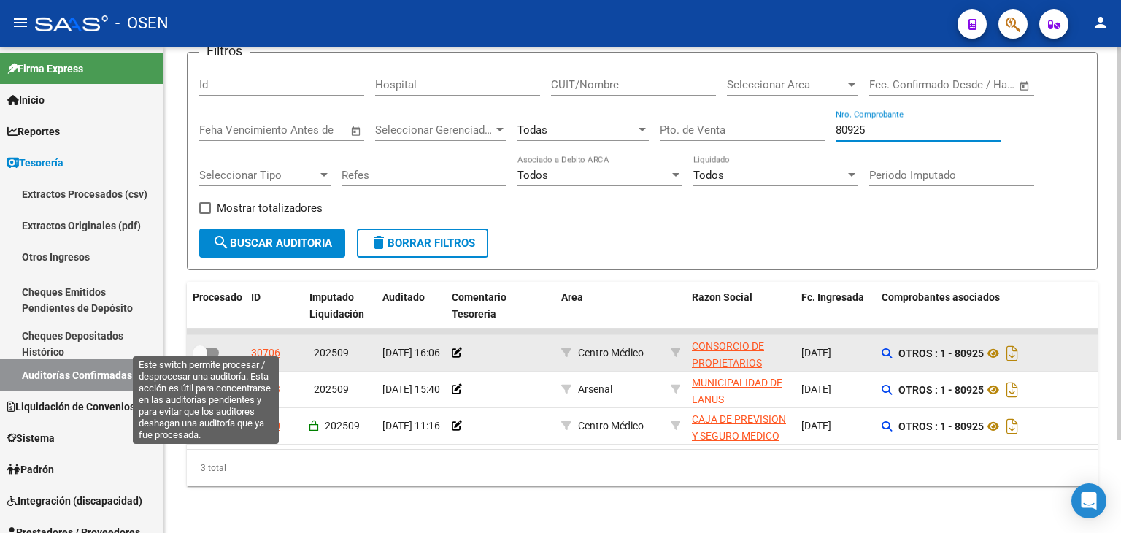
type input "80925"
click at [211, 347] on label at bounding box center [206, 353] width 26 height 18
click at [200, 358] on input "checkbox" at bounding box center [199, 358] width 1 height 1
checkbox input "true"
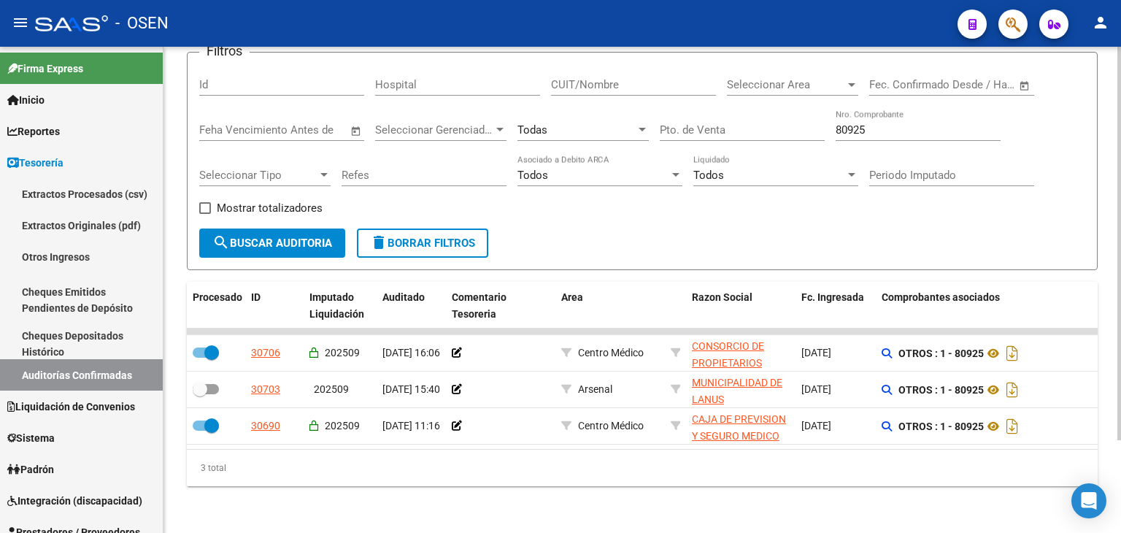
click at [855, 123] on input "80925" at bounding box center [918, 129] width 165 height 13
click at [856, 123] on input "80925" at bounding box center [918, 129] width 165 height 13
type input "15387165"
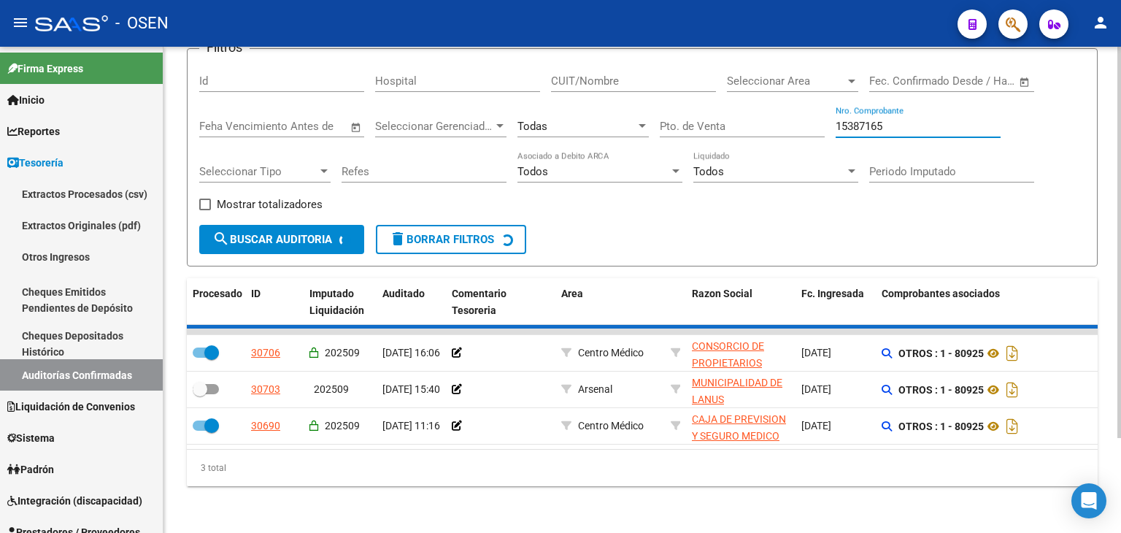
checkbox input "false"
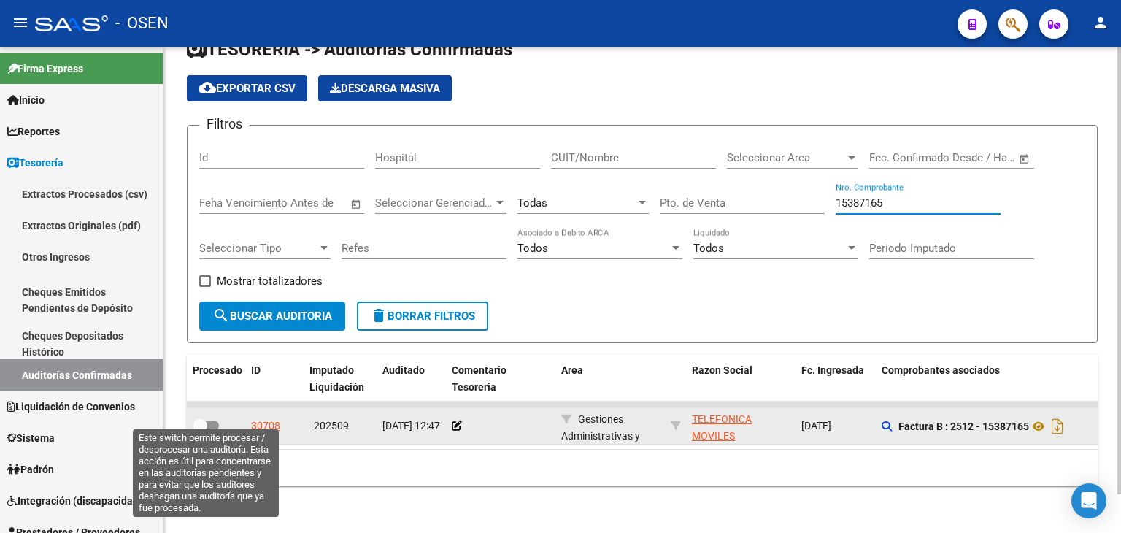
type input "15387165"
click at [213, 417] on label at bounding box center [206, 426] width 26 height 18
click at [200, 431] on input "checkbox" at bounding box center [199, 431] width 1 height 1
checkbox input "true"
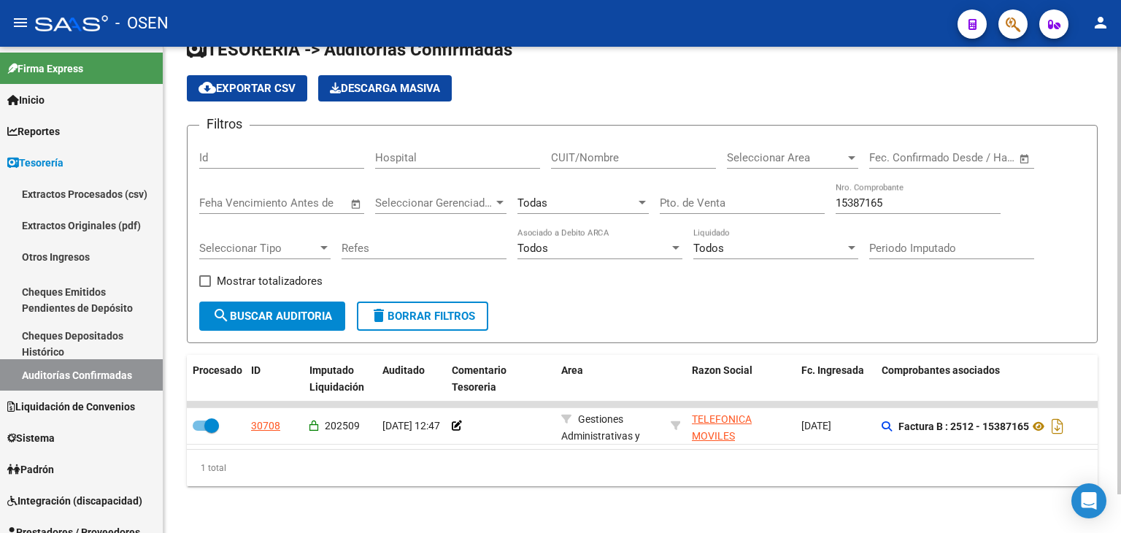
click at [882, 200] on div "15387165 Nro. Comprobante" at bounding box center [918, 197] width 165 height 31
click at [882, 196] on input "15387165" at bounding box center [918, 202] width 165 height 13
click at [884, 196] on input "15387165" at bounding box center [918, 202] width 165 height 13
click at [882, 196] on input "15387165" at bounding box center [918, 202] width 165 height 13
click at [869, 196] on input "15387165" at bounding box center [918, 202] width 165 height 13
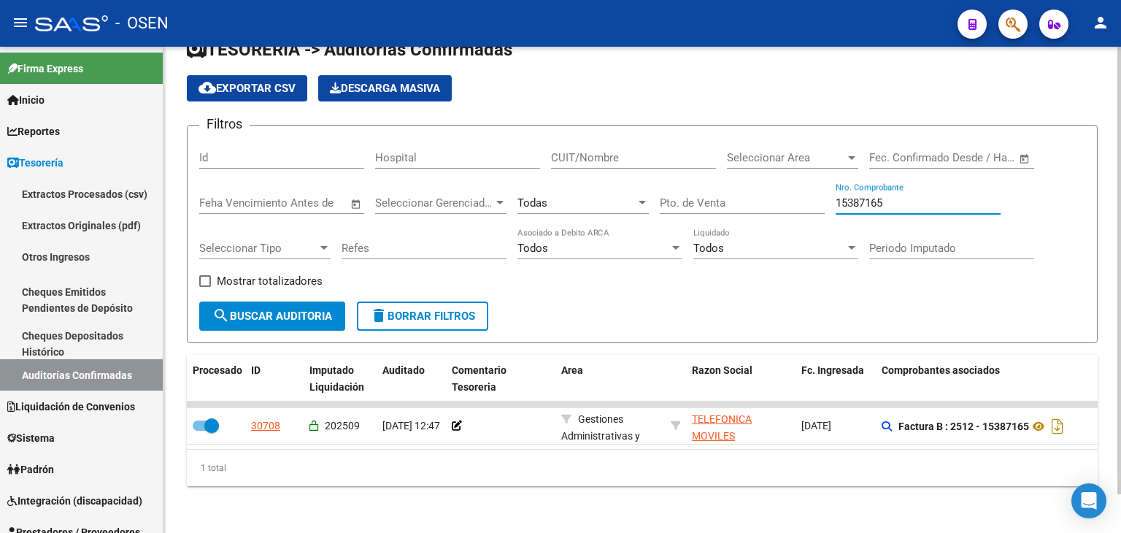
click at [869, 196] on input "15387165" at bounding box center [918, 202] width 165 height 13
type input "2564154"
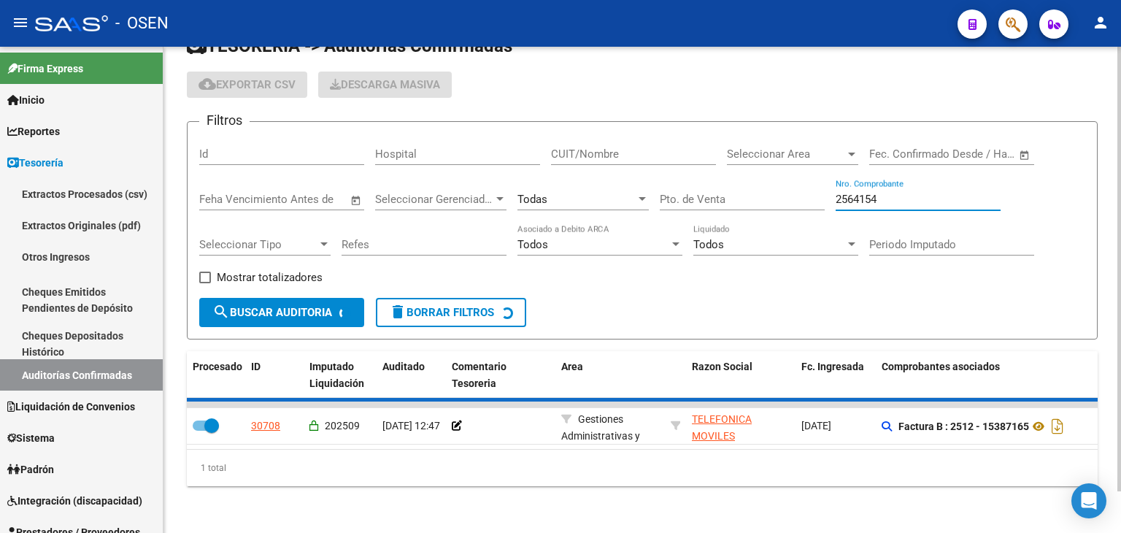
checkbox input "false"
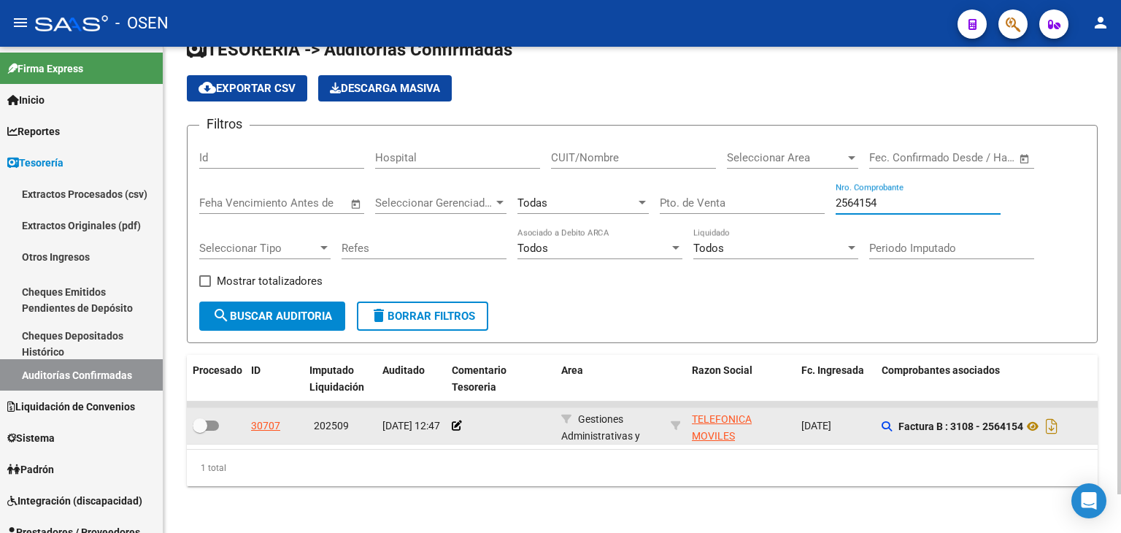
type input "2564154"
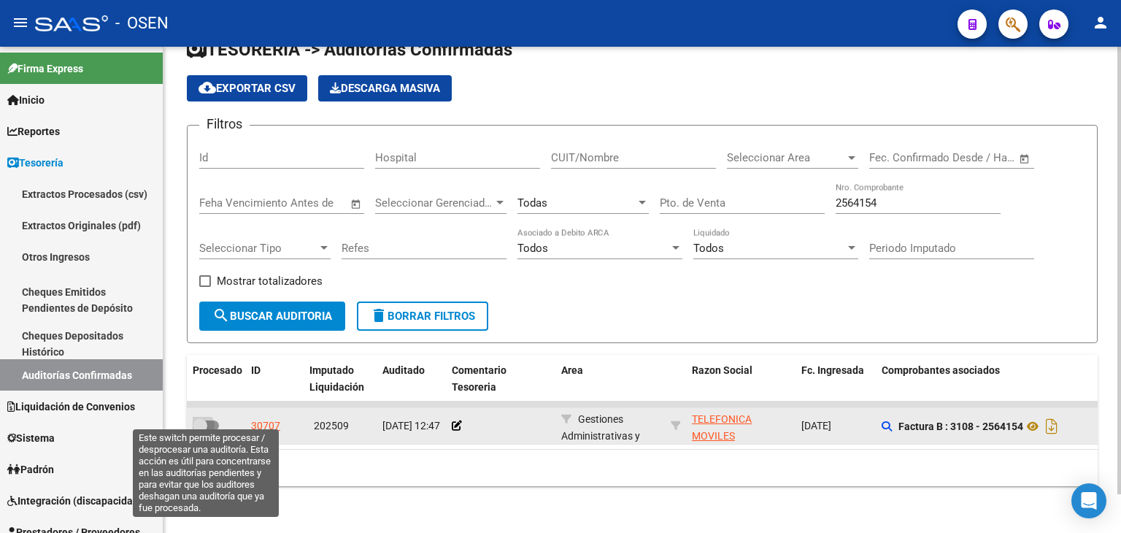
click at [213, 420] on span at bounding box center [206, 425] width 26 height 10
click at [200, 431] on input "checkbox" at bounding box center [199, 431] width 1 height 1
checkbox input "true"
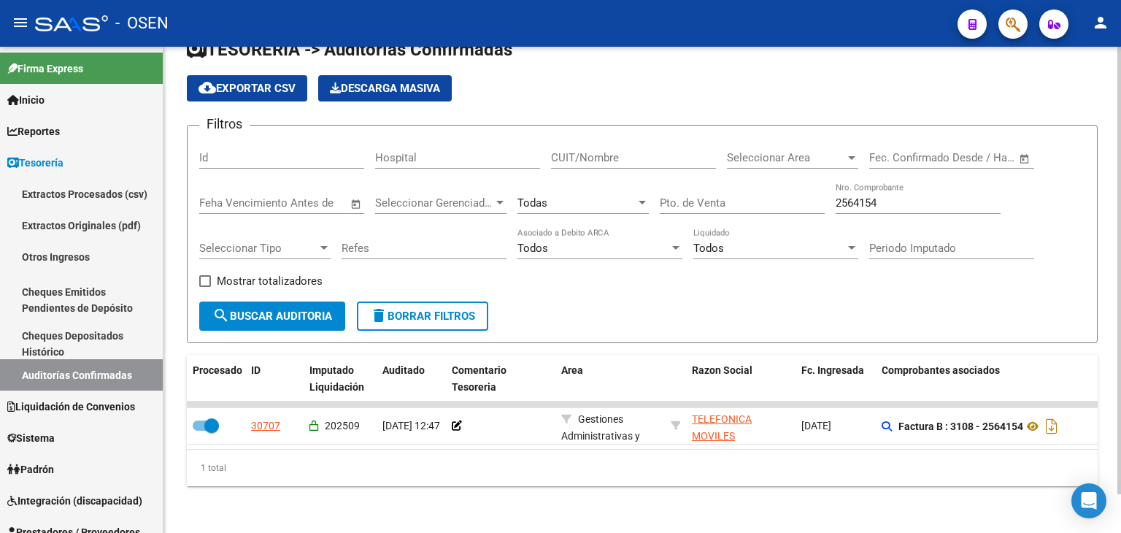
click at [891, 183] on div "2564154 Nro. Comprobante" at bounding box center [918, 197] width 165 height 31
click at [883, 196] on input "2564154" at bounding box center [918, 202] width 165 height 13
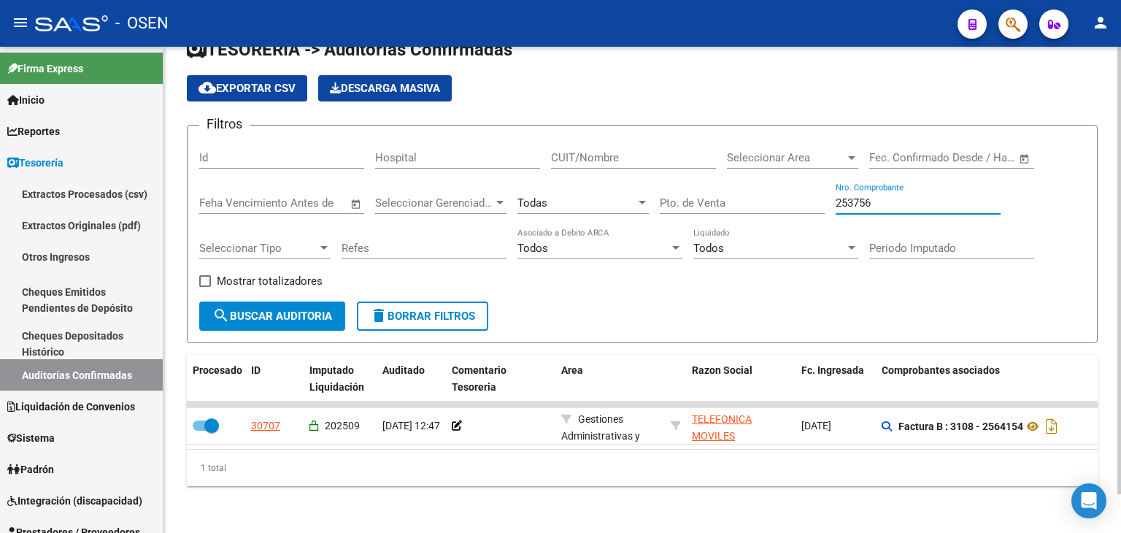
type input "2537562"
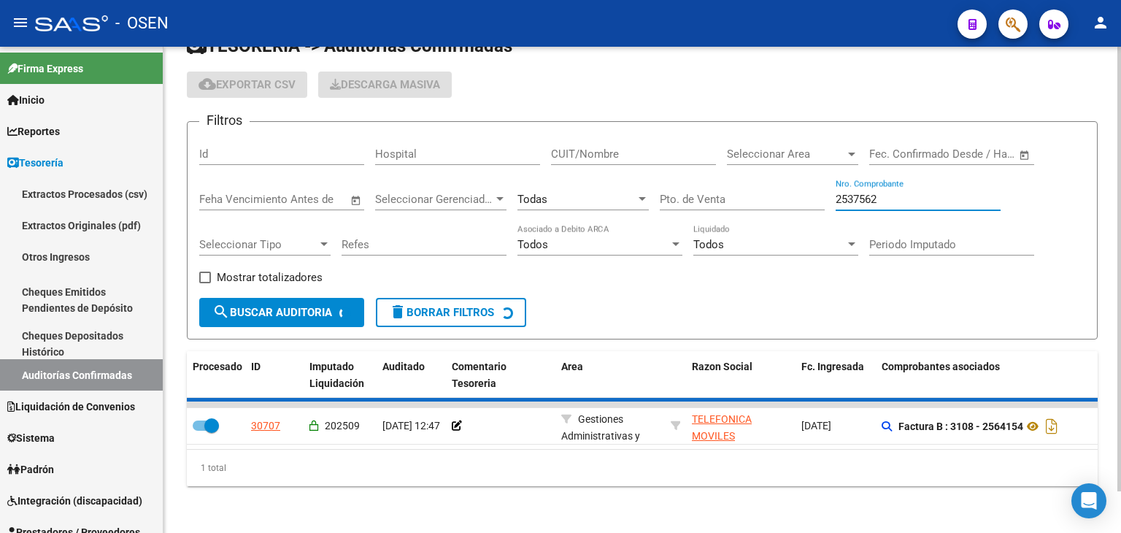
checkbox input "false"
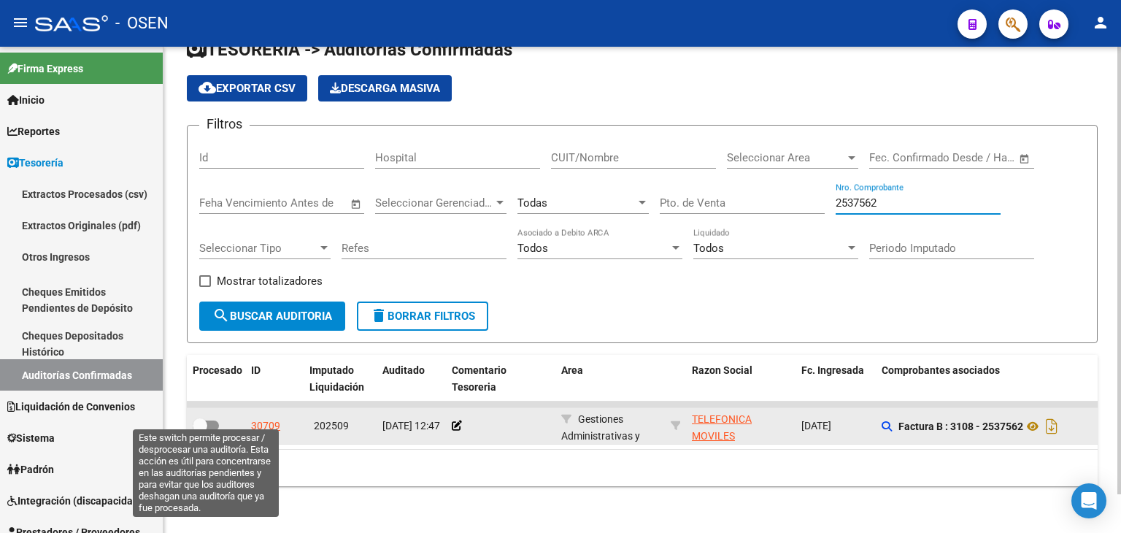
type input "2537562"
click at [204, 420] on span at bounding box center [200, 425] width 15 height 15
click at [200, 431] on input "checkbox" at bounding box center [199, 431] width 1 height 1
checkbox input "true"
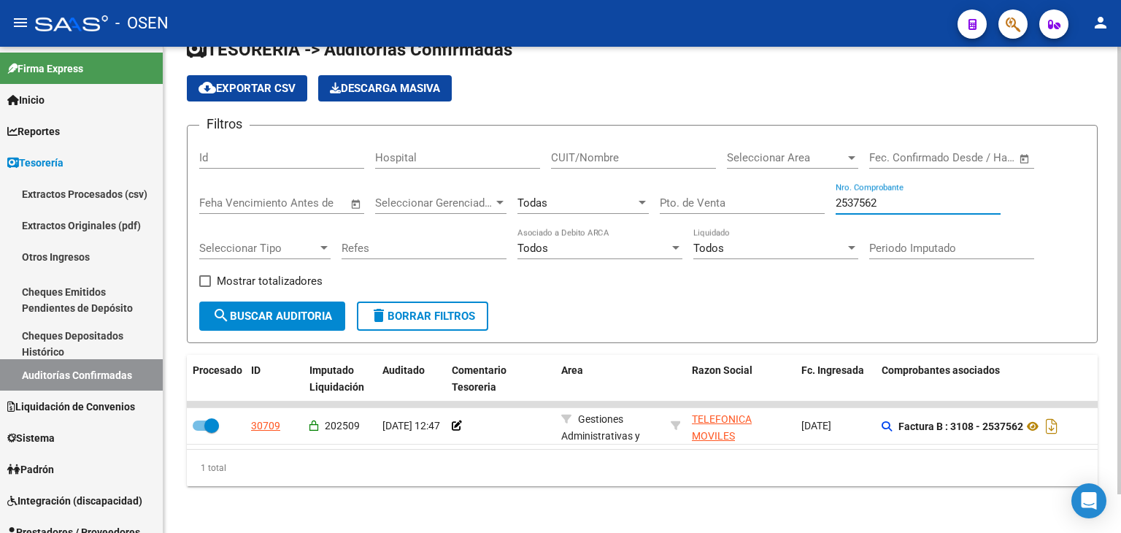
click at [868, 196] on input "2537562" at bounding box center [918, 202] width 165 height 13
type input "3294"
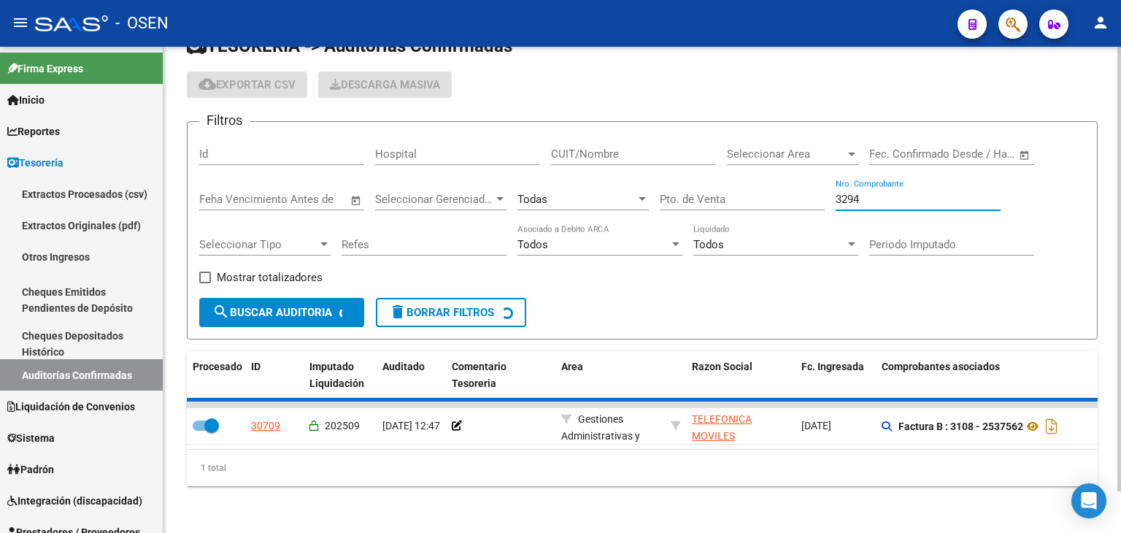
checkbox input "false"
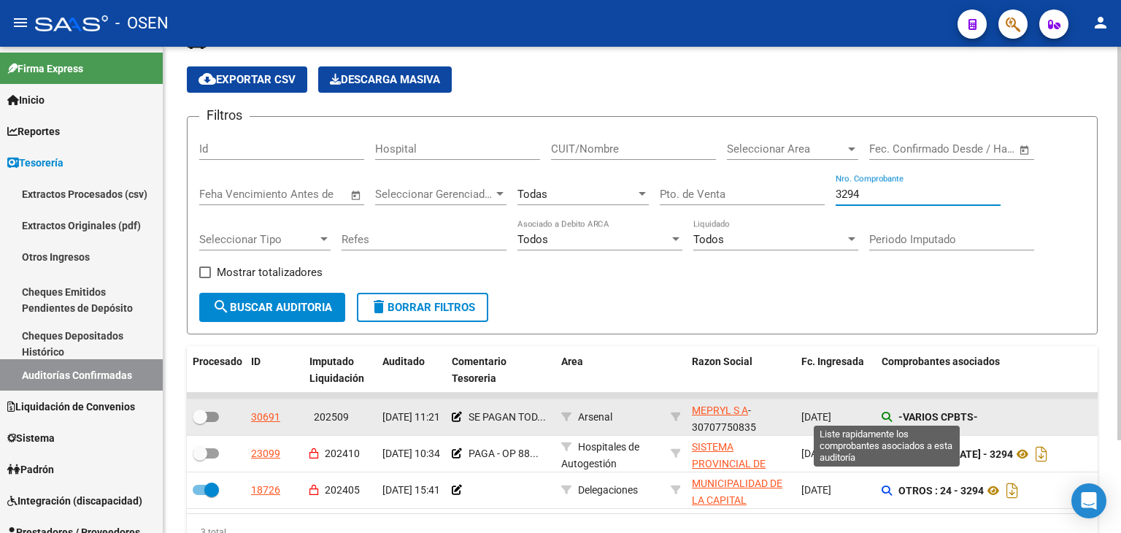
type input "3294"
click at [885, 412] on icon at bounding box center [887, 417] width 10 height 10
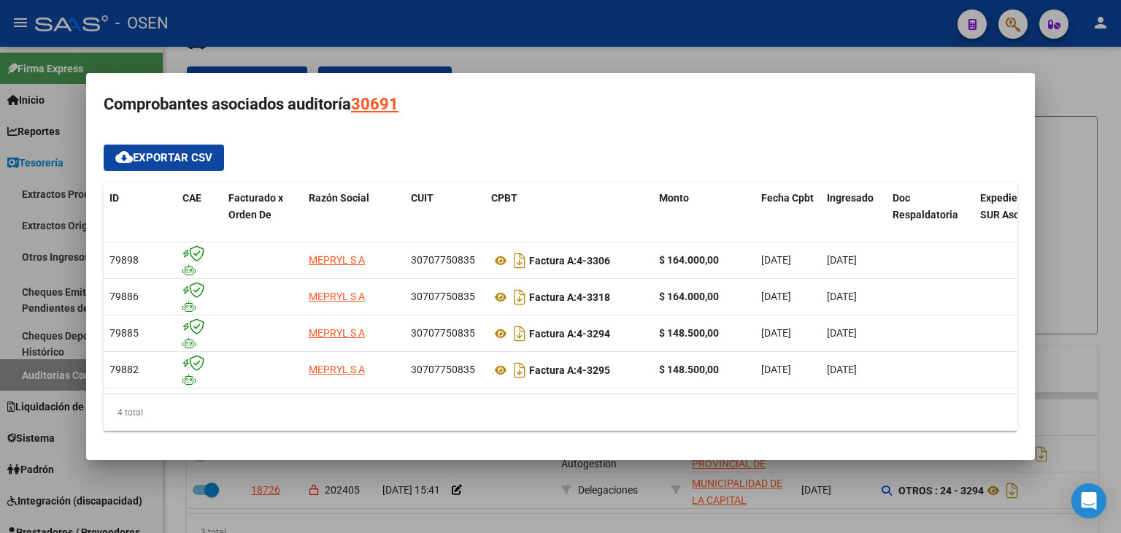
click at [852, 479] on div at bounding box center [560, 266] width 1121 height 533
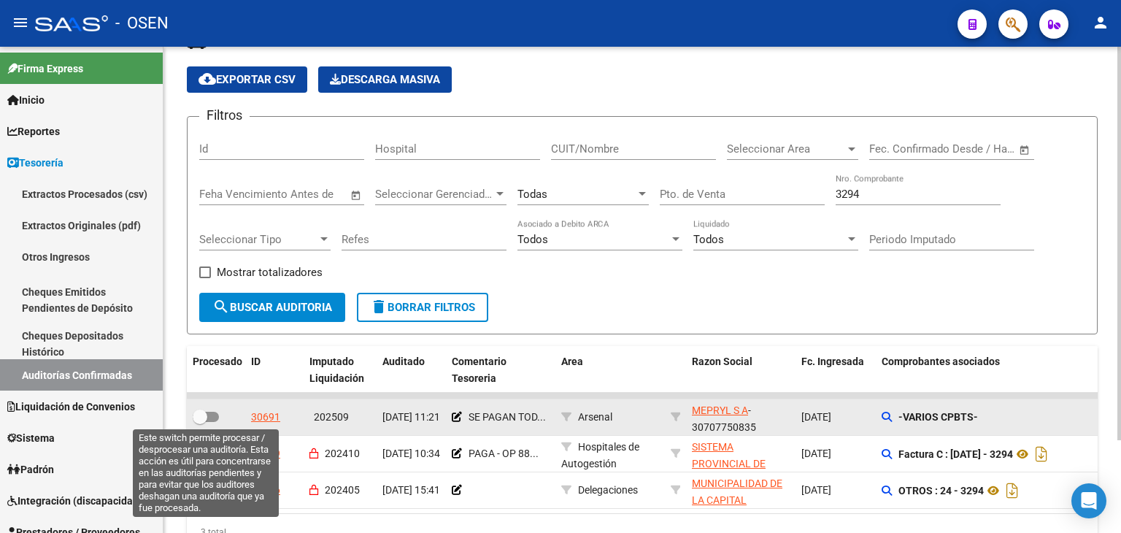
click at [199, 415] on span at bounding box center [200, 416] width 15 height 15
click at [199, 422] on input "checkbox" at bounding box center [199, 422] width 1 height 1
checkbox input "true"
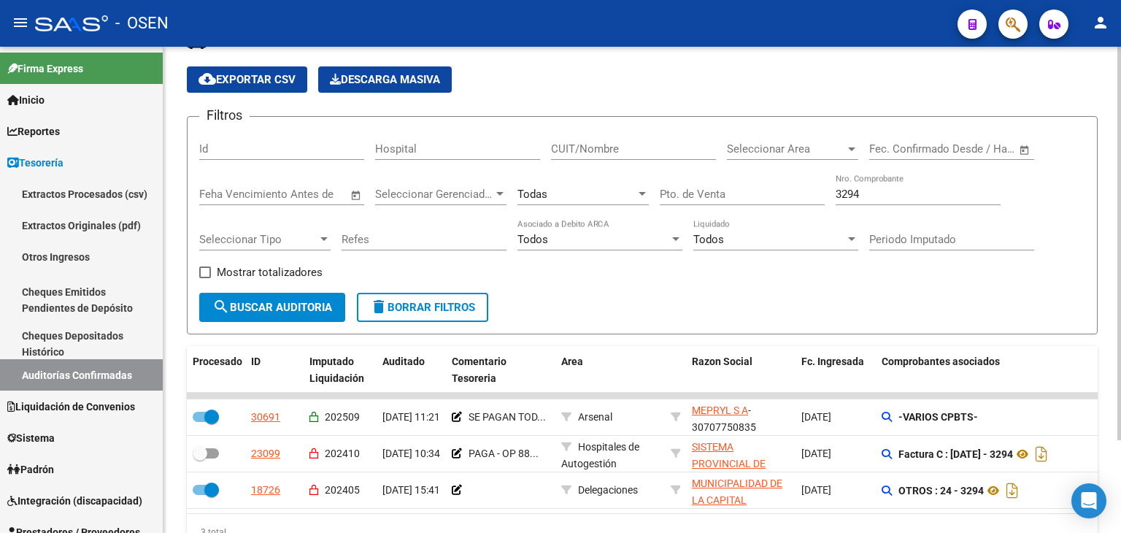
click at [851, 199] on input "3294" at bounding box center [918, 194] width 165 height 13
click at [850, 198] on input "3294" at bounding box center [918, 194] width 165 height 13
click at [850, 199] on div "3294 Nro. Comprobante" at bounding box center [918, 189] width 165 height 31
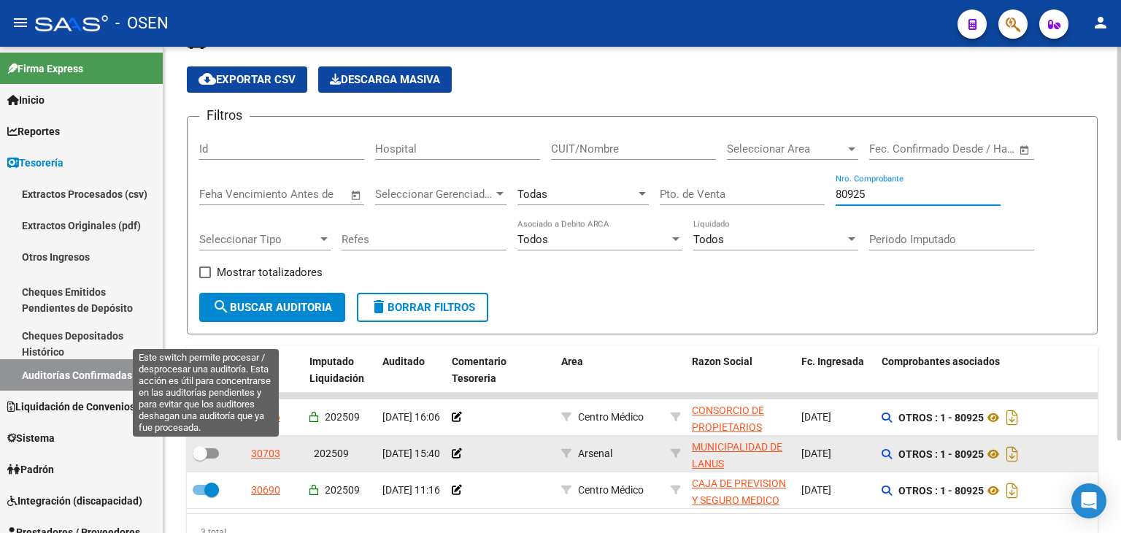
type input "80925"
click at [203, 456] on span at bounding box center [200, 453] width 15 height 15
click at [200, 458] on input "checkbox" at bounding box center [199, 458] width 1 height 1
checkbox input "true"
